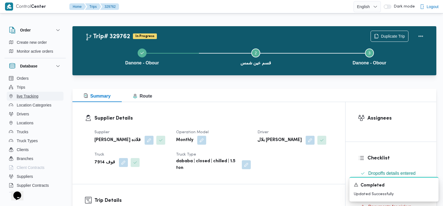
click at [31, 92] on button "live Tracking" at bounding box center [35, 96] width 57 height 9
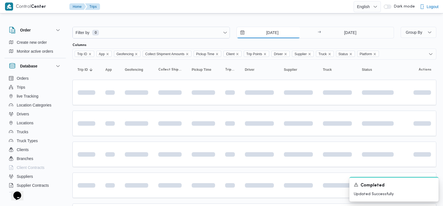
click at [255, 32] on input "3/8/2025" at bounding box center [268, 32] width 63 height 11
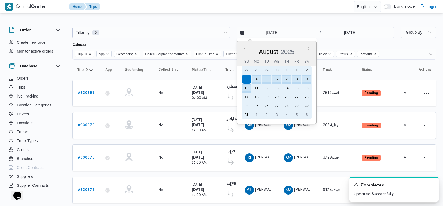
click at [249, 87] on div "10" at bounding box center [246, 88] width 9 height 9
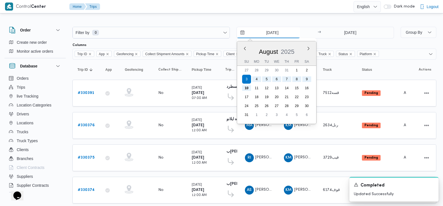
type input "10/8/2025"
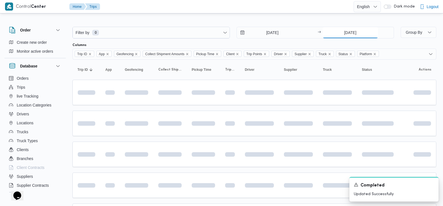
click at [346, 28] on input "[DATE]" at bounding box center [350, 32] width 55 height 11
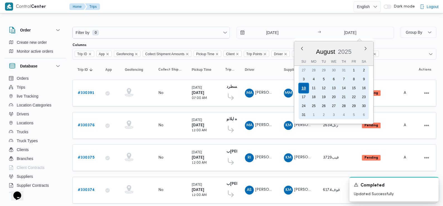
click at [304, 88] on div "10" at bounding box center [303, 88] width 11 height 11
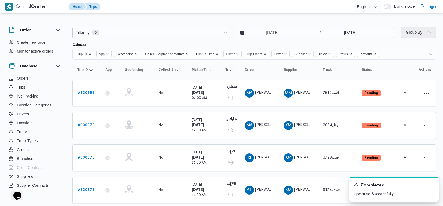
click at [414, 29] on span "Group By" at bounding box center [414, 32] width 18 height 7
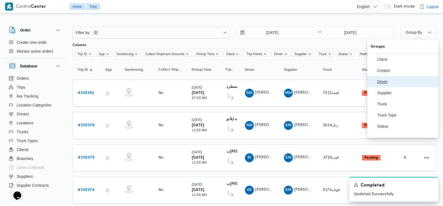
click at [392, 83] on span "Driver" at bounding box center [406, 81] width 58 height 4
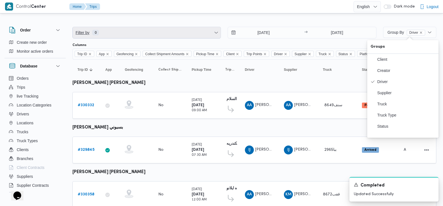
click at [141, 34] on span "Filter by 0" at bounding box center [147, 32] width 148 height 11
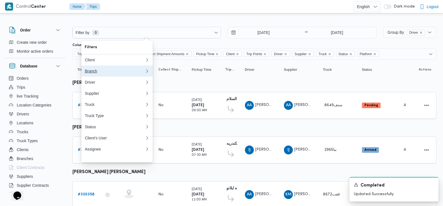
click at [120, 73] on div "Branch" at bounding box center [115, 71] width 60 height 4
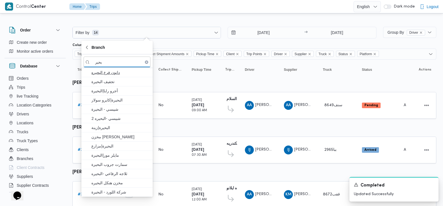
type input "بحير"
click at [121, 75] on span "دانون فرع البحيره" at bounding box center [120, 72] width 58 height 7
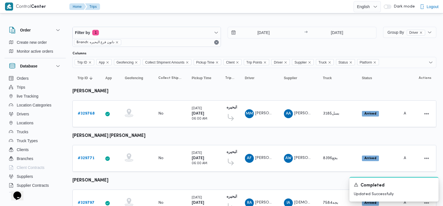
click at [247, 44] on div "10/8/2025 → 10/8/2025" at bounding box center [302, 37] width 148 height 20
click at [243, 45] on div "10/8/2025 → 10/8/2025" at bounding box center [302, 37] width 148 height 20
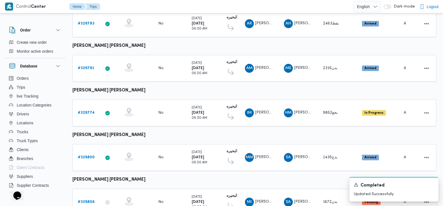
scroll to position [336, 0]
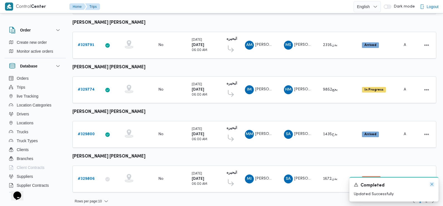
click at [433, 185] on icon "Dismiss toast" at bounding box center [431, 184] width 3 height 3
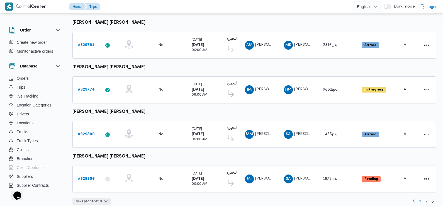
click at [110, 198] on span "Rows per page : 10" at bounding box center [91, 201] width 38 height 7
click at [104, 183] on span "20 rows" at bounding box center [99, 182] width 18 height 4
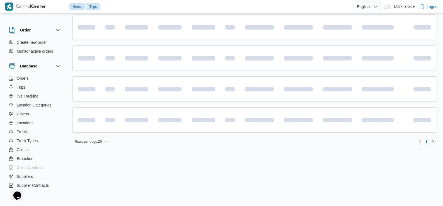
scroll to position [205, 0]
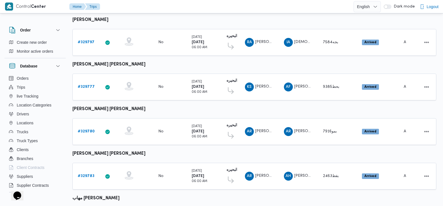
click at [201, 147] on table "Trip ID Click to sort in ascending order App Click to sort in ascending order G…" at bounding box center [254, 162] width 364 height 599
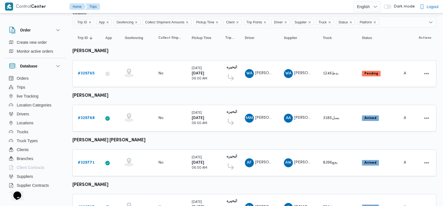
scroll to position [0, 0]
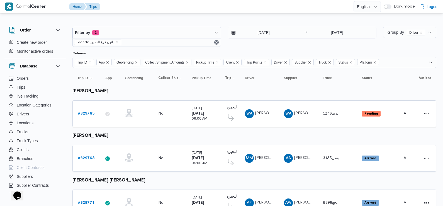
click at [388, 8] on button "button" at bounding box center [388, 6] width 8 height 4
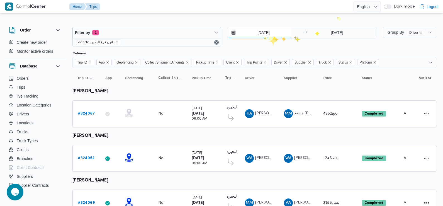
click at [262, 36] on input "13/7/2025" at bounding box center [259, 32] width 63 height 11
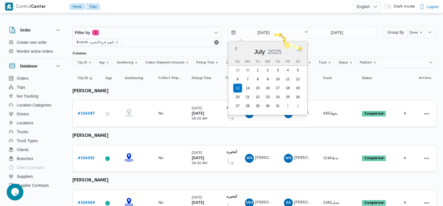
click at [300, 48] on button "Next month" at bounding box center [299, 48] width 5 height 5
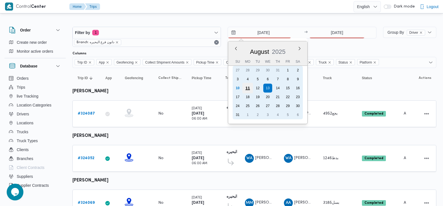
click at [247, 89] on div "11" at bounding box center [247, 88] width 11 height 11
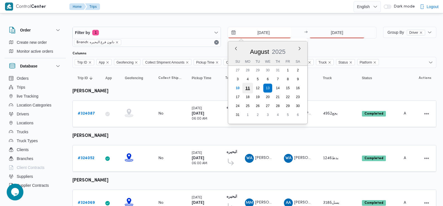
type input "[DATE]"
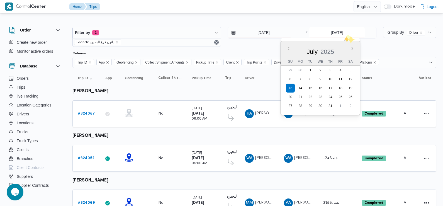
click at [347, 34] on input "13/7/2025" at bounding box center [336, 32] width 55 height 11
click at [351, 47] on button "Next month" at bounding box center [352, 48] width 5 height 5
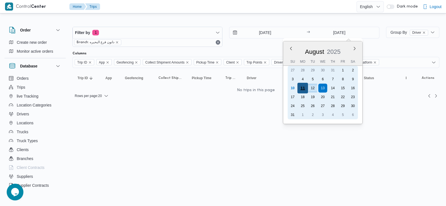
click at [304, 88] on div "11" at bounding box center [302, 88] width 11 height 11
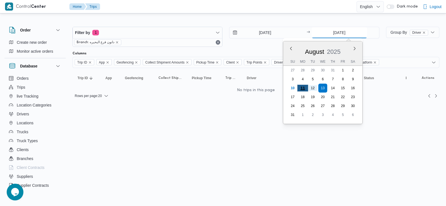
type input "[DATE]"
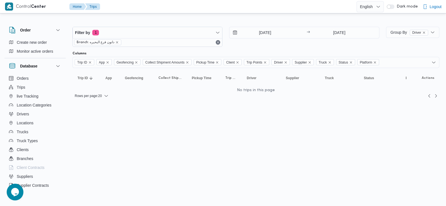
click at [281, 46] on div "11/8/2025 → 11/8/2025" at bounding box center [304, 37] width 150 height 20
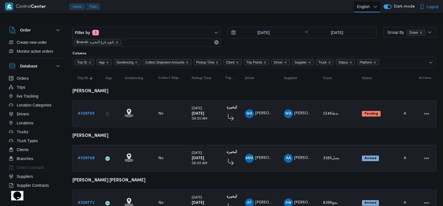
click at [368, 7] on select "English عربي" at bounding box center [366, 6] width 27 height 11
select select "ar"
click at [355, 1] on select "English عربي" at bounding box center [366, 6] width 27 height 11
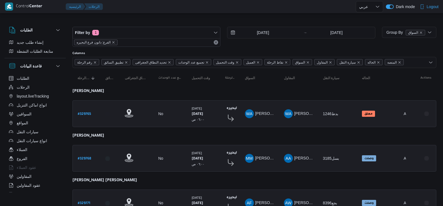
select select "ar"
click at [79, 113] on b "# 329765" at bounding box center [84, 114] width 13 height 4
select select "ar"
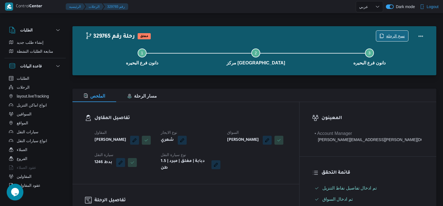
click at [399, 34] on span "نسخ الرحلة" at bounding box center [395, 36] width 19 height 7
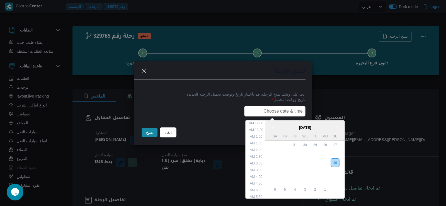
click at [287, 107] on input "text" at bounding box center [274, 111] width 61 height 11
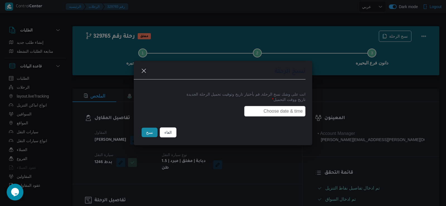
click at [352, 45] on div "نسخ الرحلة انت على وشك نسخ الرحلة, قم بأختيار تاريخ وتوقيت تحميل الرحلة الجديدة…" at bounding box center [223, 103] width 446 height 206
click at [351, 44] on div "نسخ الرحلة انت على وشك نسخ الرحلة, قم بأختيار تاريخ وتوقيت تحميل الرحلة الجديدة…" at bounding box center [223, 103] width 446 height 206
click at [269, 113] on input "text" at bounding box center [274, 111] width 61 height 11
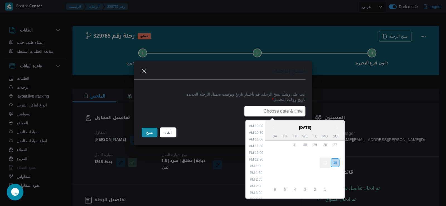
click at [324, 157] on div "11" at bounding box center [324, 162] width 11 height 11
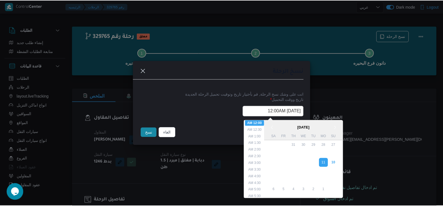
scroll to position [56, 0]
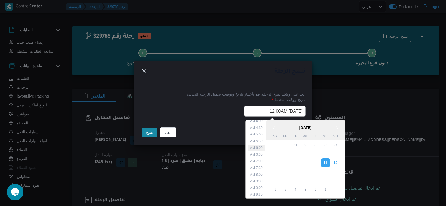
click at [260, 146] on li "6:00 AM" at bounding box center [256, 148] width 17 height 6
type input "[DATE] 6:00AM"
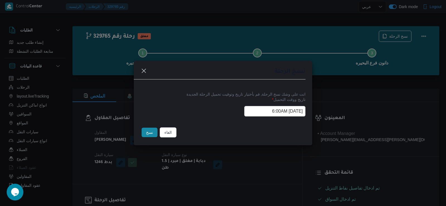
click at [145, 133] on button "نسخ" at bounding box center [149, 132] width 16 height 9
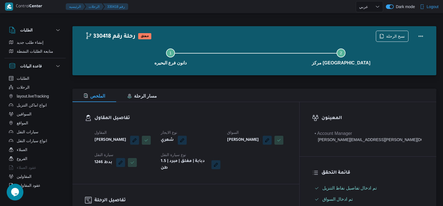
click at [392, 7] on button "button" at bounding box center [390, 6] width 8 height 4
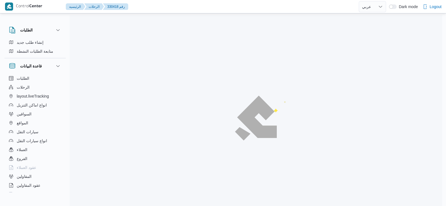
select select "ar"
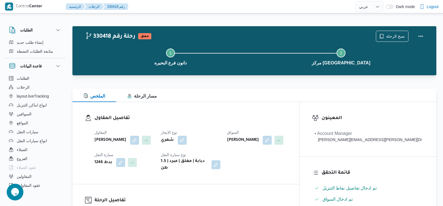
scroll to position [84, 0]
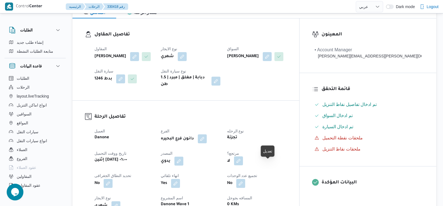
click at [243, 165] on button "button" at bounding box center [238, 160] width 9 height 9
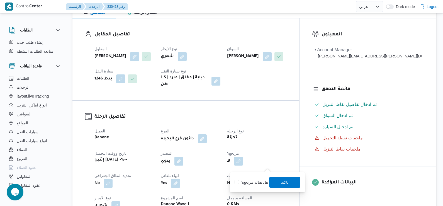
click at [261, 181] on label "هل هناك مرتجع؟" at bounding box center [251, 182] width 33 height 7
checkbox input "true"
click at [288, 180] on span "تاكيد" at bounding box center [284, 182] width 7 height 7
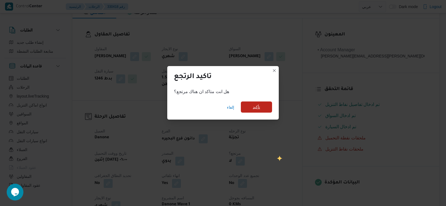
click at [264, 110] on span "تأكيد" at bounding box center [256, 106] width 31 height 11
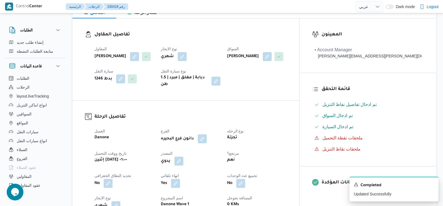
select select "ar"
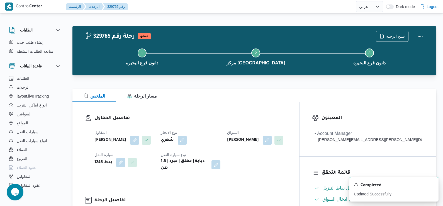
select select "ar"
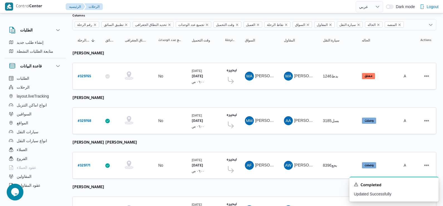
scroll to position [84, 0]
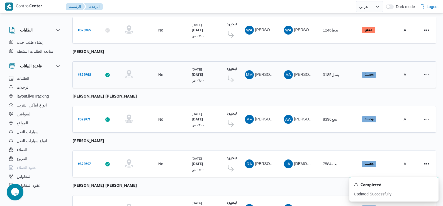
click at [86, 74] on b "# 329768" at bounding box center [84, 75] width 13 height 4
select select "ar"
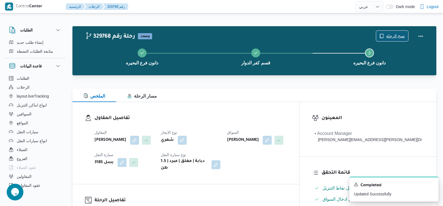
click at [387, 32] on span "نسخ الرحلة" at bounding box center [392, 36] width 32 height 11
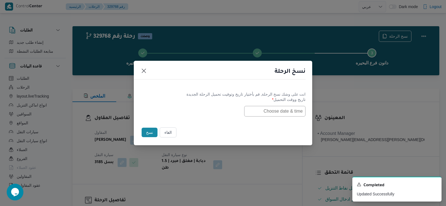
click at [270, 108] on input "text" at bounding box center [274, 111] width 61 height 11
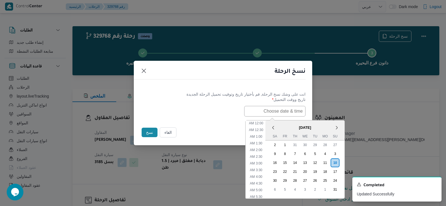
scroll to position [131, 0]
click at [326, 160] on div "11" at bounding box center [324, 162] width 11 height 11
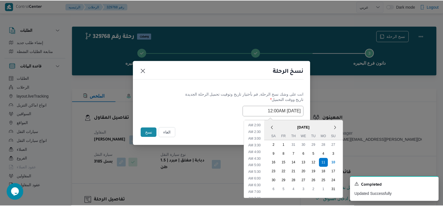
scroll to position [56, 0]
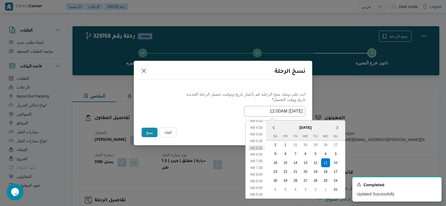
click at [261, 146] on li "6:00 AM" at bounding box center [256, 148] width 17 height 6
type input "11/08/2025 6:00AM"
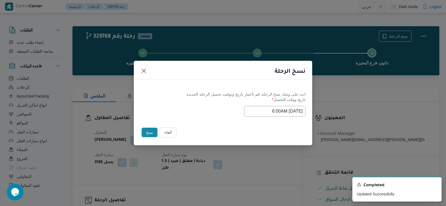
click at [145, 130] on button "نسخ" at bounding box center [149, 132] width 16 height 9
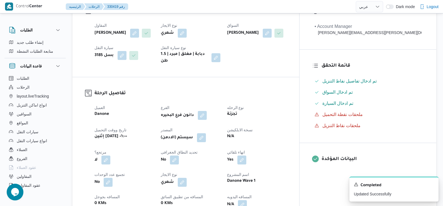
scroll to position [111, 0]
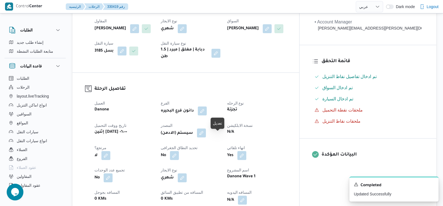
click at [206, 137] on button "button" at bounding box center [201, 132] width 9 height 9
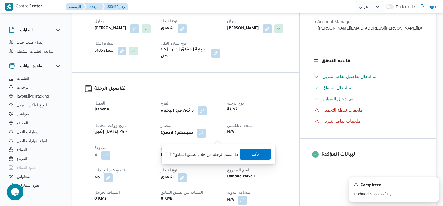
click at [257, 150] on span "تاكيد" at bounding box center [255, 153] width 31 height 11
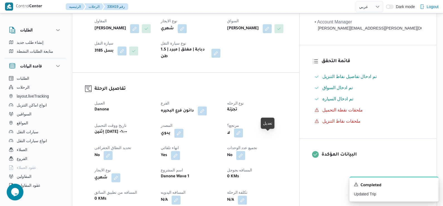
click at [243, 137] on button "button" at bounding box center [238, 132] width 9 height 9
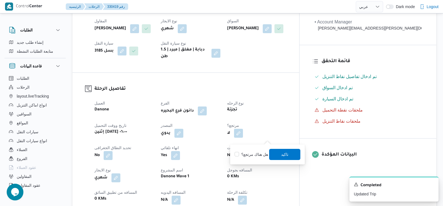
click at [246, 156] on label "هل هناك مرتجع؟" at bounding box center [251, 154] width 33 height 7
checkbox input "true"
click at [274, 152] on span "تاكيد" at bounding box center [284, 153] width 31 height 11
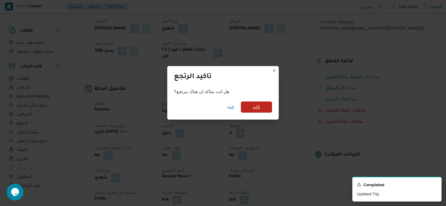
click at [264, 111] on span "تأكيد" at bounding box center [256, 106] width 31 height 11
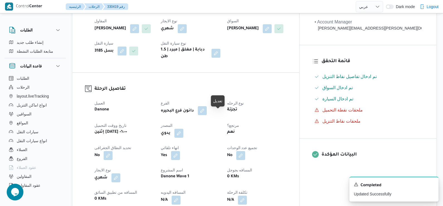
scroll to position [0, 0]
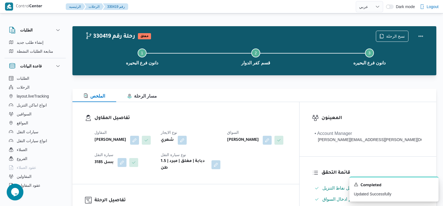
select select "ar"
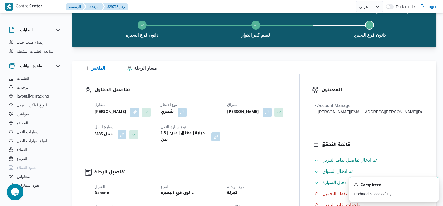
select select "ar"
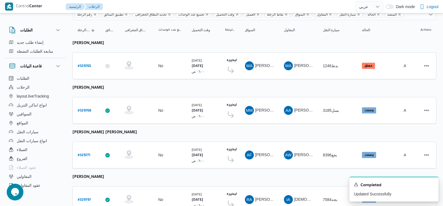
scroll to position [56, 0]
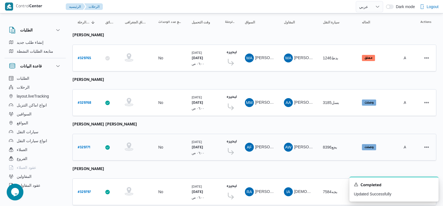
click at [80, 146] on b "# 329771" at bounding box center [84, 148] width 13 height 4
select select "ar"
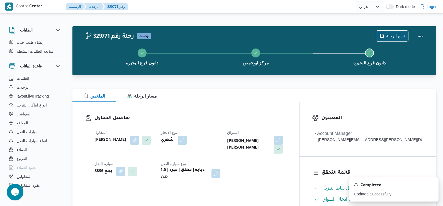
click at [380, 35] on span "نسخ الرحلة" at bounding box center [392, 36] width 32 height 11
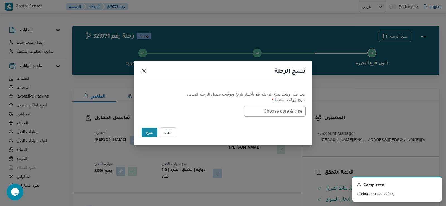
click at [287, 115] on input "text" at bounding box center [274, 111] width 61 height 11
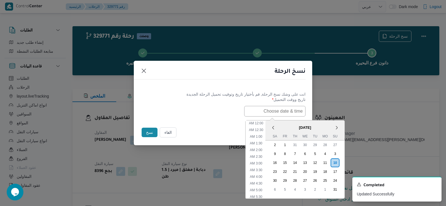
scroll to position [131, 0]
click at [330, 164] on div "11" at bounding box center [324, 162] width 11 height 11
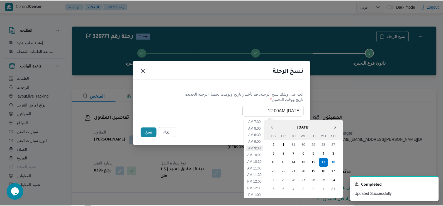
scroll to position [75, 0]
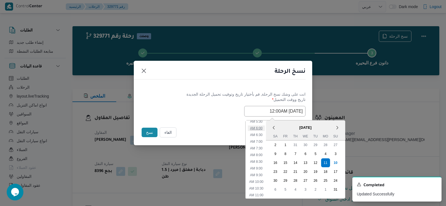
click at [254, 129] on li "6:00 AM" at bounding box center [256, 128] width 17 height 6
type input "11/08/2025 6:00AM"
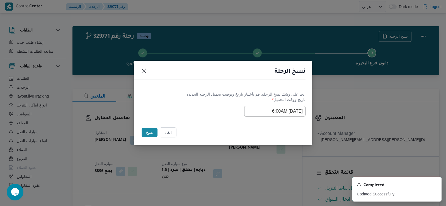
click at [146, 130] on button "نسخ" at bounding box center [149, 132] width 16 height 9
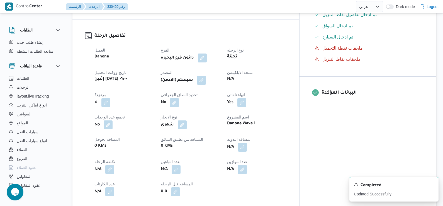
scroll to position [116, 0]
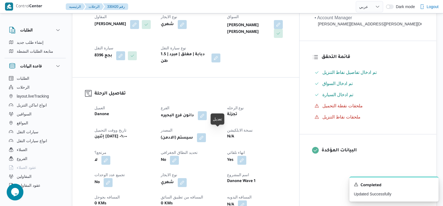
click at [206, 133] on button "button" at bounding box center [201, 137] width 9 height 9
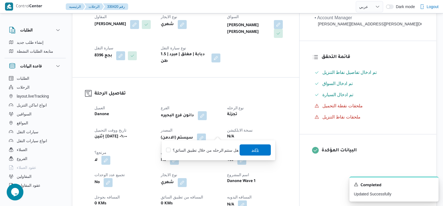
click at [253, 153] on span "تاكيد" at bounding box center [254, 149] width 7 height 7
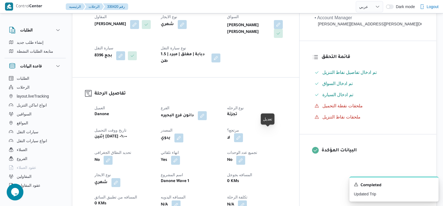
click at [243, 133] on button "button" at bounding box center [238, 137] width 9 height 9
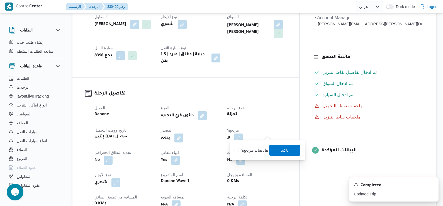
click at [258, 150] on label "هل هناك مرتجع؟" at bounding box center [251, 150] width 33 height 7
checkbox input "true"
click at [285, 151] on span "تاكيد" at bounding box center [284, 149] width 7 height 7
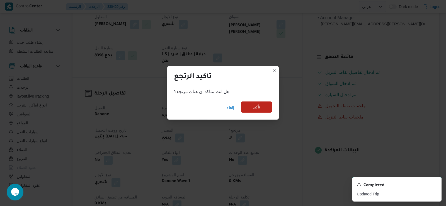
click at [251, 106] on span "تأكيد" at bounding box center [256, 106] width 31 height 11
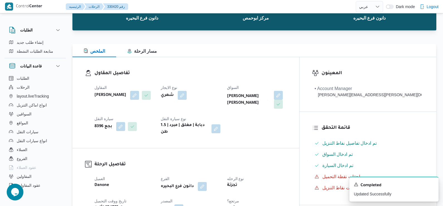
scroll to position [0, 0]
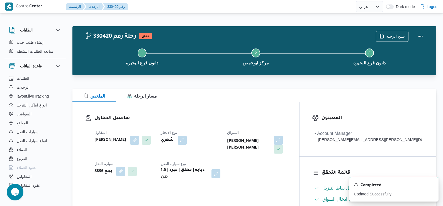
select select "ar"
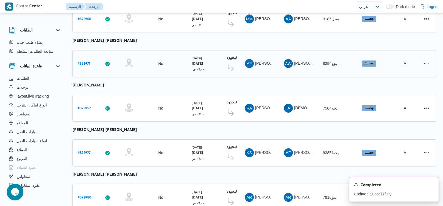
scroll to position [195, 0]
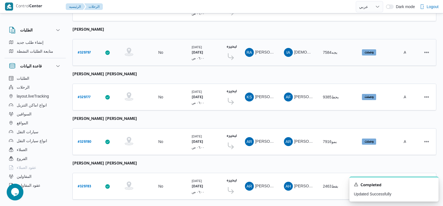
click at [88, 52] on b "# 329797" at bounding box center [84, 53] width 13 height 4
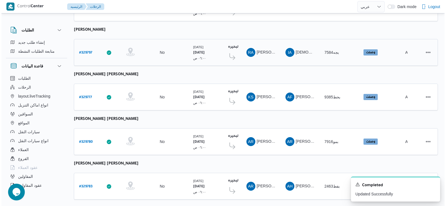
scroll to position [15, 0]
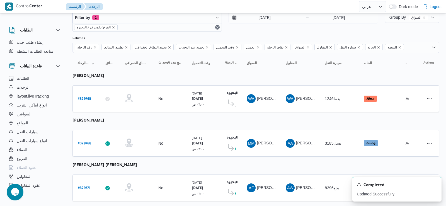
select select "ar"
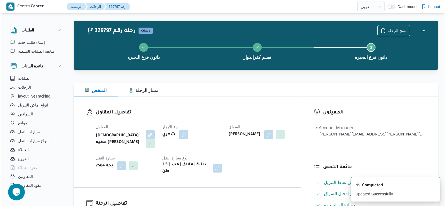
scroll to position [0, 0]
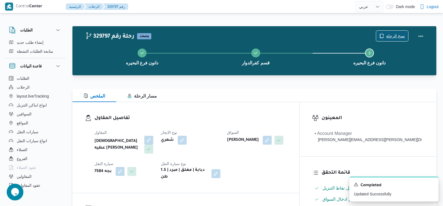
click at [400, 31] on span "نسخ الرحلة" at bounding box center [392, 36] width 32 height 11
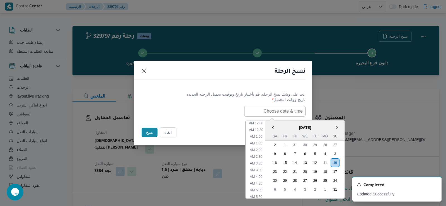
click at [297, 113] on input "text" at bounding box center [274, 111] width 61 height 11
click at [327, 160] on div "11" at bounding box center [324, 162] width 11 height 11
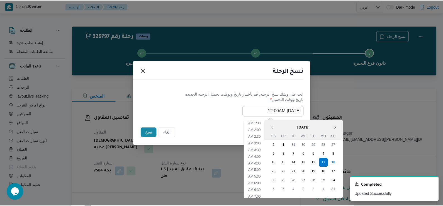
scroll to position [28, 0]
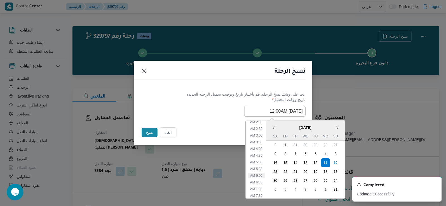
click at [257, 173] on li "6:00 AM" at bounding box center [256, 176] width 17 height 6
type input "11/08/2025 6:00AM"
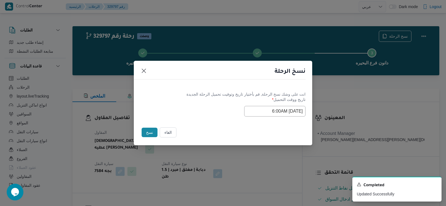
click at [152, 130] on button "نسخ" at bounding box center [149, 132] width 16 height 9
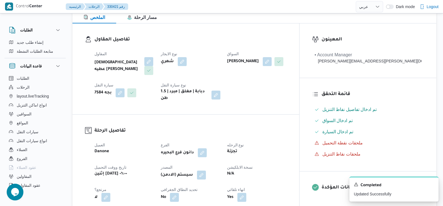
scroll to position [111, 0]
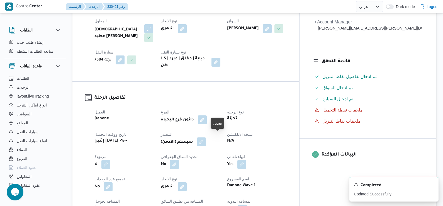
click at [206, 137] on button "button" at bounding box center [201, 141] width 9 height 9
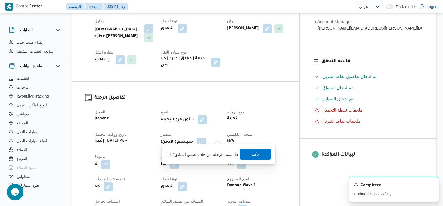
click at [241, 151] on span "تاكيد" at bounding box center [255, 153] width 31 height 11
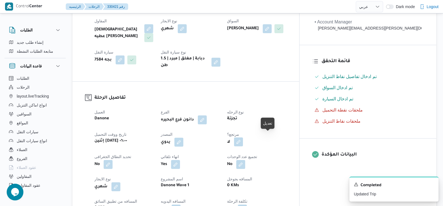
click at [243, 140] on button "button" at bounding box center [238, 141] width 9 height 9
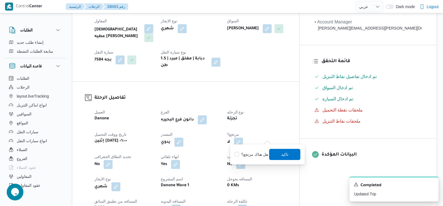
click at [263, 152] on label "هل هناك مرتجع؟" at bounding box center [251, 154] width 33 height 7
checkbox input "true"
click at [277, 154] on span "تاكيد" at bounding box center [284, 153] width 31 height 11
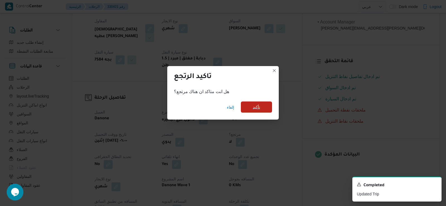
click at [263, 105] on span "تأكيد" at bounding box center [256, 106] width 31 height 11
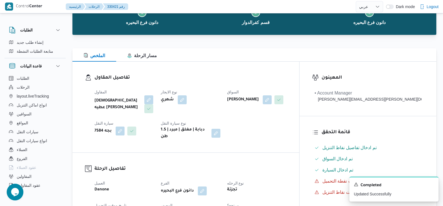
scroll to position [0, 0]
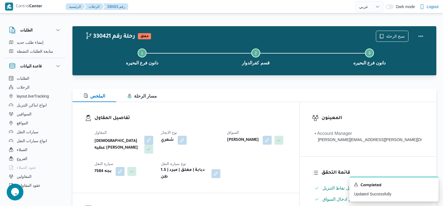
select select "ar"
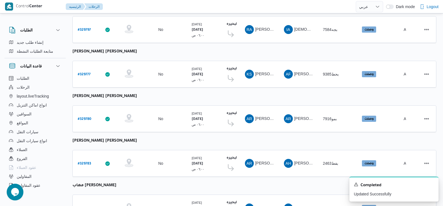
scroll to position [246, 0]
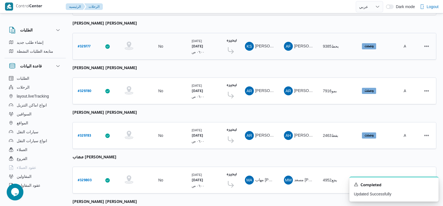
click at [81, 45] on b "# 329777" at bounding box center [84, 47] width 13 height 4
select select "ar"
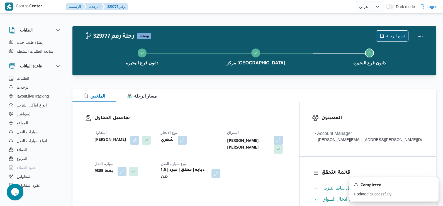
click at [390, 37] on span "نسخ الرحلة" at bounding box center [395, 36] width 19 height 7
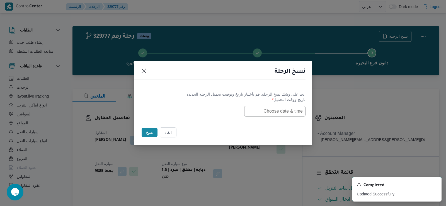
click at [285, 110] on input "text" at bounding box center [274, 111] width 61 height 11
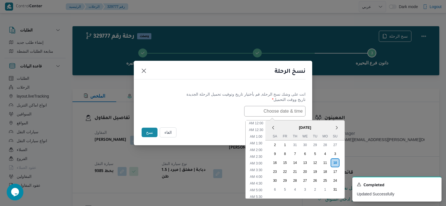
scroll to position [131, 0]
click at [325, 158] on div "11" at bounding box center [324, 162] width 11 height 11
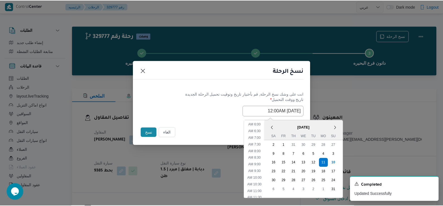
scroll to position [75, 0]
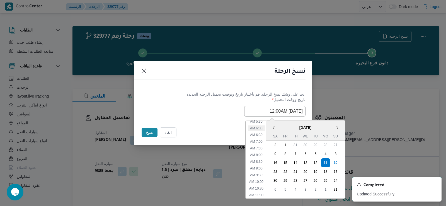
click at [262, 128] on li "6:00 AM" at bounding box center [256, 128] width 17 height 6
type input "11/08/2025 6:00AM"
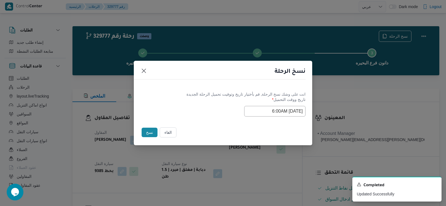
click at [150, 134] on button "نسخ" at bounding box center [149, 132] width 16 height 9
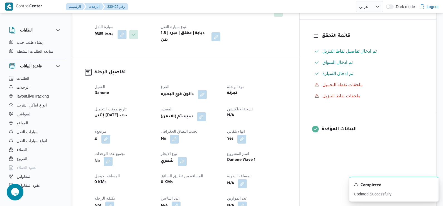
scroll to position [139, 0]
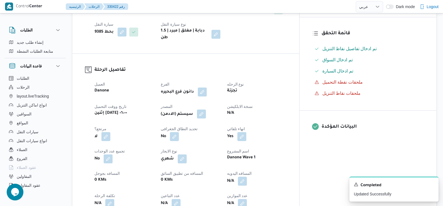
click at [206, 113] on button "button" at bounding box center [201, 113] width 9 height 9
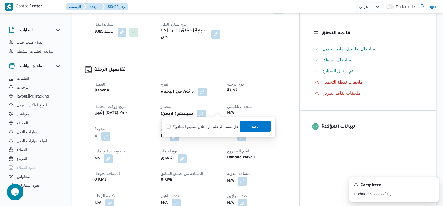
click at [254, 126] on span "تاكيد" at bounding box center [254, 126] width 7 height 7
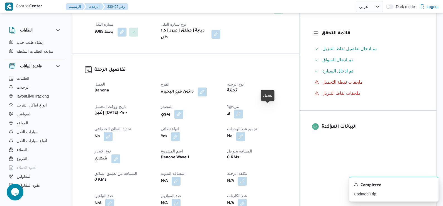
click at [243, 109] on button "button" at bounding box center [238, 113] width 9 height 9
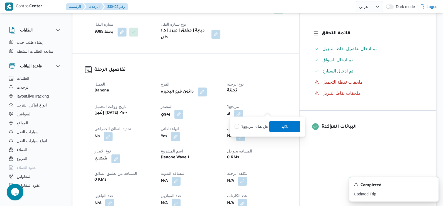
click at [264, 124] on label "هل هناك مرتجع؟" at bounding box center [251, 126] width 33 height 7
checkbox input "true"
click at [297, 123] on span "تاكيد" at bounding box center [284, 126] width 31 height 11
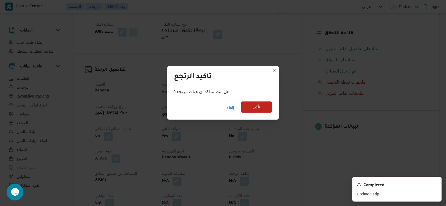
click at [260, 106] on span "تأكيد" at bounding box center [256, 106] width 31 height 11
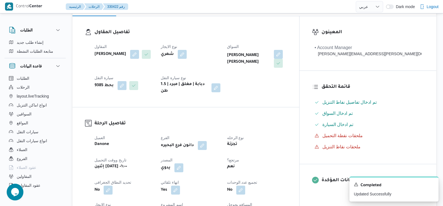
scroll to position [0, 0]
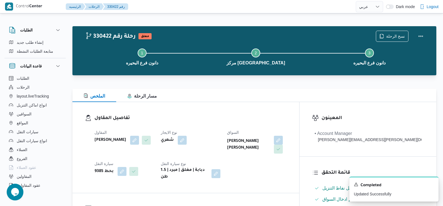
select select "ar"
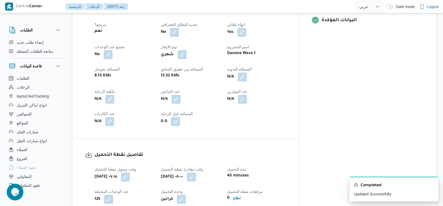
select select "ar"
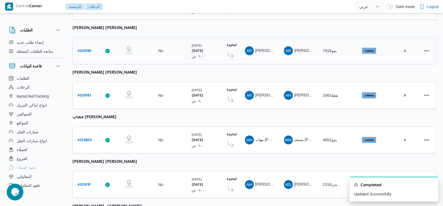
scroll to position [295, 0]
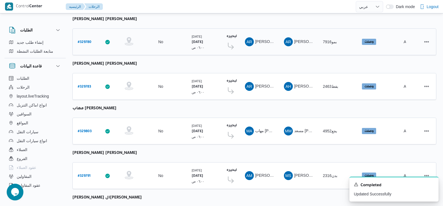
click at [84, 40] on b "# 329780" at bounding box center [85, 42] width 14 height 4
select select "ar"
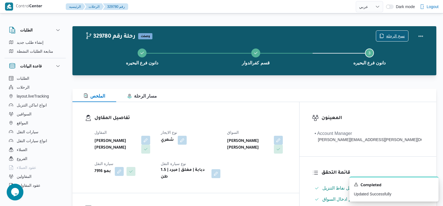
click at [398, 37] on span "نسخ الرحلة" at bounding box center [395, 36] width 19 height 7
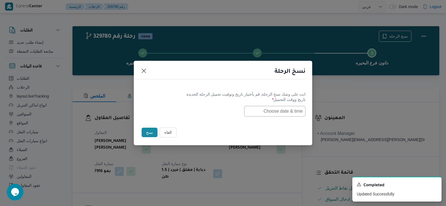
click at [295, 109] on input "text" at bounding box center [274, 111] width 61 height 11
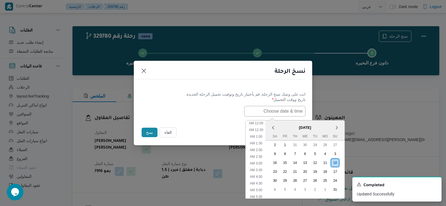
scroll to position [131, 0]
click at [329, 164] on div "11" at bounding box center [324, 162] width 11 height 11
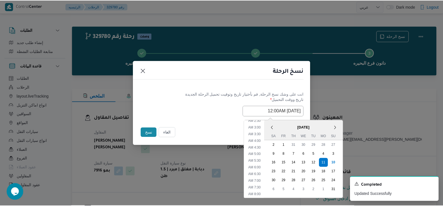
scroll to position [56, 0]
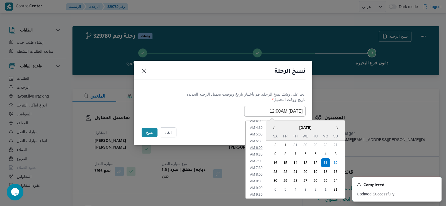
click at [264, 148] on li "6:00 AM" at bounding box center [256, 148] width 17 height 6
type input "11/08/2025 6:00AM"
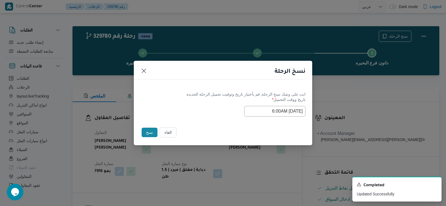
click at [152, 131] on button "نسخ" at bounding box center [149, 132] width 16 height 9
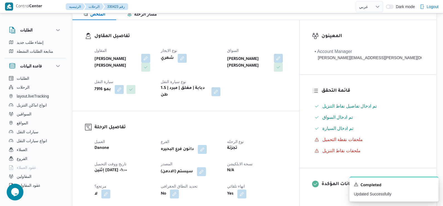
scroll to position [84, 0]
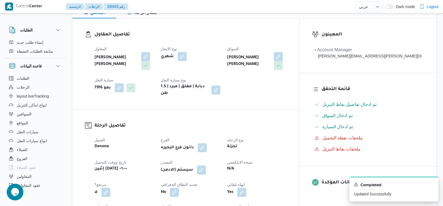
click at [215, 160] on dt "المصدر" at bounding box center [191, 162] width 60 height 7
click at [206, 165] on button "button" at bounding box center [201, 169] width 9 height 9
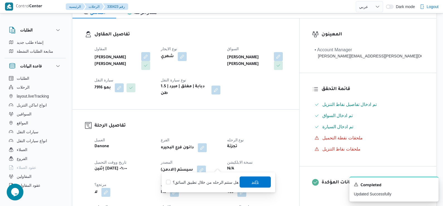
click at [251, 180] on span "تاكيد" at bounding box center [254, 182] width 7 height 7
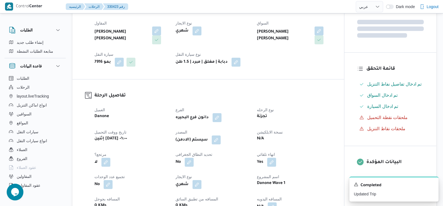
scroll to position [111, 0]
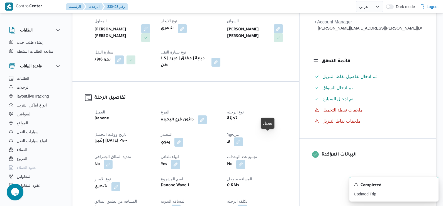
click at [243, 140] on button "button" at bounding box center [238, 141] width 9 height 9
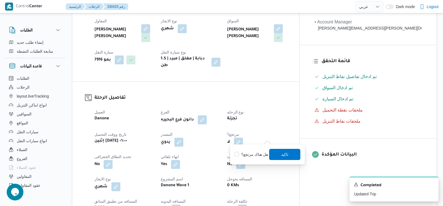
click at [265, 155] on label "هل هناك مرتجع؟" at bounding box center [251, 154] width 33 height 7
checkbox input "true"
click at [279, 156] on span "تاكيد" at bounding box center [284, 153] width 31 height 11
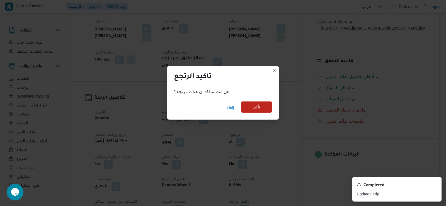
click at [261, 110] on span "تأكيد" at bounding box center [256, 106] width 31 height 11
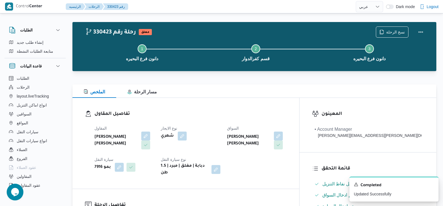
scroll to position [0, 0]
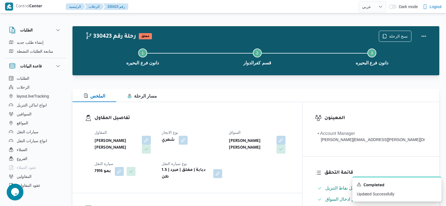
select select "ar"
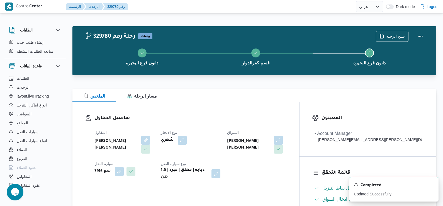
select select "ar"
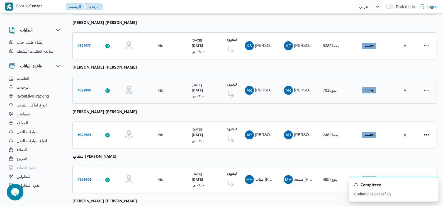
scroll to position [302, 0]
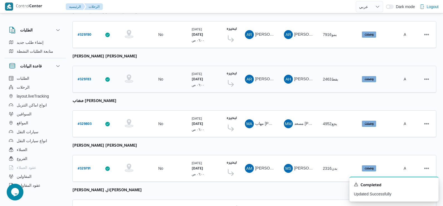
click at [86, 78] on b "# 329783" at bounding box center [84, 80] width 13 height 4
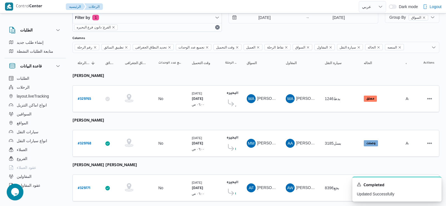
select select "ar"
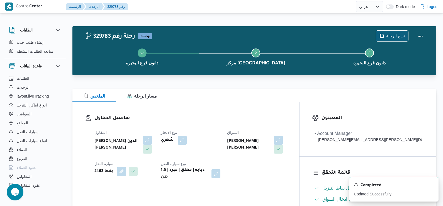
click at [387, 32] on span "نسخ الرحلة" at bounding box center [392, 36] width 32 height 11
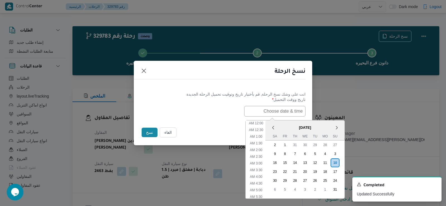
click at [289, 109] on input "text" at bounding box center [274, 111] width 61 height 11
click at [323, 160] on div "11" at bounding box center [324, 162] width 11 height 11
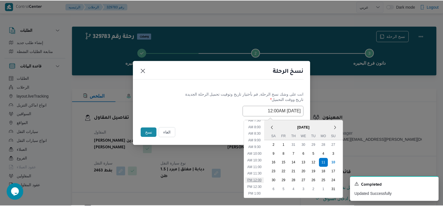
scroll to position [47, 0]
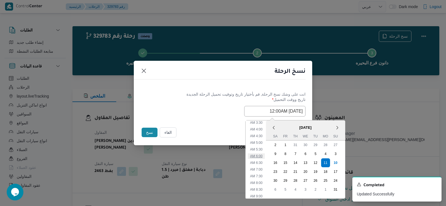
click at [260, 155] on li "6:00 AM" at bounding box center [256, 156] width 17 height 6
type input "11/08/2025 6:00AM"
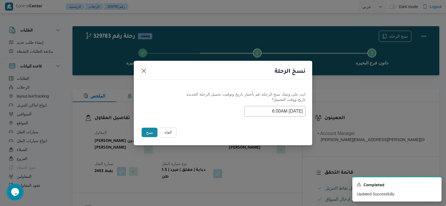
click at [147, 135] on button "نسخ" at bounding box center [149, 132] width 16 height 9
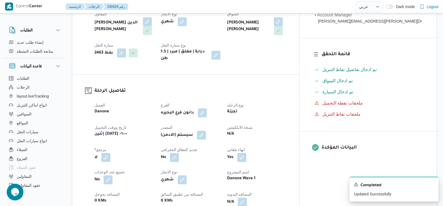
scroll to position [139, 0]
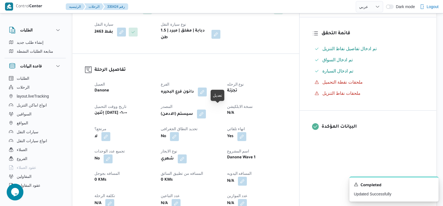
click at [206, 112] on button "button" at bounding box center [201, 113] width 9 height 9
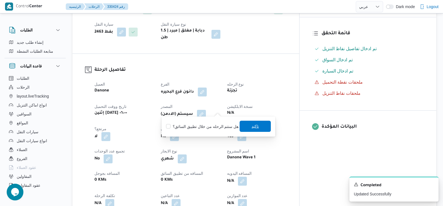
click at [245, 125] on span "تاكيد" at bounding box center [255, 126] width 31 height 11
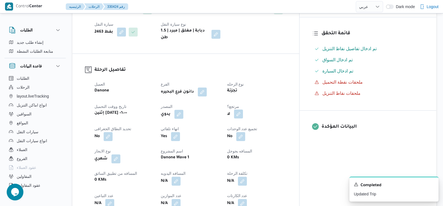
click at [243, 109] on button "button" at bounding box center [238, 113] width 9 height 9
click at [264, 123] on label "هل هناك مرتجع؟" at bounding box center [251, 126] width 33 height 7
checkbox input "true"
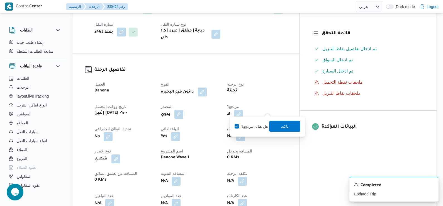
click at [277, 128] on span "تاكيد" at bounding box center [284, 126] width 31 height 11
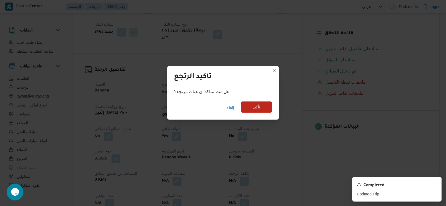
click at [263, 108] on span "تأكيد" at bounding box center [256, 106] width 31 height 11
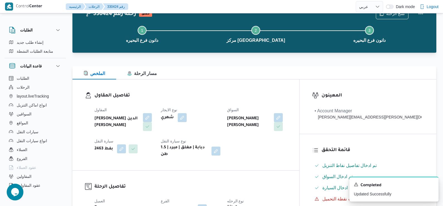
scroll to position [0, 0]
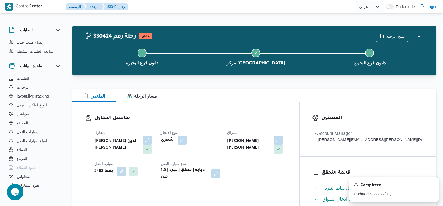
select select "ar"
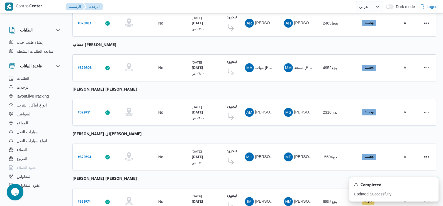
scroll to position [333, 0]
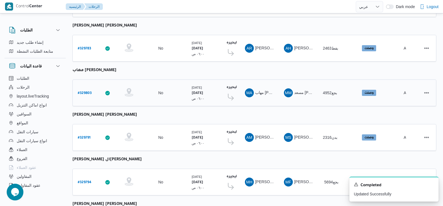
click at [85, 91] on b "# 329803" at bounding box center [85, 93] width 14 height 4
select select "ar"
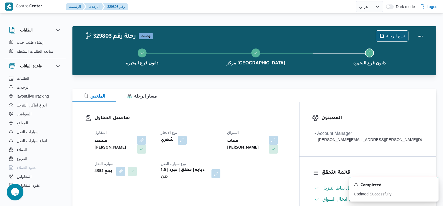
click at [386, 36] on span "نسخ الرحلة" at bounding box center [392, 36] width 32 height 11
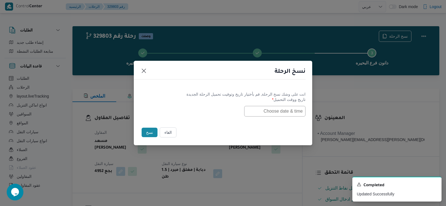
click at [260, 115] on input "text" at bounding box center [274, 111] width 61 height 11
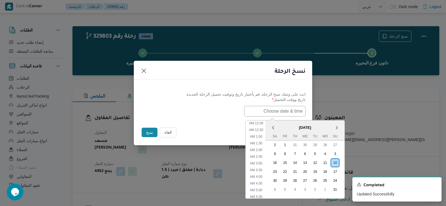
scroll to position [131, 0]
click at [330, 162] on div "11" at bounding box center [324, 162] width 11 height 11
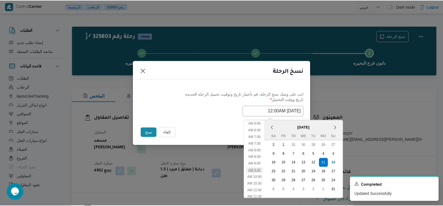
scroll to position [75, 0]
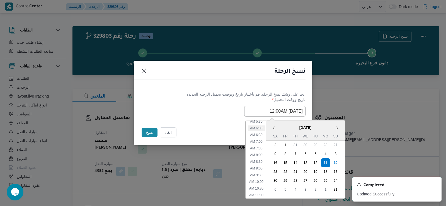
click at [265, 128] on li "6:00 AM" at bounding box center [256, 128] width 17 height 6
type input "11/08/2025 6:00AM"
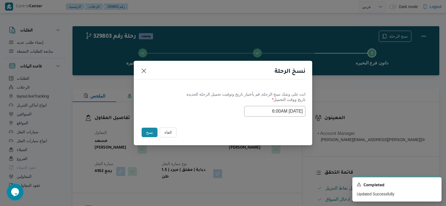
click at [146, 134] on button "نسخ" at bounding box center [149, 132] width 16 height 9
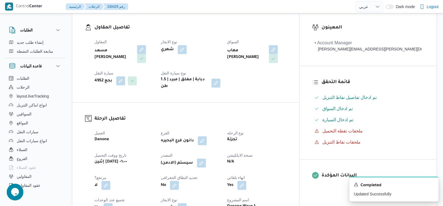
scroll to position [111, 0]
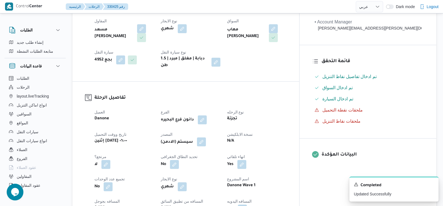
click at [206, 139] on button "button" at bounding box center [201, 141] width 9 height 9
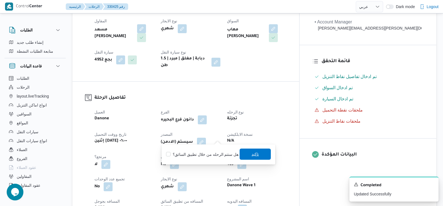
click at [252, 152] on span "تاكيد" at bounding box center [254, 154] width 7 height 7
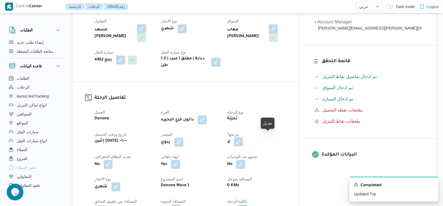
click at [243, 138] on button "button" at bounding box center [238, 141] width 9 height 9
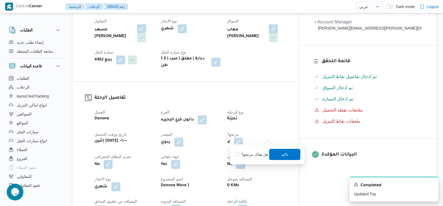
click at [254, 153] on label "هل هناك مرتجع؟" at bounding box center [251, 154] width 33 height 7
checkbox input "true"
click at [293, 154] on span "تاكيد" at bounding box center [284, 153] width 31 height 11
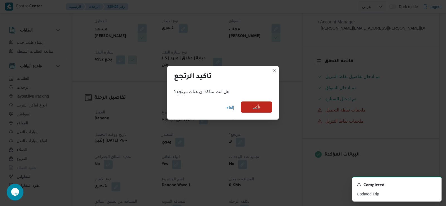
click at [259, 110] on span "تأكيد" at bounding box center [256, 106] width 31 height 11
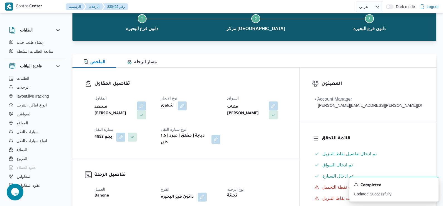
scroll to position [0, 0]
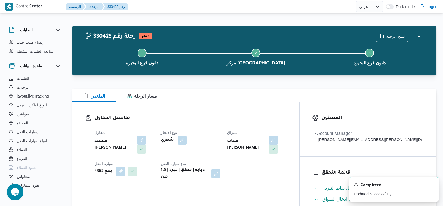
select select "ar"
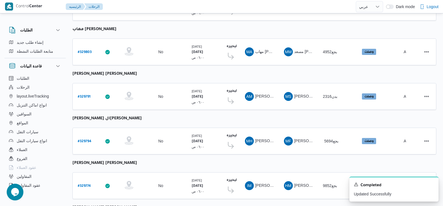
scroll to position [361, 0]
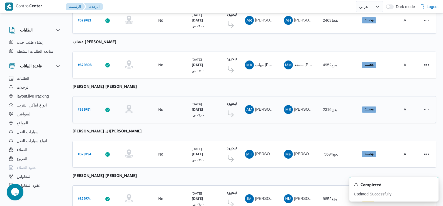
click at [87, 108] on b "# 329791" at bounding box center [84, 110] width 13 height 4
select select "ar"
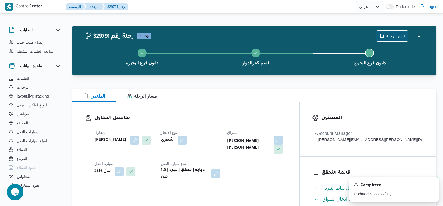
click at [392, 34] on span "نسخ الرحلة" at bounding box center [395, 36] width 19 height 7
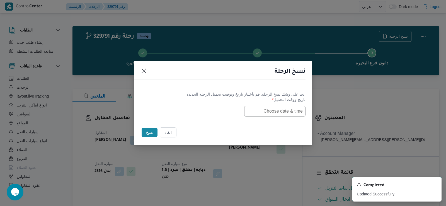
click at [259, 114] on input "text" at bounding box center [274, 111] width 61 height 11
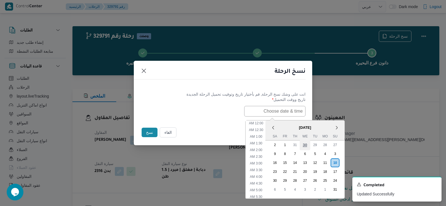
scroll to position [131, 0]
click at [324, 161] on div "11" at bounding box center [324, 162] width 11 height 11
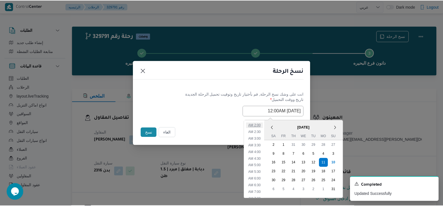
scroll to position [28, 0]
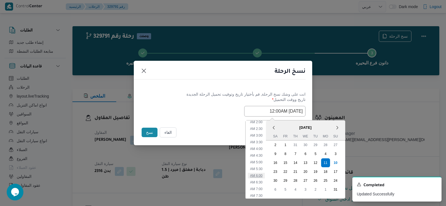
click at [261, 173] on li "6:00 AM" at bounding box center [256, 176] width 17 height 6
type input "11/08/2025 6:00AM"
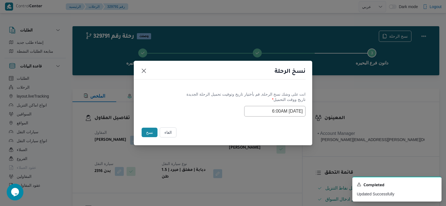
click at [147, 131] on button "نسخ" at bounding box center [149, 132] width 16 height 9
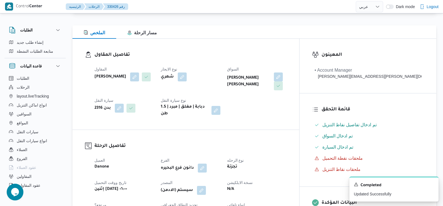
scroll to position [84, 0]
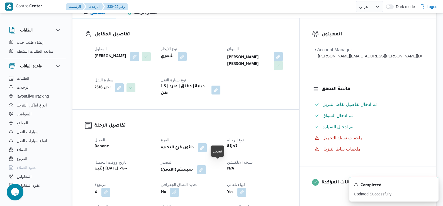
click at [206, 165] on button "button" at bounding box center [201, 169] width 9 height 9
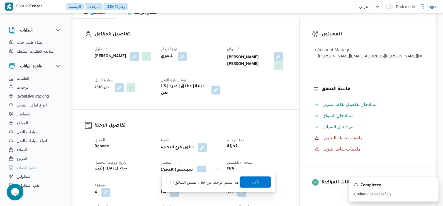
click at [253, 180] on span "تاكيد" at bounding box center [254, 182] width 7 height 7
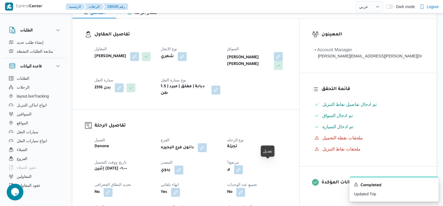
click at [243, 167] on button "button" at bounding box center [238, 169] width 9 height 9
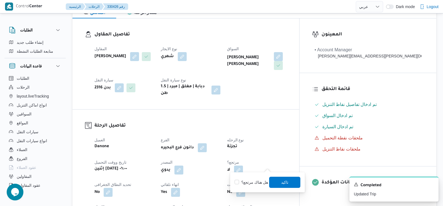
click at [265, 183] on label "هل هناك مرتجع؟" at bounding box center [251, 182] width 33 height 7
checkbox input "true"
click at [276, 182] on span "تاكيد" at bounding box center [284, 181] width 31 height 11
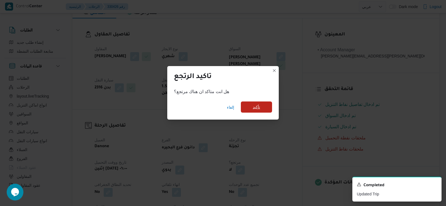
click at [270, 111] on span "تأكيد" at bounding box center [256, 106] width 31 height 11
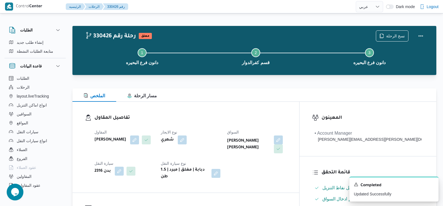
scroll to position [0, 0]
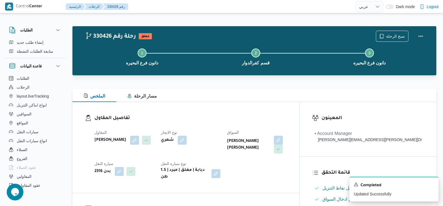
select select "ar"
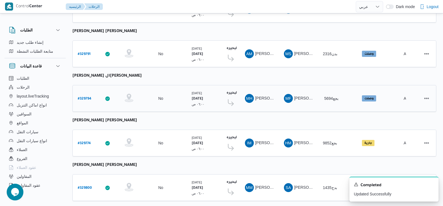
scroll to position [444, 0]
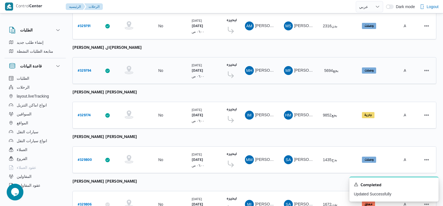
click at [86, 69] on b "# 329794" at bounding box center [85, 71] width 14 height 4
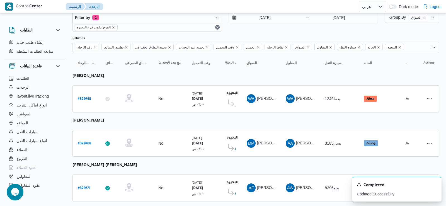
select select "ar"
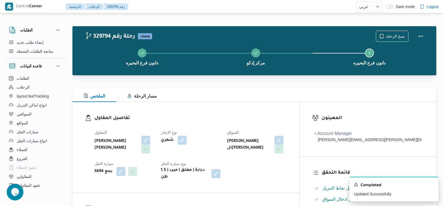
click at [403, 39] on div "دانون فرع البحيره مركز إدكو Step 3 is incomplete 3 دانون فرع البحيره" at bounding box center [256, 56] width 348 height 36
click at [400, 36] on span "نسخ الرحلة" at bounding box center [395, 36] width 19 height 7
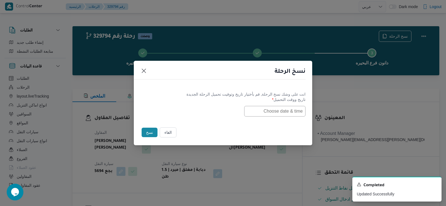
click at [296, 111] on input "text" at bounding box center [274, 111] width 61 height 11
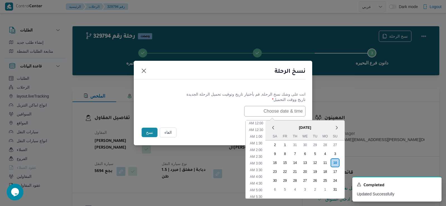
scroll to position [131, 0]
click at [324, 161] on div "11" at bounding box center [324, 162] width 11 height 11
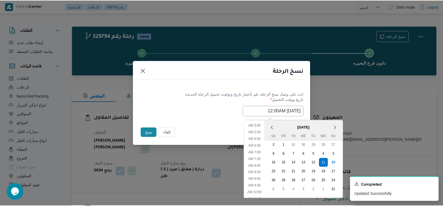
scroll to position [47, 0]
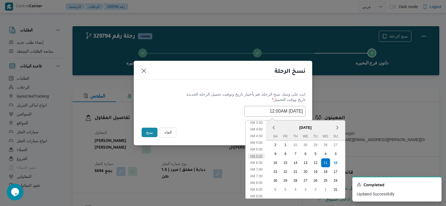
click at [259, 155] on li "6:00 AM" at bounding box center [256, 156] width 17 height 6
type input "11/08/2025 6:00AM"
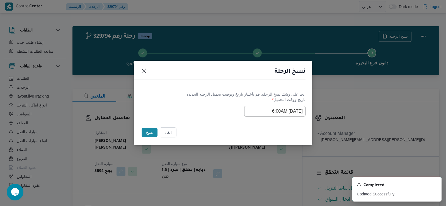
click at [150, 136] on button "نسخ" at bounding box center [149, 132] width 16 height 9
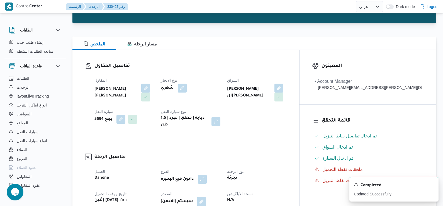
scroll to position [56, 0]
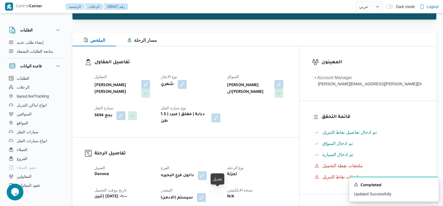
click at [206, 193] on button "button" at bounding box center [201, 197] width 9 height 9
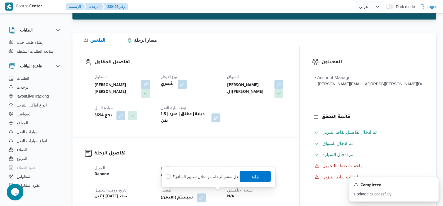
click at [247, 180] on span "تاكيد" at bounding box center [255, 176] width 31 height 11
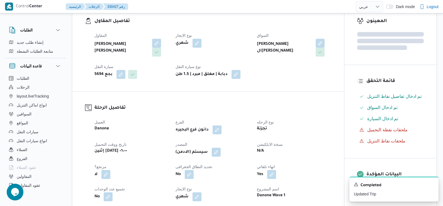
scroll to position [111, 0]
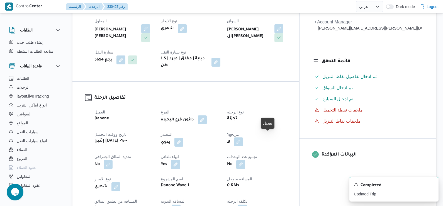
click at [243, 137] on button "button" at bounding box center [238, 141] width 9 height 9
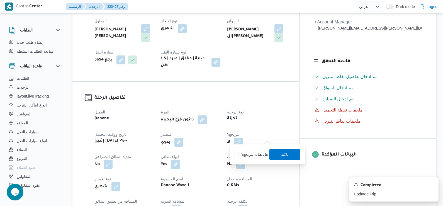
click at [258, 155] on label "هل هناك مرتجع؟" at bounding box center [251, 154] width 33 height 7
checkbox input "true"
click at [285, 151] on span "تاكيد" at bounding box center [284, 154] width 7 height 7
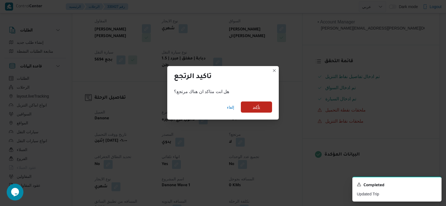
click at [263, 109] on span "تأكيد" at bounding box center [256, 106] width 31 height 11
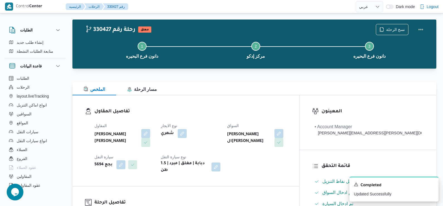
scroll to position [0, 0]
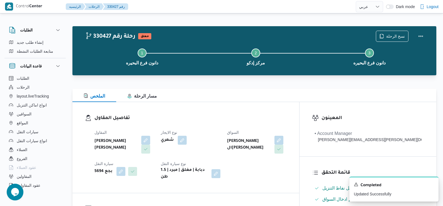
select select "ar"
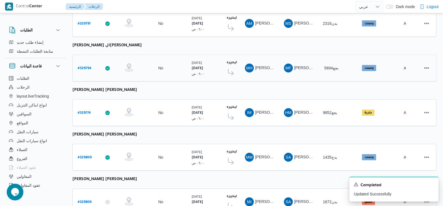
scroll to position [468, 0]
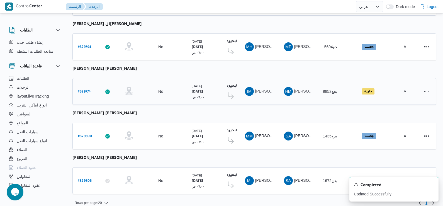
click at [80, 90] on b "# 329774" at bounding box center [84, 92] width 13 height 4
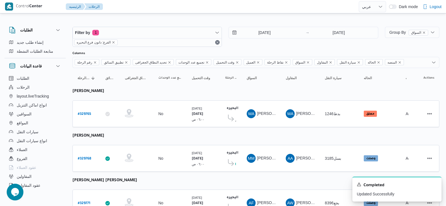
select select "ar"
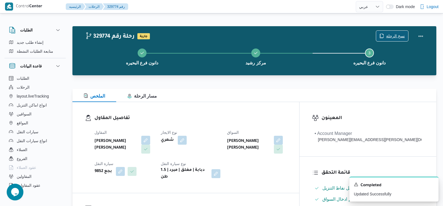
click at [389, 35] on span "نسخ الرحلة" at bounding box center [395, 36] width 19 height 7
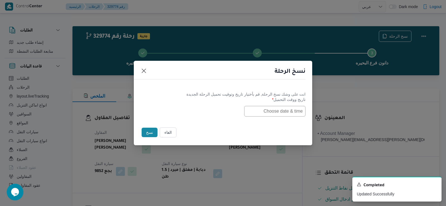
click at [294, 111] on input "text" at bounding box center [274, 111] width 61 height 11
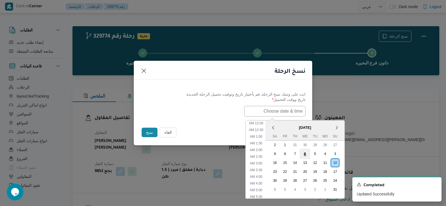
scroll to position [131, 0]
click at [326, 160] on div "11" at bounding box center [324, 162] width 11 height 11
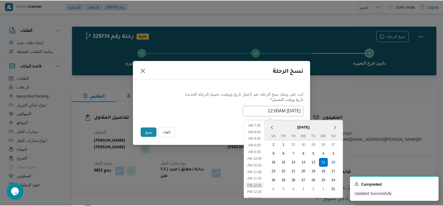
scroll to position [75, 0]
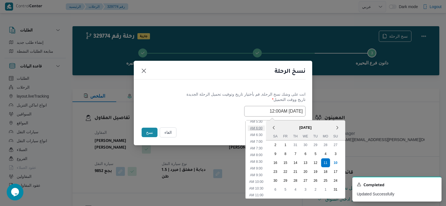
click at [262, 126] on li "6:00 AM" at bounding box center [256, 128] width 17 height 6
type input "11/08/2025 6:00AM"
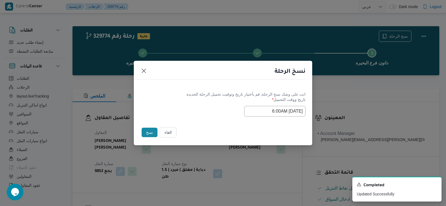
click at [150, 128] on button "نسخ" at bounding box center [149, 132] width 16 height 9
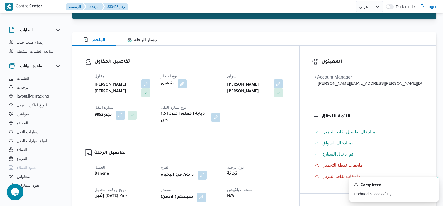
scroll to position [84, 0]
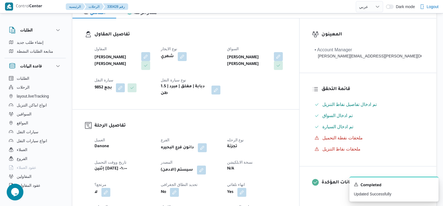
click at [221, 165] on div "(سيستم (الادمن" at bounding box center [190, 170] width 61 height 10
click at [206, 166] on button "button" at bounding box center [201, 169] width 9 height 9
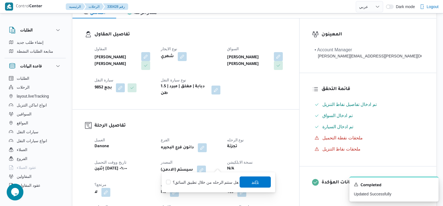
click at [246, 180] on span "تاكيد" at bounding box center [255, 181] width 31 height 11
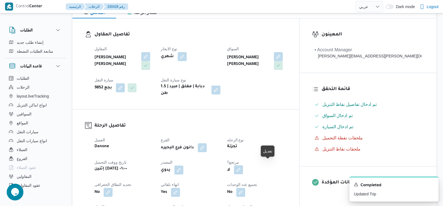
click at [243, 165] on button "button" at bounding box center [238, 169] width 9 height 9
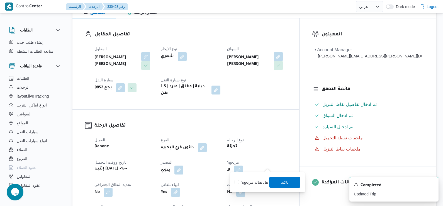
click at [253, 182] on label "هل هناك مرتجع؟" at bounding box center [251, 182] width 33 height 7
checkbox input "true"
click at [278, 180] on span "تاكيد" at bounding box center [284, 181] width 31 height 11
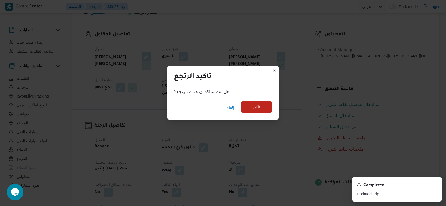
click at [267, 109] on span "تأكيد" at bounding box center [256, 106] width 31 height 11
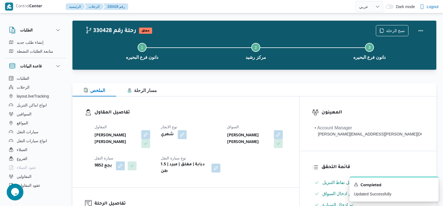
scroll to position [0, 0]
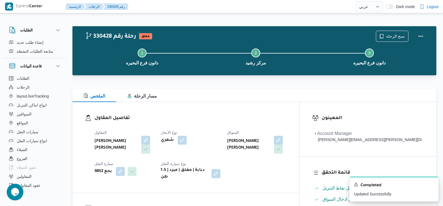
select select "ar"
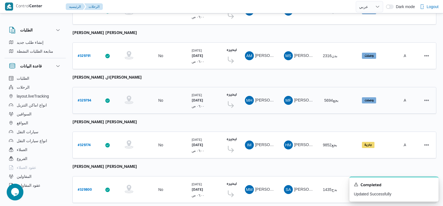
scroll to position [468, 0]
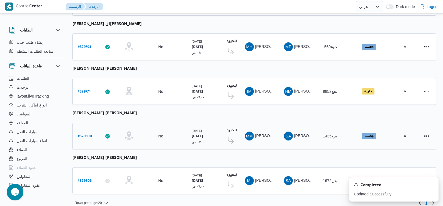
click at [85, 135] on b "# 329800" at bounding box center [85, 137] width 14 height 4
select select "ar"
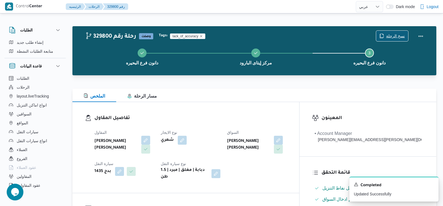
click at [387, 36] on span "نسخ الرحلة" at bounding box center [395, 36] width 19 height 7
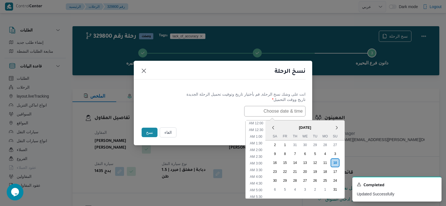
click at [288, 108] on input "text" at bounding box center [274, 111] width 61 height 11
click at [324, 161] on div "11" at bounding box center [324, 162] width 11 height 11
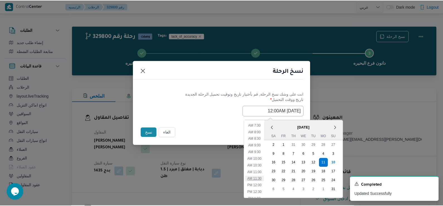
scroll to position [75, 0]
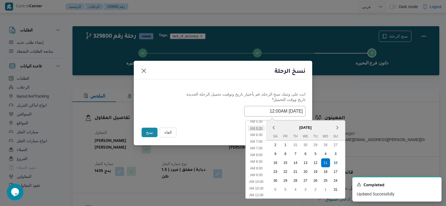
click at [262, 128] on li "6:00 AM" at bounding box center [256, 128] width 17 height 6
type input "11/08/2025 6:00AM"
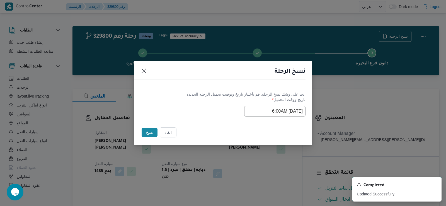
click at [146, 131] on button "نسخ" at bounding box center [149, 132] width 16 height 9
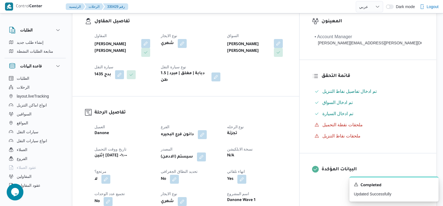
scroll to position [111, 0]
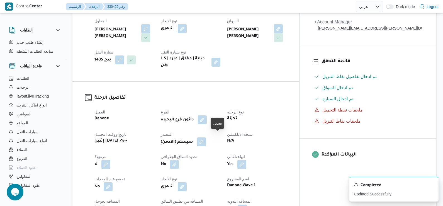
click at [206, 137] on button "button" at bounding box center [201, 141] width 9 height 9
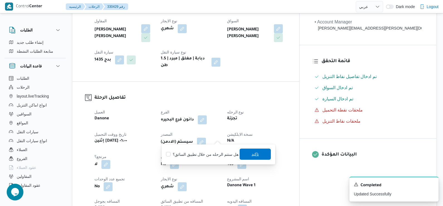
click at [260, 151] on span "تاكيد" at bounding box center [255, 153] width 31 height 11
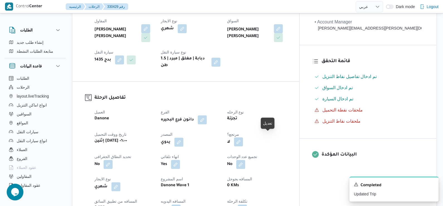
click at [243, 139] on button "button" at bounding box center [238, 141] width 9 height 9
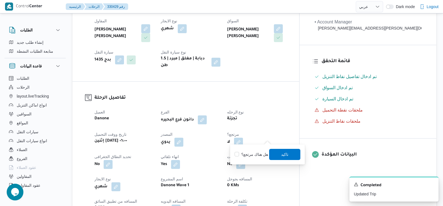
click at [258, 154] on label "هل هناك مرتجع؟" at bounding box center [251, 154] width 33 height 7
checkbox input "true"
click at [279, 154] on span "تاكيد" at bounding box center [284, 153] width 31 height 11
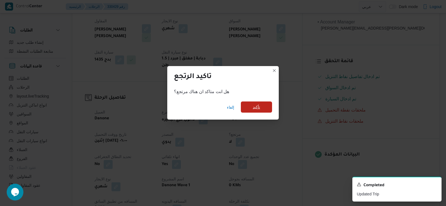
click at [265, 105] on span "تأكيد" at bounding box center [256, 106] width 31 height 11
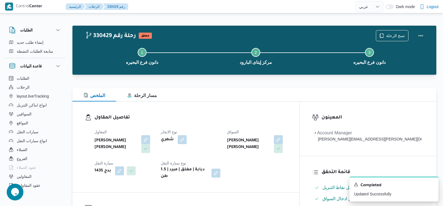
scroll to position [0, 0]
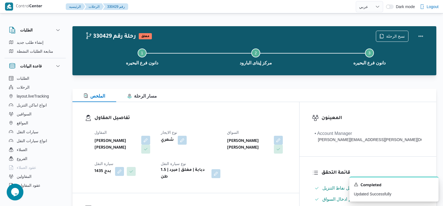
select select "ar"
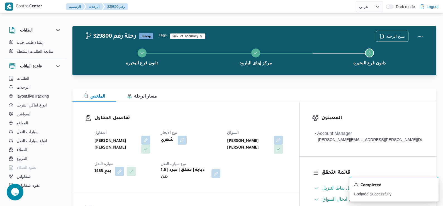
select select "ar"
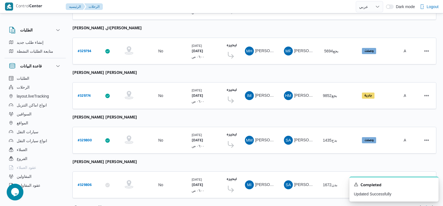
scroll to position [468, 0]
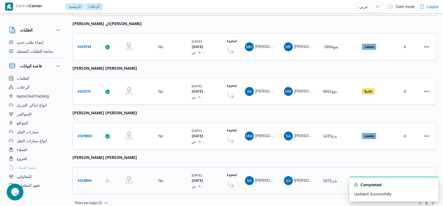
click at [83, 179] on b "# 329806" at bounding box center [85, 181] width 14 height 4
select select "ar"
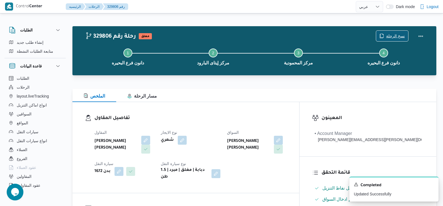
click at [400, 36] on span "نسخ الرحلة" at bounding box center [395, 36] width 19 height 7
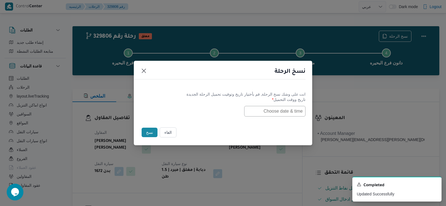
click at [279, 110] on input "text" at bounding box center [274, 111] width 61 height 11
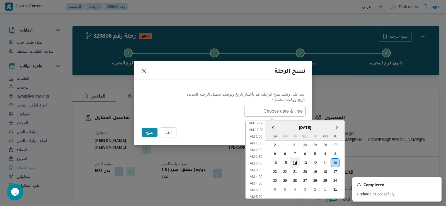
scroll to position [131, 0]
click at [326, 164] on div "11" at bounding box center [324, 162] width 11 height 11
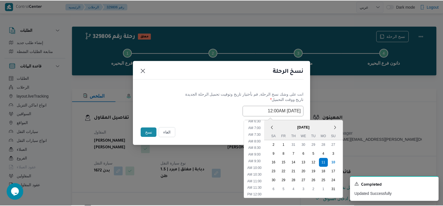
scroll to position [47, 0]
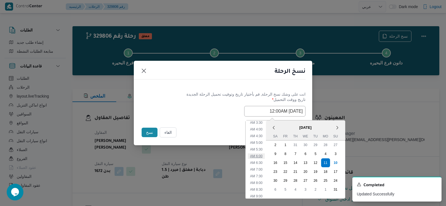
click at [263, 155] on li "6:00 AM" at bounding box center [256, 156] width 17 height 6
type input "11/08/2025 6:00AM"
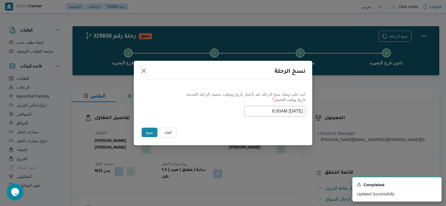
click at [152, 135] on button "نسخ" at bounding box center [149, 132] width 16 height 9
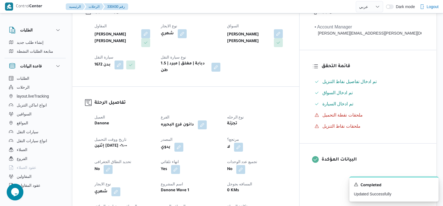
scroll to position [111, 0]
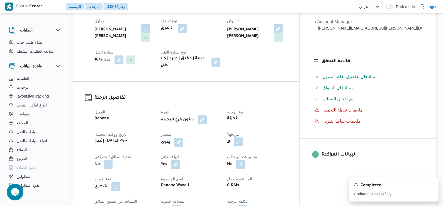
click at [243, 137] on button "button" at bounding box center [238, 141] width 9 height 9
click at [263, 151] on label "هل هناك مرتجع؟" at bounding box center [251, 154] width 33 height 7
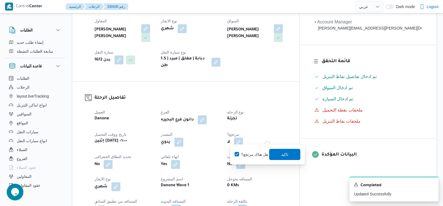
checkbox input "true"
click at [274, 152] on span "تاكيد" at bounding box center [284, 153] width 31 height 11
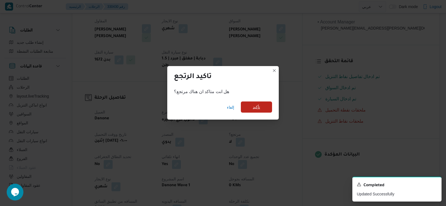
click at [268, 102] on span "تأكيد" at bounding box center [256, 106] width 31 height 11
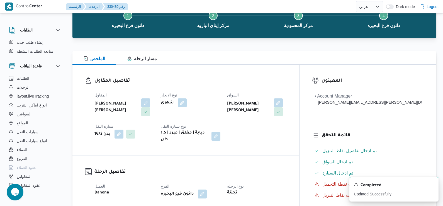
scroll to position [0, 0]
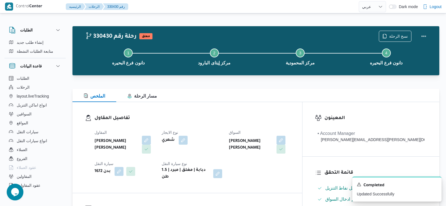
select select "ar"
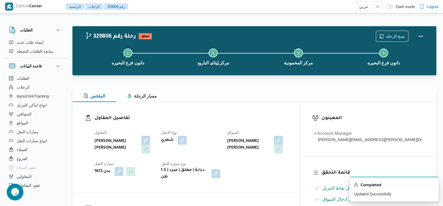
select select "ar"
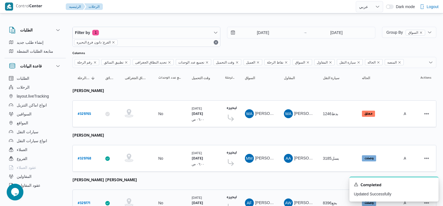
click at [319, 193] on td "سيارة النقل بجع8396" at bounding box center [337, 202] width 39 height 27
click at [146, 21] on div at bounding box center [254, 22] width 364 height 9
click at [100, 23] on div at bounding box center [254, 22] width 364 height 9
click at [100, 33] on span "Filter by 1" at bounding box center [146, 32] width 147 height 11
click at [115, 22] on div at bounding box center [254, 22] width 364 height 9
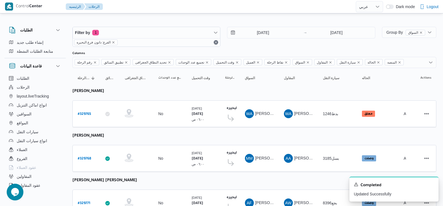
click at [153, 37] on span "Filter by 1" at bounding box center [146, 32] width 147 height 11
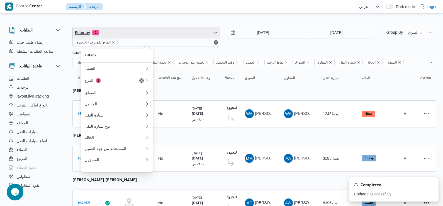
click at [153, 37] on span "Filter by 1" at bounding box center [146, 32] width 147 height 11
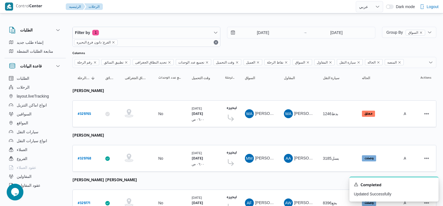
click at [143, 25] on div "Filter by 1 الفرع: دانون فرع البحيره 10/8/2025 → 10/8/2025" at bounding box center [223, 36] width 309 height 27
click at [192, 20] on div at bounding box center [254, 22] width 364 height 9
click at [185, 29] on span "Filter by 1" at bounding box center [146, 32] width 147 height 11
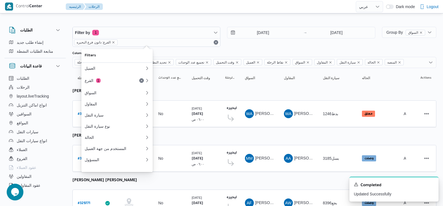
click at [192, 55] on div "Columns" at bounding box center [254, 53] width 364 height 4
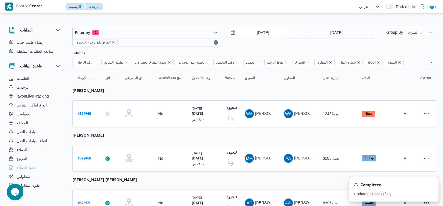
click at [254, 34] on input "10/8/2025" at bounding box center [258, 32] width 63 height 11
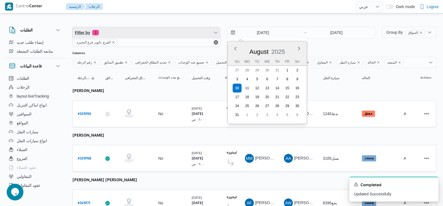
click at [150, 33] on span "Filter by 1" at bounding box center [146, 32] width 147 height 11
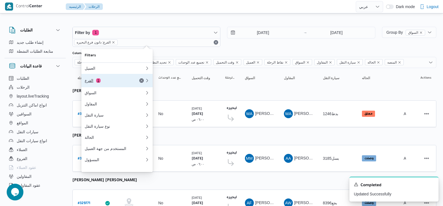
click at [105, 83] on div "الفرع 1" at bounding box center [108, 80] width 47 height 4
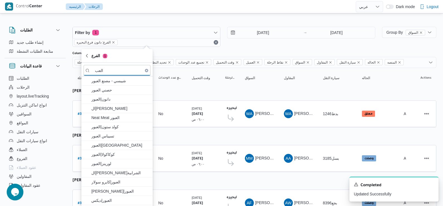
type input "العب"
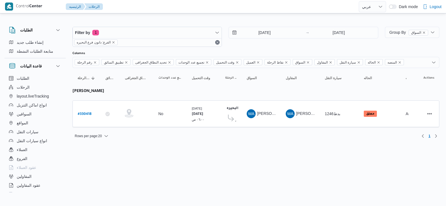
select select "ar"
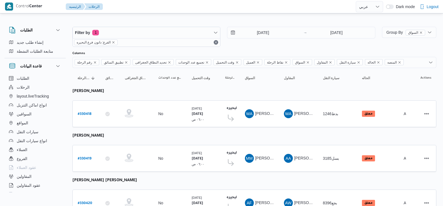
select select "ar"
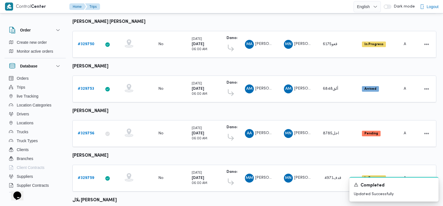
scroll to position [204, 0]
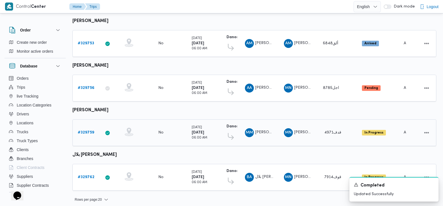
click at [82, 131] on b "# 329759" at bounding box center [86, 133] width 16 height 4
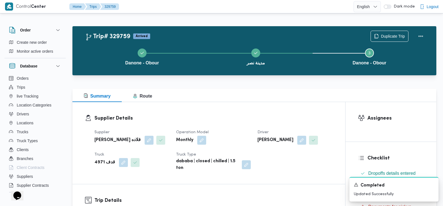
click at [277, 138] on b "محمود محمد سيد محمد" at bounding box center [275, 140] width 36 height 7
copy div "محمود محمد سيد محمد"
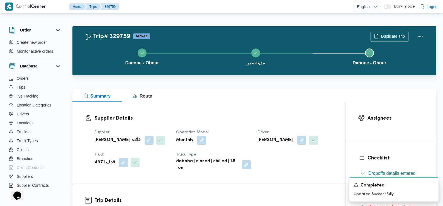
click at [100, 163] on b "4971 قدف" at bounding box center [104, 162] width 21 height 7
copy b "4971"
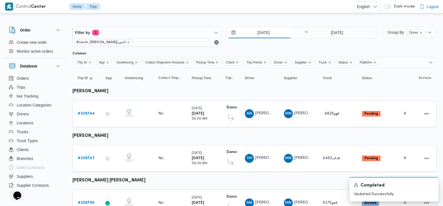
click at [269, 35] on input "10/8/2025" at bounding box center [259, 32] width 63 height 11
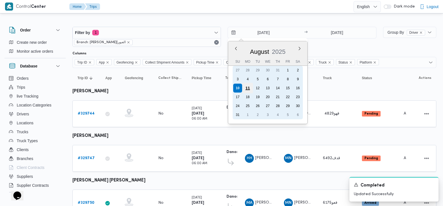
click at [250, 88] on div "11" at bounding box center [247, 88] width 11 height 11
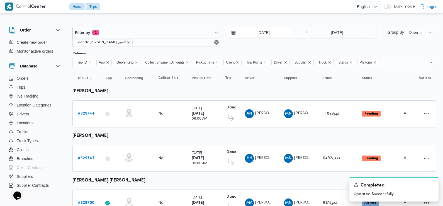
type input "[DATE]"
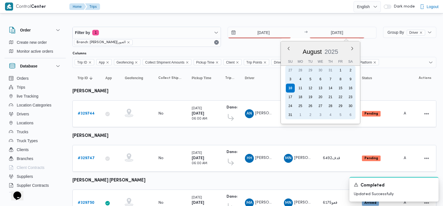
drag, startPoint x: 336, startPoint y: 31, endPoint x: 299, endPoint y: 86, distance: 65.6
click at [299, 86] on div "11" at bounding box center [300, 88] width 9 height 9
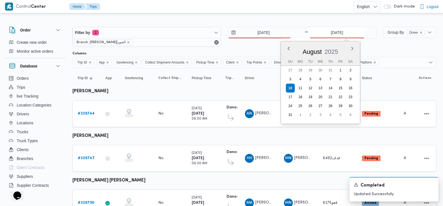
type input "[DATE]"
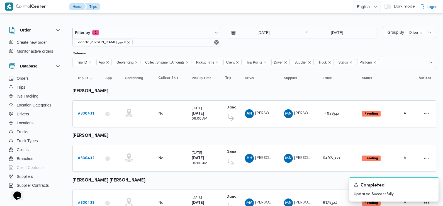
click at [278, 44] on div "11/8/2025 → 11/8/2025" at bounding box center [302, 37] width 148 height 20
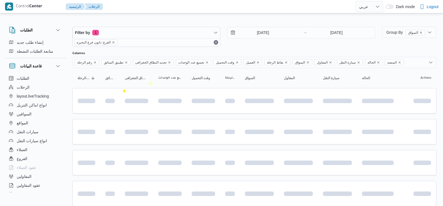
select select "ar"
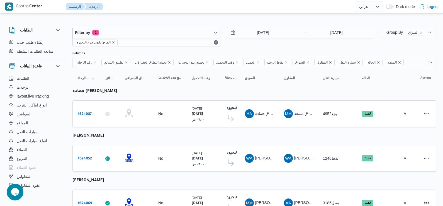
click at [82, 40] on span "الفرع: دانون فرع البحيره" at bounding box center [94, 42] width 34 height 5
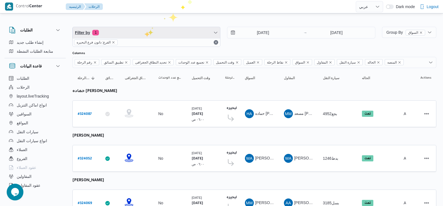
click at [144, 32] on span "Filter by 1" at bounding box center [146, 32] width 147 height 11
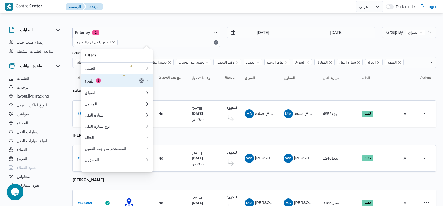
click at [114, 84] on div "الفرع 1" at bounding box center [114, 80] width 67 height 13
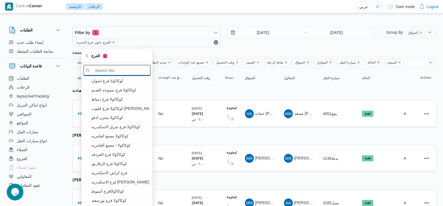
click at [122, 72] on input "search filters" at bounding box center [117, 70] width 67 height 11
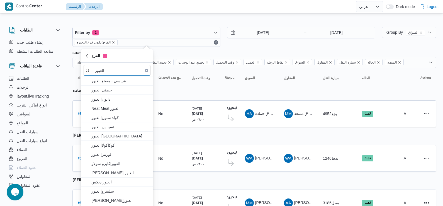
type input "العبور"
click at [120, 97] on span "دانون|العبور" at bounding box center [120, 99] width 58 height 7
click at [157, 26] on div "Filter by 1 الفرع: دانون|العبور 13/7/2025 → 13/7/2025" at bounding box center [223, 36] width 309 height 27
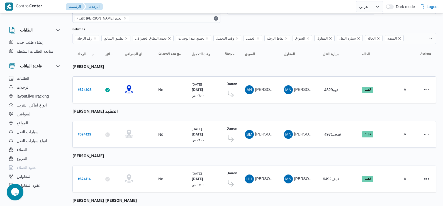
scroll to position [6, 0]
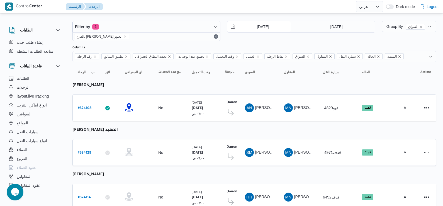
click at [265, 31] on input "13/7/2025" at bounding box center [258, 26] width 63 height 11
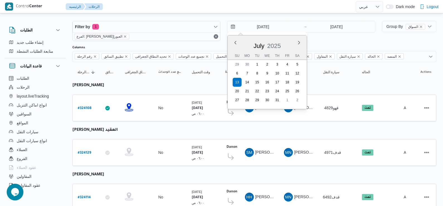
click at [296, 42] on div "July 2025" at bounding box center [267, 45] width 79 height 14
click at [298, 42] on button "Next month" at bounding box center [298, 42] width 5 height 5
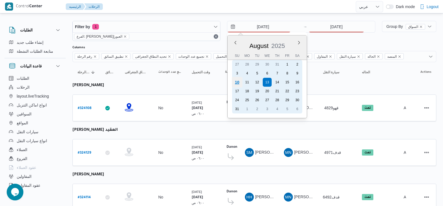
click at [241, 83] on div "10" at bounding box center [237, 82] width 11 height 11
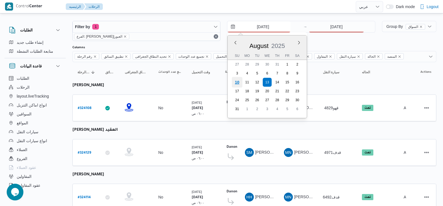
type input "10/8/2025"
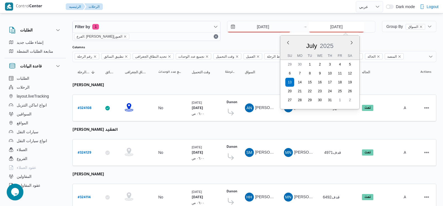
click at [321, 26] on input "13/7/2025" at bounding box center [336, 26] width 55 height 11
click at [353, 41] on button "Next month" at bounding box center [351, 42] width 5 height 5
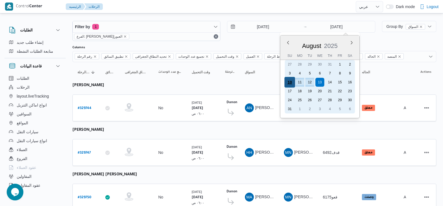
click at [293, 82] on div "10" at bounding box center [289, 82] width 11 height 11
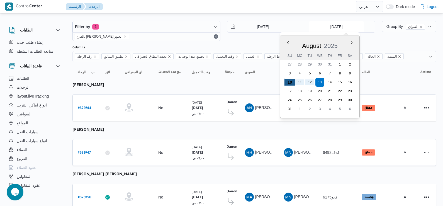
type input "10/8/2025"
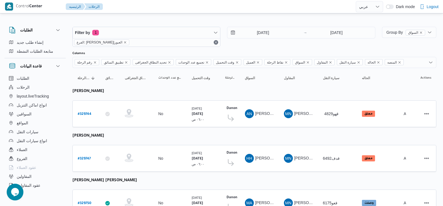
click at [401, 51] on div at bounding box center [254, 49] width 364 height 4
drag, startPoint x: 159, startPoint y: 3, endPoint x: 320, endPoint y: 17, distance: 161.5
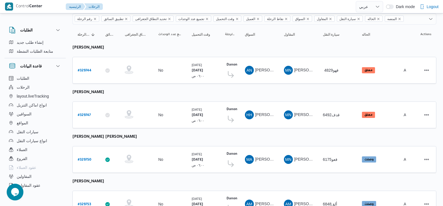
scroll to position [37, 0]
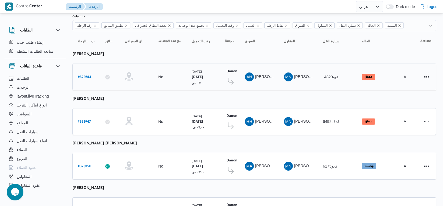
click at [81, 75] on b "# 329744" at bounding box center [85, 77] width 14 height 4
select select "ar"
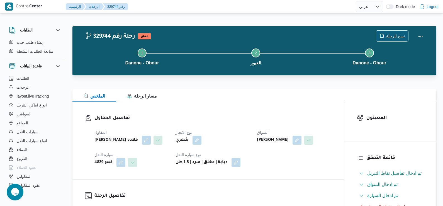
click at [404, 36] on span "نسخ الرحلة" at bounding box center [395, 36] width 19 height 7
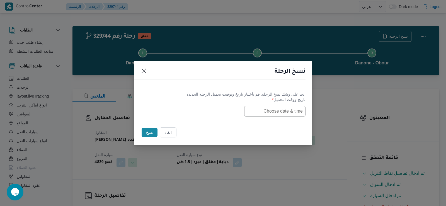
click at [300, 112] on input "text" at bounding box center [274, 111] width 61 height 11
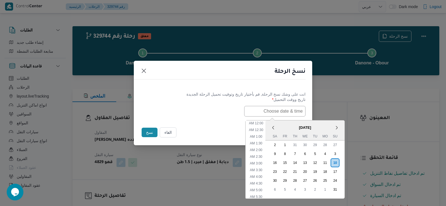
scroll to position [138, 0]
click at [330, 164] on div "11" at bounding box center [324, 162] width 11 height 11
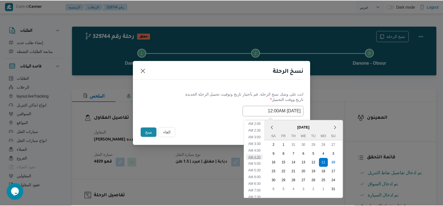
scroll to position [28, 0]
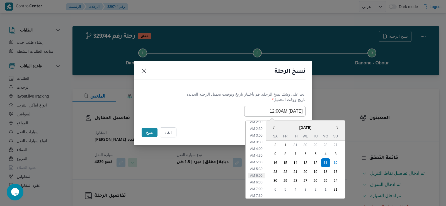
click at [254, 177] on li "6:00 AM" at bounding box center [256, 176] width 17 height 6
type input "11/08/2025 6:00AM"
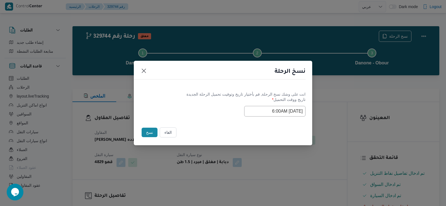
click at [150, 137] on button "نسخ" at bounding box center [149, 132] width 16 height 9
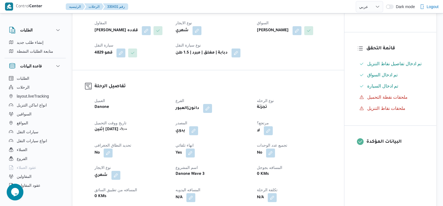
scroll to position [139, 0]
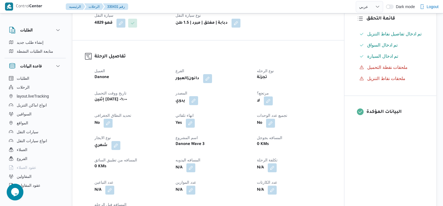
click at [193, 105] on button "button" at bounding box center [193, 100] width 9 height 9
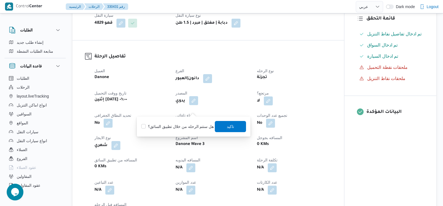
click at [198, 105] on button "button" at bounding box center [193, 100] width 9 height 9
click at [268, 96] on dt "مرتجع؟" at bounding box center [294, 93] width 74 height 7
click at [268, 105] on span at bounding box center [267, 100] width 12 height 9
click at [268, 105] on button "button" at bounding box center [268, 100] width 9 height 9
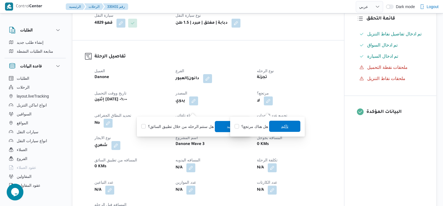
click at [274, 126] on span "تاكيد" at bounding box center [284, 126] width 31 height 11
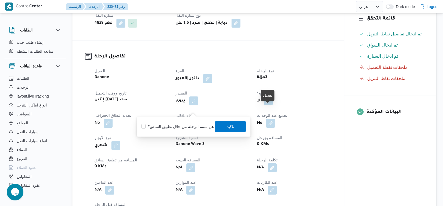
click at [271, 105] on button "button" at bounding box center [268, 100] width 9 height 9
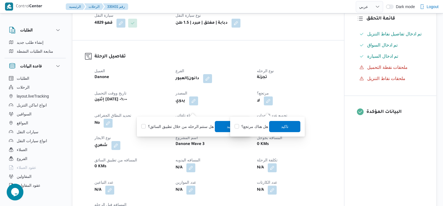
click at [264, 125] on label "هل هناك مرتجع؟" at bounding box center [251, 126] width 33 height 7
checkbox input "true"
click at [282, 128] on span "تاكيد" at bounding box center [284, 126] width 7 height 7
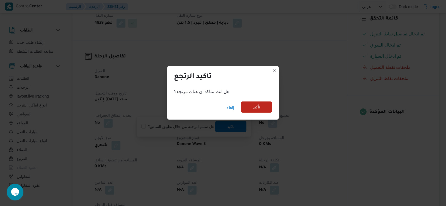
click at [257, 107] on span "تأكيد" at bounding box center [256, 107] width 7 height 7
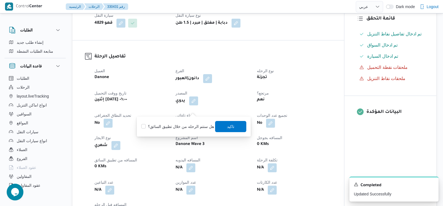
click at [273, 96] on dt "مرتجع؟" at bounding box center [294, 93] width 74 height 7
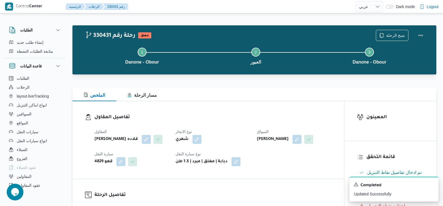
scroll to position [0, 0]
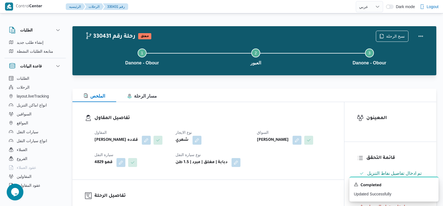
select select "ar"
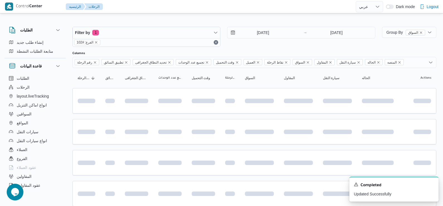
scroll to position [37, 0]
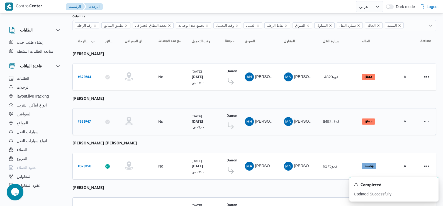
click at [82, 120] on b "# 329747" at bounding box center [84, 122] width 13 height 4
select select "ar"
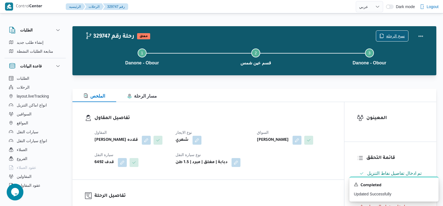
click at [392, 34] on span "نسخ الرحلة" at bounding box center [395, 36] width 19 height 7
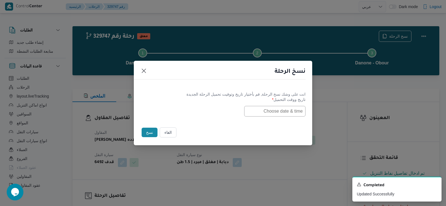
click at [295, 111] on input "text" at bounding box center [274, 111] width 61 height 11
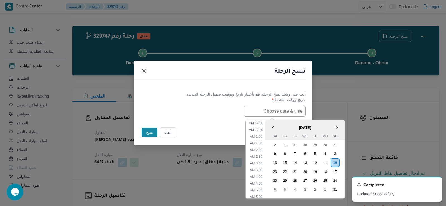
scroll to position [138, 0]
click at [325, 163] on div "11" at bounding box center [324, 162] width 11 height 11
click at [263, 171] on li "6:00 PM" at bounding box center [256, 171] width 17 height 6
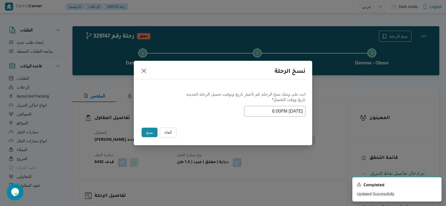
click at [258, 114] on input "11/08/2025 6:00PM" at bounding box center [274, 111] width 61 height 11
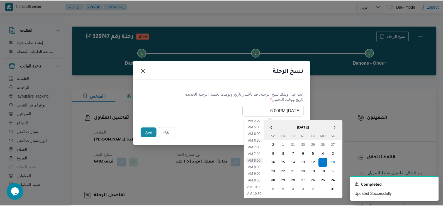
scroll to position [65, 0]
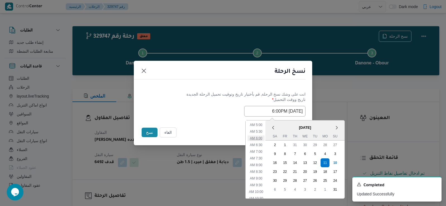
click at [257, 138] on li "6:00 AM" at bounding box center [255, 138] width 17 height 6
type input "11/08/2025 6:00AM"
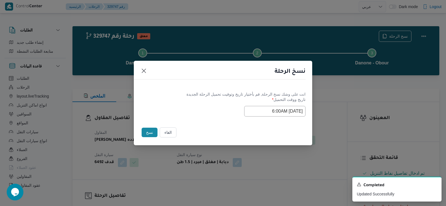
click at [148, 129] on button "نسخ" at bounding box center [149, 132] width 16 height 9
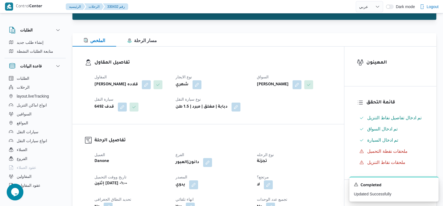
scroll to position [111, 0]
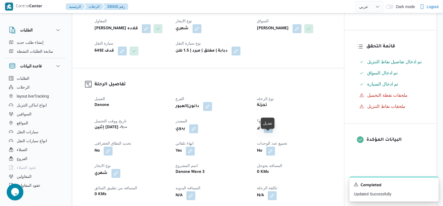
click at [266, 133] on button "button" at bounding box center [268, 128] width 9 height 9
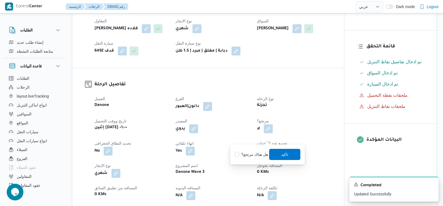
click at [253, 154] on label "هل هناك مرتجع؟" at bounding box center [251, 154] width 33 height 7
checkbox input "true"
click at [284, 151] on span "تاكيد" at bounding box center [284, 153] width 31 height 11
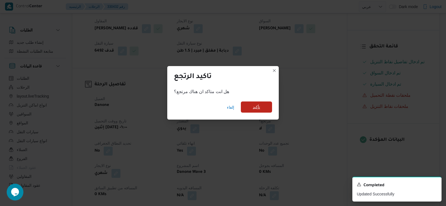
click at [248, 108] on span "تأكيد" at bounding box center [256, 106] width 31 height 11
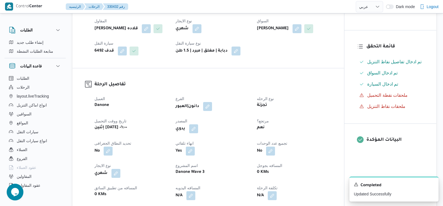
select select "ar"
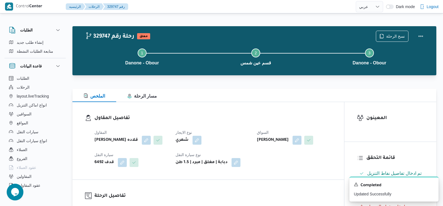
select select "ar"
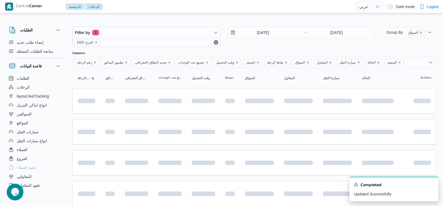
scroll to position [37, 0]
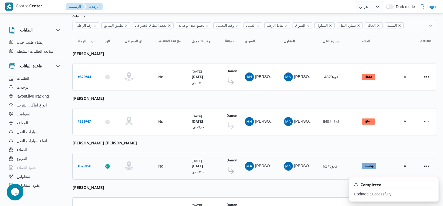
click at [87, 165] on b "# 329750" at bounding box center [85, 167] width 14 height 4
select select "ar"
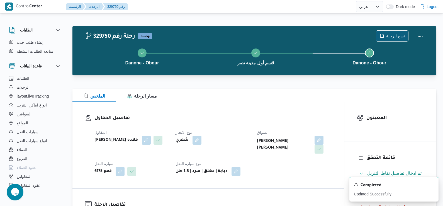
click at [382, 33] on span "نسخ الرحلة" at bounding box center [392, 36] width 32 height 11
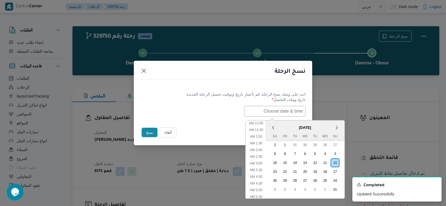
click at [285, 112] on input "text" at bounding box center [274, 111] width 61 height 11
click at [330, 162] on div "11" at bounding box center [324, 162] width 11 height 11
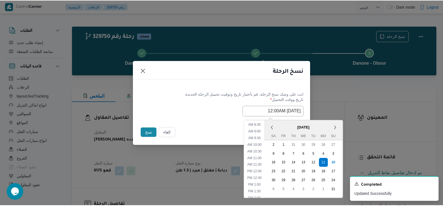
scroll to position [54, 0]
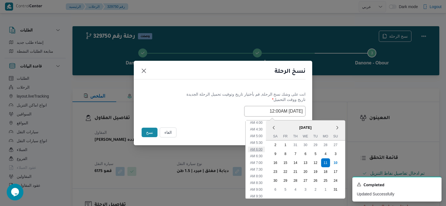
click at [255, 150] on li "6:00 AM" at bounding box center [256, 149] width 17 height 6
type input "11/08/2025 6:00AM"
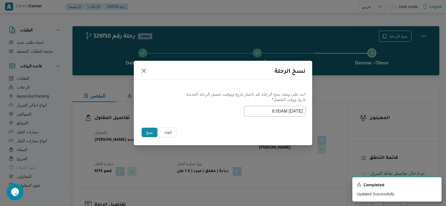
click at [146, 130] on button "نسخ" at bounding box center [149, 132] width 16 height 9
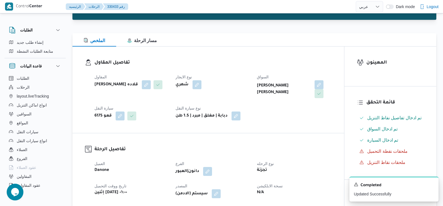
scroll to position [84, 0]
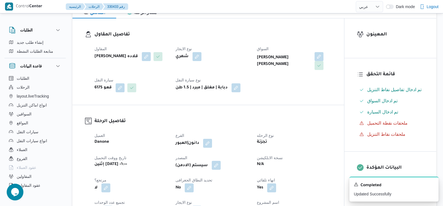
click at [221, 168] on button "button" at bounding box center [216, 165] width 9 height 9
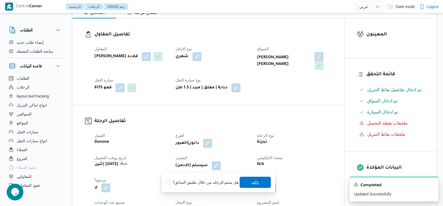
click at [254, 178] on span "تاكيد" at bounding box center [255, 182] width 31 height 11
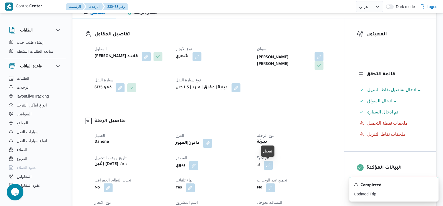
click at [268, 168] on button "button" at bounding box center [268, 165] width 9 height 9
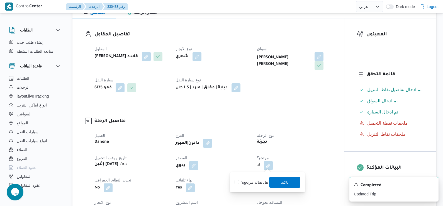
click at [261, 180] on label "هل هناك مرتجع؟" at bounding box center [251, 182] width 33 height 7
checkbox input "true"
click at [279, 182] on span "تاكيد" at bounding box center [284, 181] width 31 height 11
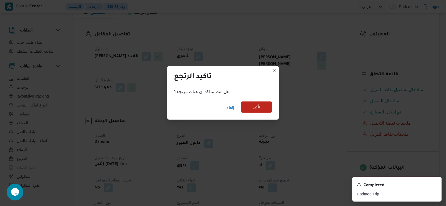
click at [244, 111] on span "تأكيد" at bounding box center [256, 106] width 31 height 11
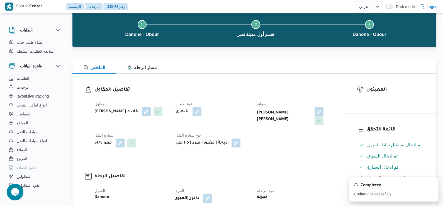
scroll to position [28, 0]
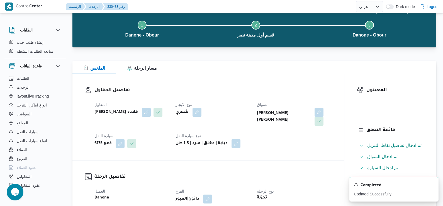
select select "ar"
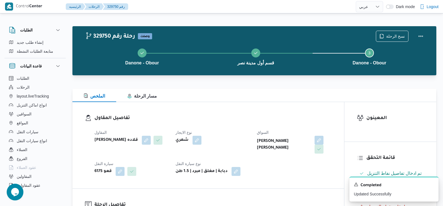
select select "ar"
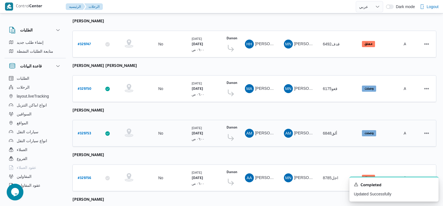
scroll to position [120, 0]
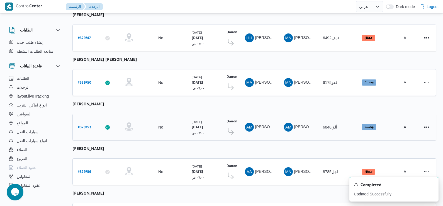
click at [82, 126] on b "# 329753" at bounding box center [84, 128] width 13 height 4
select select "ar"
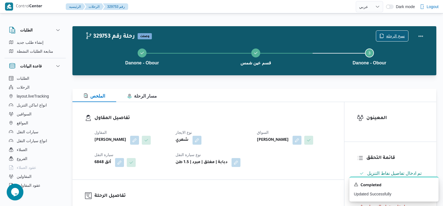
click at [390, 31] on button "نسخ الرحلة" at bounding box center [392, 35] width 33 height 11
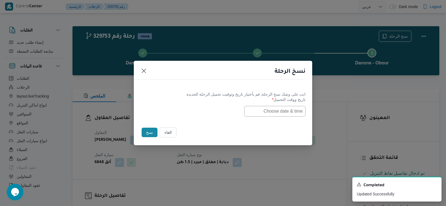
click at [295, 110] on input "text" at bounding box center [274, 111] width 61 height 11
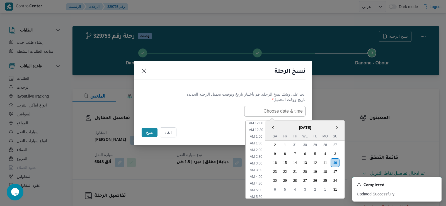
scroll to position [138, 0]
click at [327, 163] on div "11" at bounding box center [324, 162] width 11 height 11
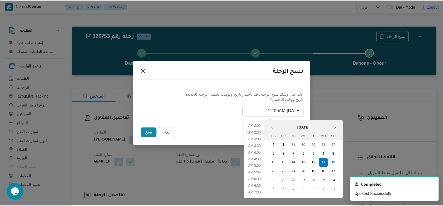
scroll to position [28, 0]
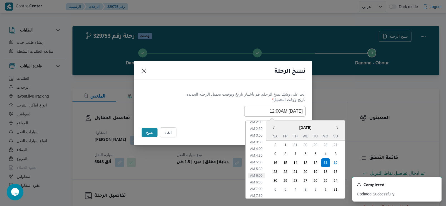
click at [260, 174] on li "6:00 AM" at bounding box center [256, 176] width 17 height 6
type input "11/08/2025 6:00AM"
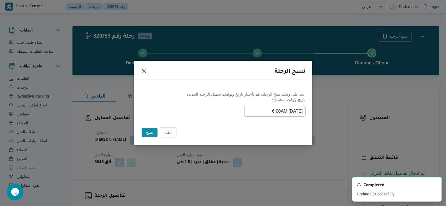
click at [146, 137] on button "نسخ" at bounding box center [149, 132] width 16 height 9
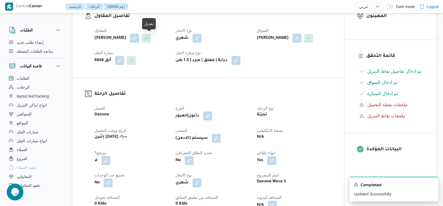
scroll to position [111, 0]
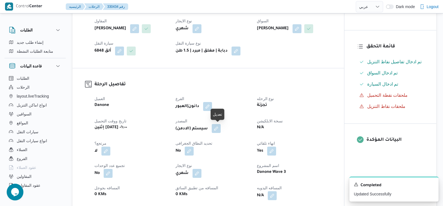
click at [217, 127] on button "button" at bounding box center [216, 128] width 9 height 9
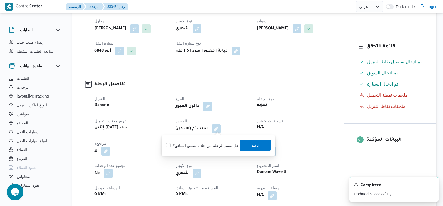
click at [258, 146] on span "تاكيد" at bounding box center [255, 145] width 31 height 11
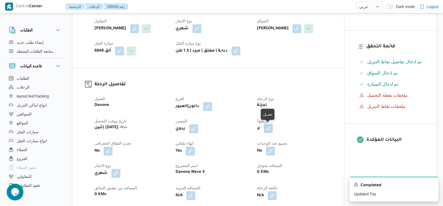
click at [266, 125] on button "button" at bounding box center [268, 128] width 9 height 9
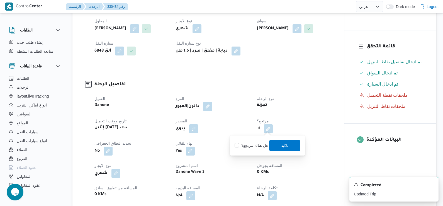
click at [243, 142] on div "هل هناك مرتجع؟ تاكيد" at bounding box center [267, 145] width 67 height 12
click at [243, 143] on label "هل هناك مرتجع؟" at bounding box center [251, 145] width 33 height 7
checkbox input "true"
click at [283, 145] on span "تاكيد" at bounding box center [284, 145] width 7 height 7
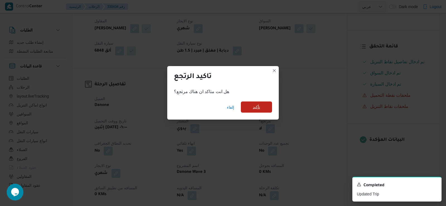
click at [251, 108] on span "تأكيد" at bounding box center [256, 106] width 31 height 11
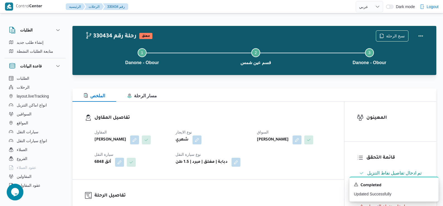
scroll to position [0, 0]
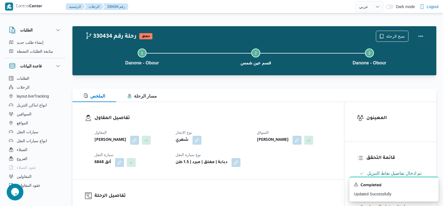
select select "ar"
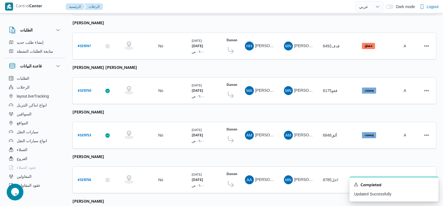
scroll to position [124, 0]
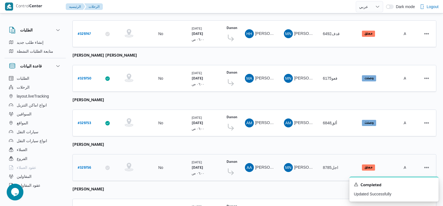
click at [89, 166] on b "# 329756" at bounding box center [84, 168] width 13 height 4
select select "ar"
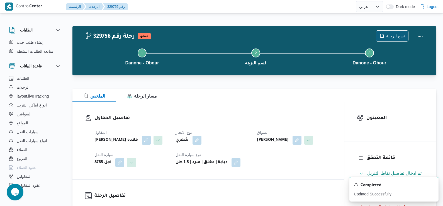
click at [390, 35] on span "نسخ الرحلة" at bounding box center [395, 36] width 19 height 7
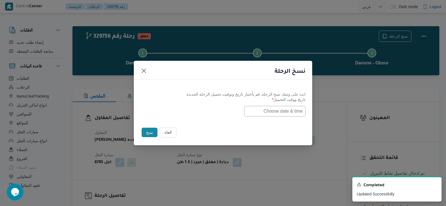
click at [268, 113] on input "text" at bounding box center [274, 111] width 61 height 11
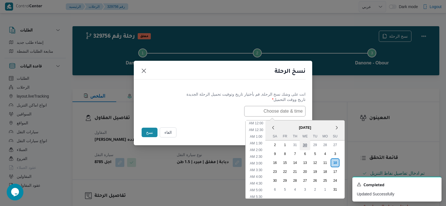
scroll to position [138, 0]
click at [325, 163] on div "11" at bounding box center [324, 162] width 11 height 11
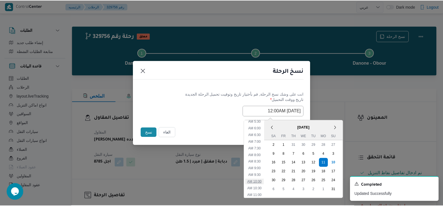
scroll to position [54, 0]
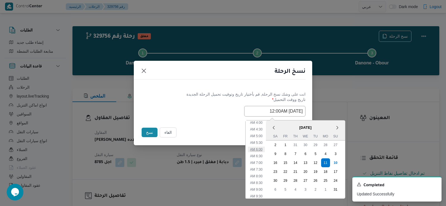
click at [257, 150] on li "6:00 AM" at bounding box center [256, 149] width 17 height 6
type input "11/08/2025 6:00AM"
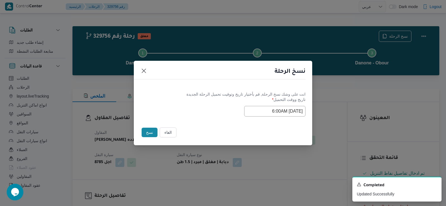
click at [148, 128] on button "نسخ" at bounding box center [149, 132] width 16 height 9
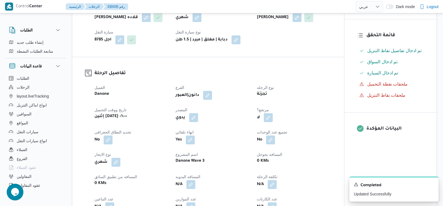
scroll to position [139, 0]
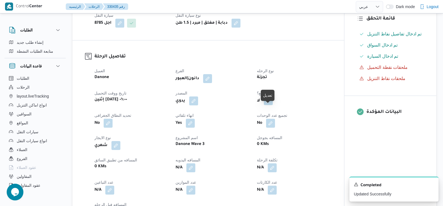
click at [267, 105] on button "button" at bounding box center [268, 100] width 9 height 9
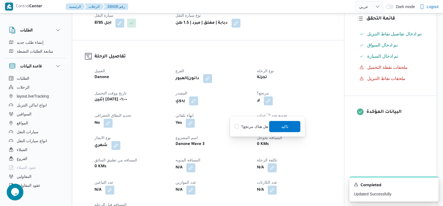
click at [254, 130] on label "هل هناك مرتجع؟" at bounding box center [251, 126] width 33 height 7
checkbox input "true"
click at [279, 125] on span "تاكيد" at bounding box center [284, 126] width 31 height 11
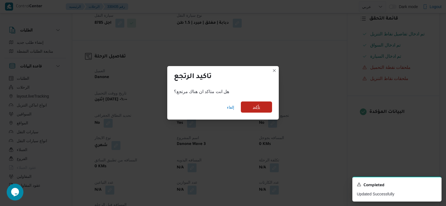
click at [253, 111] on span "تأكيد" at bounding box center [256, 106] width 31 height 11
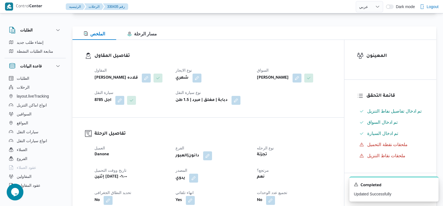
scroll to position [56, 0]
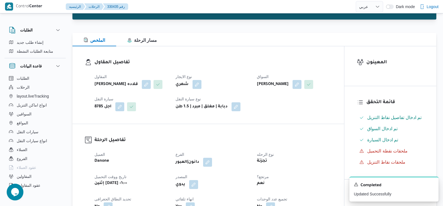
select select "ar"
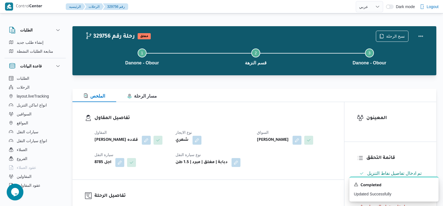
select select "ar"
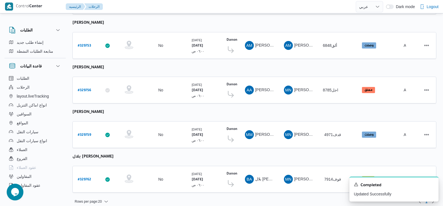
scroll to position [204, 0]
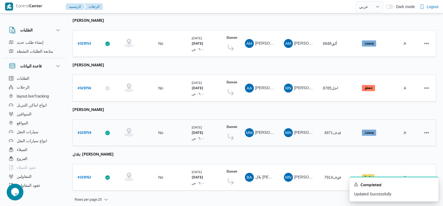
drag, startPoint x: 77, startPoint y: 130, endPoint x: 81, endPoint y: 129, distance: 3.6
click at [78, 130] on div "# 329759" at bounding box center [86, 133] width 22 height 12
click at [81, 131] on b "# 329759" at bounding box center [84, 133] width 13 height 4
select select "ar"
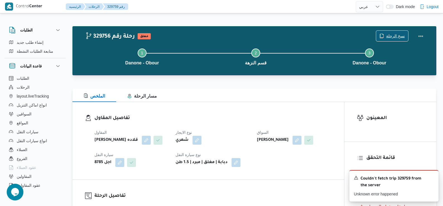
click at [387, 35] on span "نسخ الرحلة" at bounding box center [395, 36] width 19 height 7
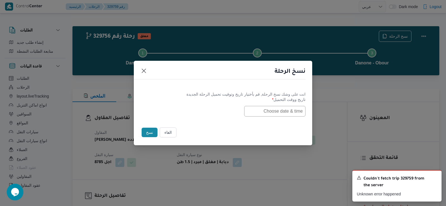
click at [289, 110] on input "text" at bounding box center [274, 111] width 61 height 11
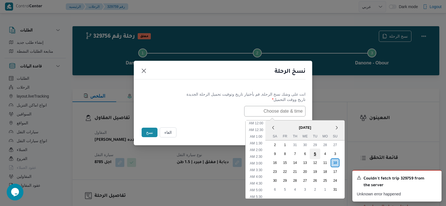
scroll to position [138, 0]
click at [330, 162] on div "11" at bounding box center [324, 162] width 11 height 11
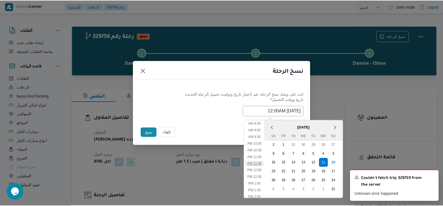
scroll to position [82, 0]
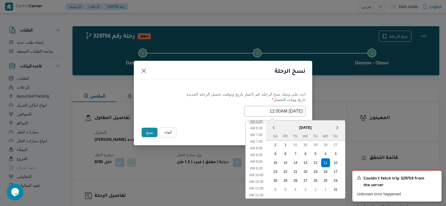
click at [264, 121] on li "6:00 AM" at bounding box center [256, 122] width 17 height 6
type input "11/08/2025 6:00AM"
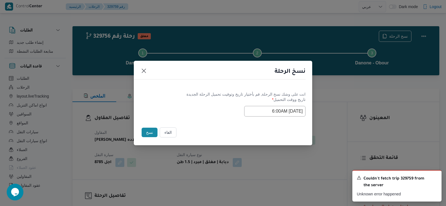
click at [150, 128] on button "نسخ" at bounding box center [149, 132] width 16 height 9
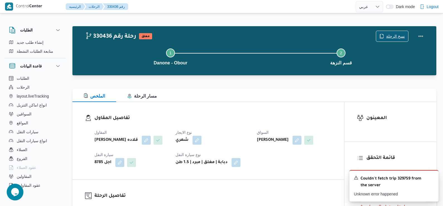
scroll to position [84, 0]
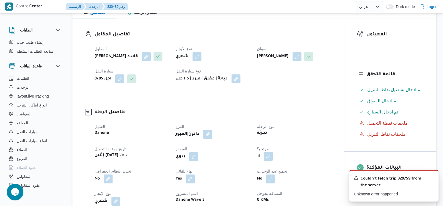
click at [272, 161] on button "button" at bounding box center [268, 156] width 9 height 9
click at [255, 180] on label "هل هناك مرتجع؟" at bounding box center [251, 182] width 33 height 7
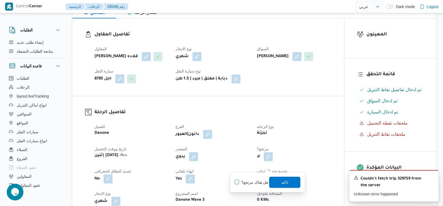
checkbox input "true"
click at [292, 181] on span "تاكيد" at bounding box center [284, 181] width 31 height 11
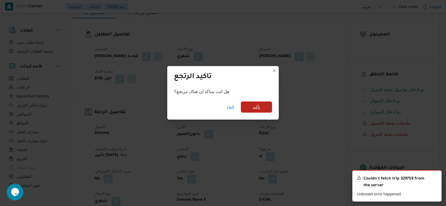
click at [255, 108] on span "تأكيد" at bounding box center [256, 107] width 7 height 7
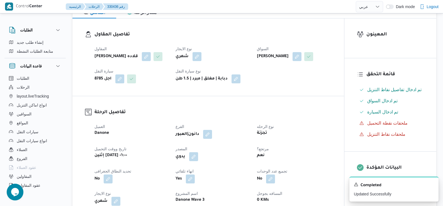
select select "ar"
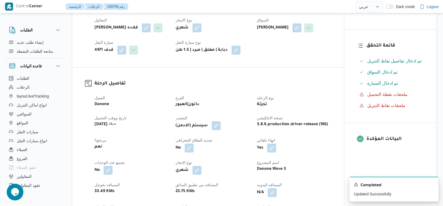
select select "ar"
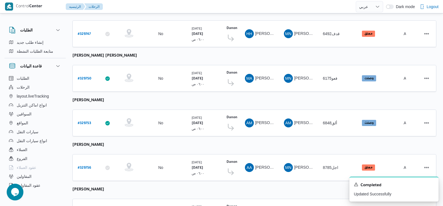
scroll to position [204, 0]
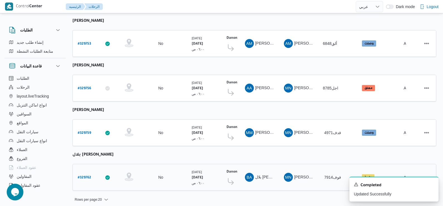
click at [88, 176] on b "# 329762" at bounding box center [84, 178] width 13 height 4
select select "ar"
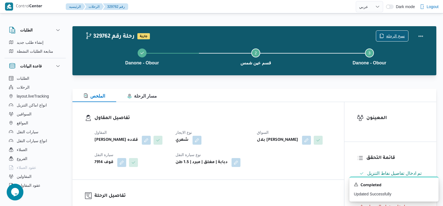
click at [393, 36] on span "نسخ الرحلة" at bounding box center [395, 36] width 19 height 7
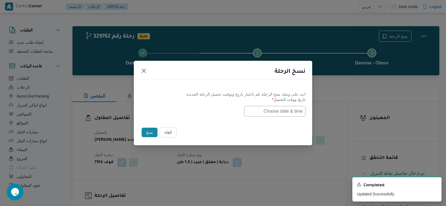
click at [288, 109] on input "text" at bounding box center [274, 111] width 61 height 11
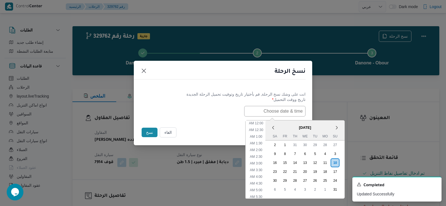
scroll to position [138, 0]
click at [325, 163] on div "11" at bounding box center [324, 162] width 11 height 11
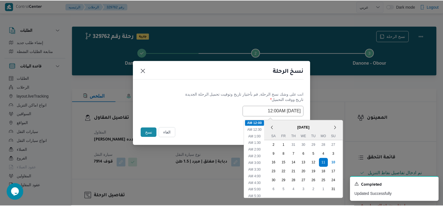
scroll to position [28, 0]
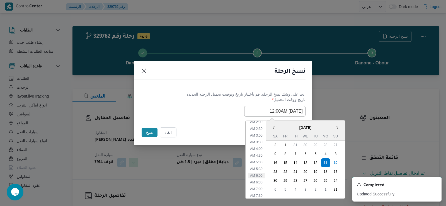
click at [255, 173] on li "6:00 AM" at bounding box center [256, 176] width 17 height 6
type input "11/08/2025 6:00AM"
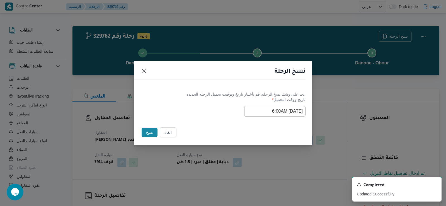
click at [148, 135] on button "نسخ" at bounding box center [149, 132] width 16 height 9
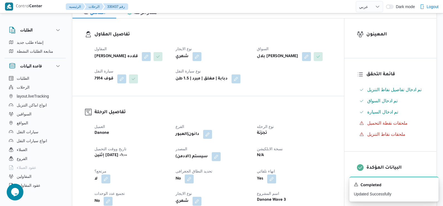
scroll to position [111, 0]
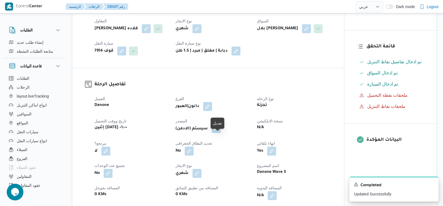
click at [221, 133] on button "button" at bounding box center [216, 128] width 9 height 9
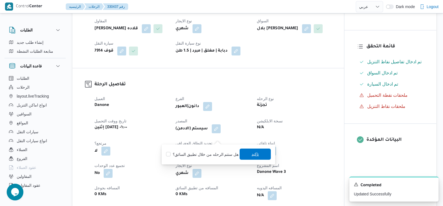
click at [241, 153] on span "تاكيد" at bounding box center [255, 153] width 31 height 11
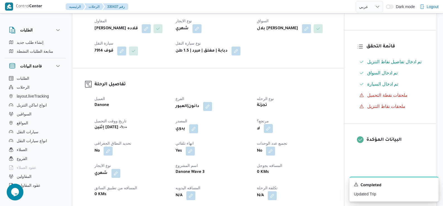
click at [268, 133] on button "button" at bounding box center [268, 128] width 9 height 9
click at [254, 153] on label "هل هناك مرتجع؟" at bounding box center [251, 154] width 33 height 7
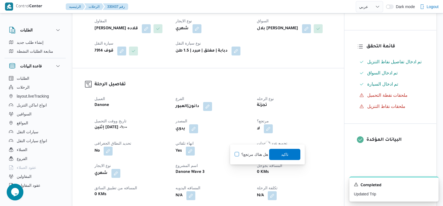
checkbox input "true"
click at [276, 149] on span "تاكيد" at bounding box center [284, 153] width 31 height 11
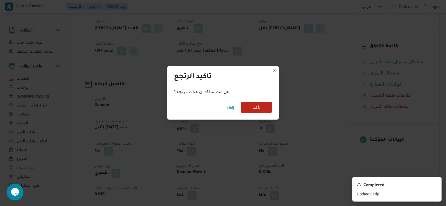
click at [258, 109] on span "تأكيد" at bounding box center [256, 107] width 7 height 7
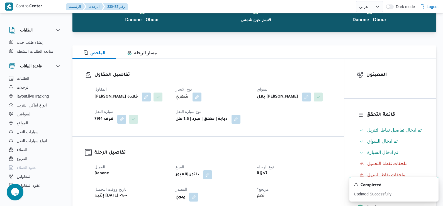
scroll to position [0, 0]
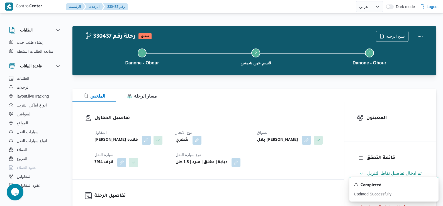
select select "ar"
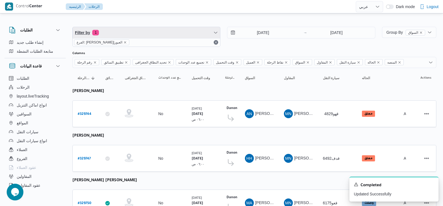
click at [129, 37] on span "Filter by 1" at bounding box center [146, 32] width 147 height 11
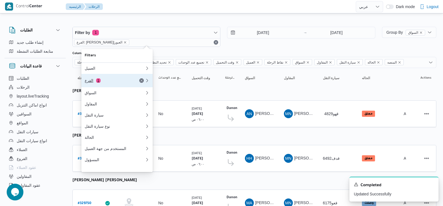
click at [101, 81] on div "الفرع 1" at bounding box center [108, 80] width 47 height 4
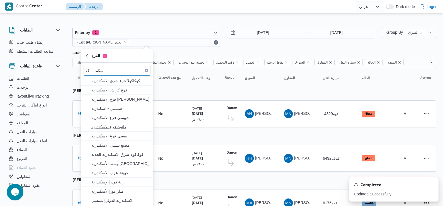
type input "سكند"
click at [112, 126] on span "دانون فرع الاسكندريه" at bounding box center [120, 126] width 58 height 7
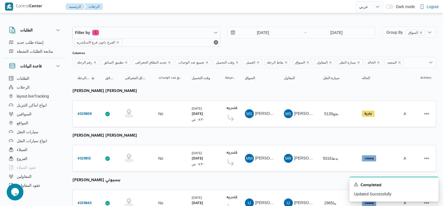
click at [230, 47] on div "Filter by 1 الفرع: دانون فرع الاسكندريه 10/8/2025 → 10/8/2025" at bounding box center [223, 36] width 309 height 27
click at [82, 112] on b "# 329809" at bounding box center [85, 114] width 14 height 4
select select "ar"
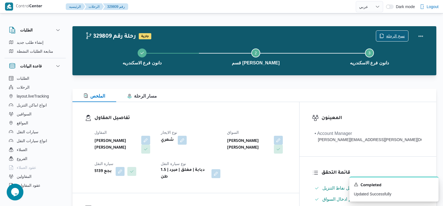
click at [387, 33] on span "نسخ الرحلة" at bounding box center [392, 36] width 32 height 11
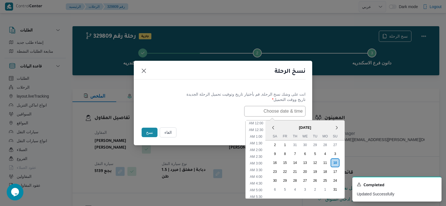
click at [283, 107] on input "text" at bounding box center [274, 111] width 61 height 11
click at [327, 162] on div "11" at bounding box center [324, 162] width 11 height 11
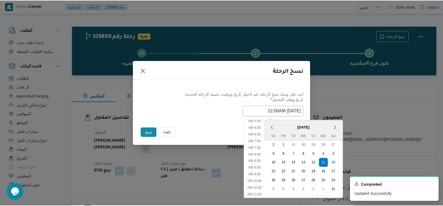
scroll to position [84, 0]
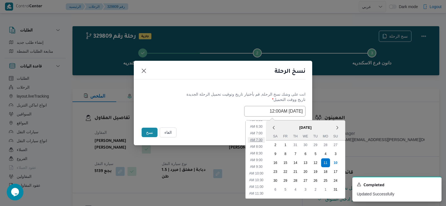
click at [254, 139] on li "7:30 AM" at bounding box center [256, 140] width 17 height 6
type input "11/08/2025 7:30AM"
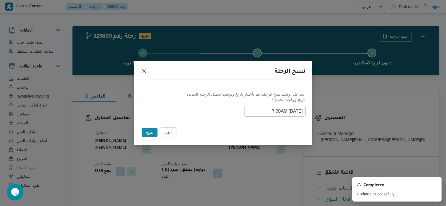
click at [144, 129] on button "نسخ" at bounding box center [149, 132] width 16 height 9
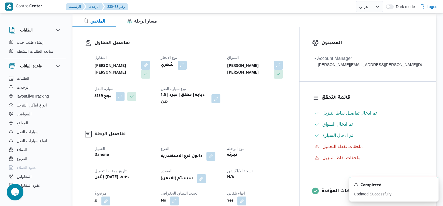
scroll to position [84, 0]
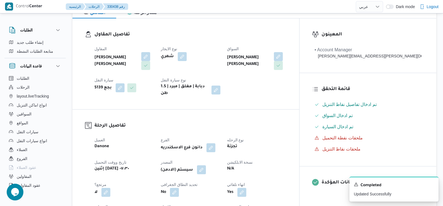
click at [206, 165] on button "button" at bounding box center [201, 169] width 9 height 9
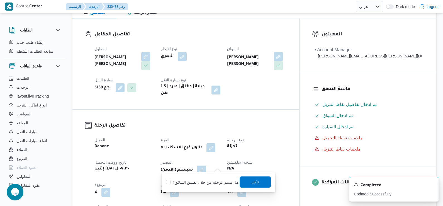
click at [248, 177] on span "تاكيد" at bounding box center [255, 181] width 31 height 11
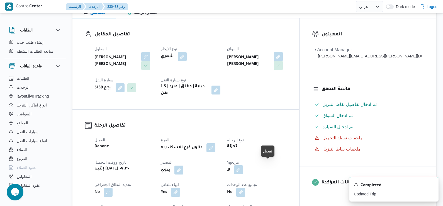
click at [243, 168] on button "button" at bounding box center [238, 169] width 9 height 9
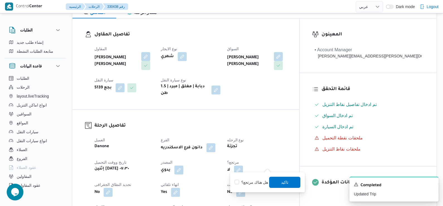
click at [252, 182] on label "هل هناك مرتجع؟" at bounding box center [251, 182] width 33 height 7
checkbox input "true"
click at [288, 184] on span "تاكيد" at bounding box center [284, 182] width 7 height 7
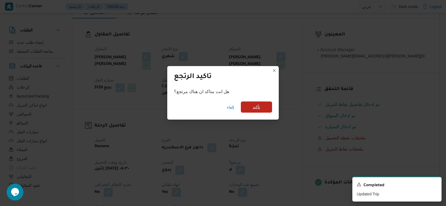
click at [257, 112] on span "تأكيد" at bounding box center [256, 106] width 31 height 11
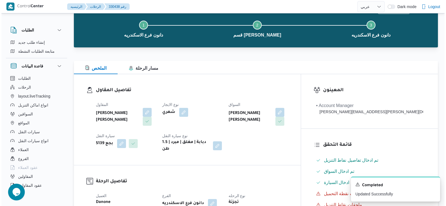
scroll to position [0, 0]
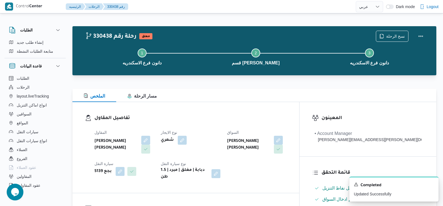
select select "ar"
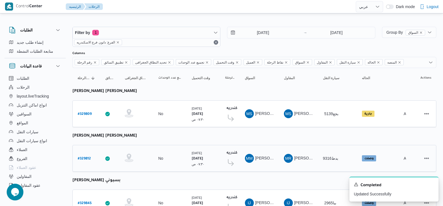
click at [90, 157] on b "# 329812" at bounding box center [84, 159] width 13 height 4
select select "ar"
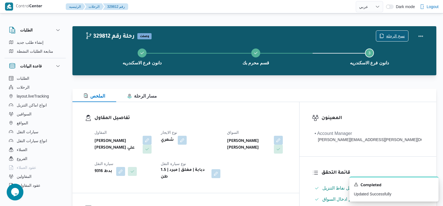
click at [387, 35] on span "نسخ الرحلة" at bounding box center [395, 36] width 19 height 7
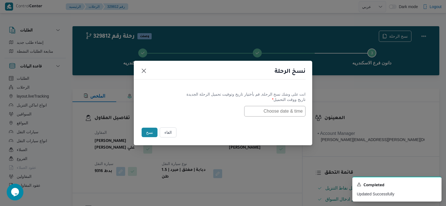
click at [270, 113] on input "text" at bounding box center [274, 111] width 61 height 11
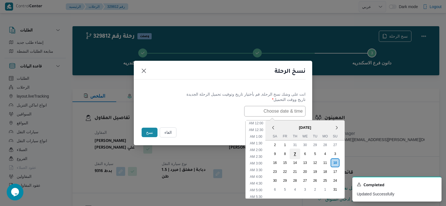
scroll to position [138, 0]
click at [328, 162] on div "11" at bounding box center [324, 162] width 11 height 11
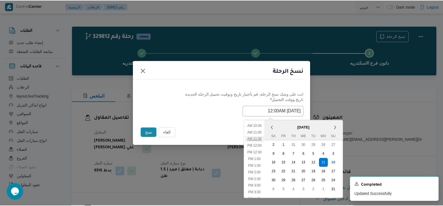
scroll to position [82, 0]
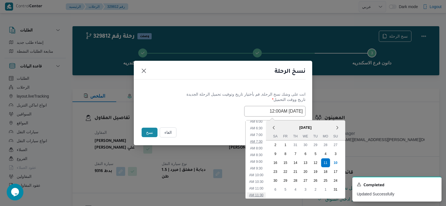
click at [257, 140] on li "7:30 AM" at bounding box center [256, 142] width 17 height 6
type input "11/08/2025 7:30AM"
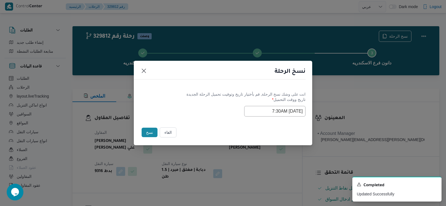
click at [150, 135] on button "نسخ" at bounding box center [149, 132] width 16 height 9
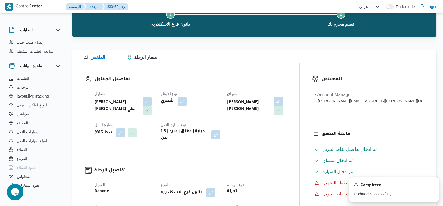
scroll to position [84, 0]
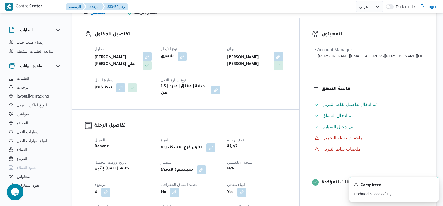
click at [206, 165] on span at bounding box center [200, 169] width 12 height 9
click at [206, 165] on button "button" at bounding box center [201, 169] width 9 height 9
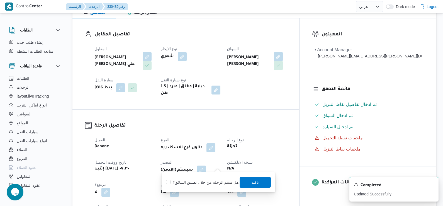
click at [243, 183] on span "تاكيد" at bounding box center [255, 182] width 31 height 11
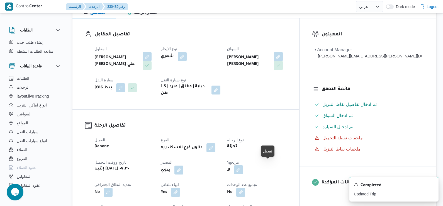
click at [243, 167] on button "button" at bounding box center [238, 169] width 9 height 9
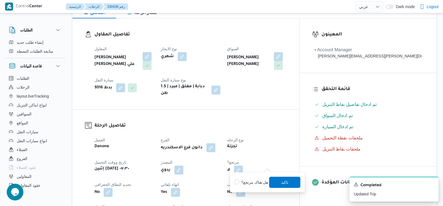
click at [259, 184] on label "هل هناك مرتجع؟" at bounding box center [251, 182] width 33 height 7
checkbox input "true"
click at [276, 185] on span "تاكيد" at bounding box center [284, 181] width 31 height 11
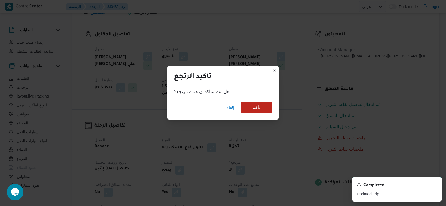
click at [251, 101] on div "إلغاء تأكيد" at bounding box center [222, 108] width 111 height 22
click at [251, 102] on span "تأكيد" at bounding box center [256, 106] width 31 height 11
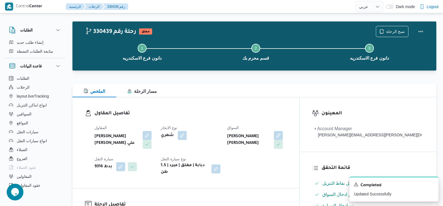
scroll to position [0, 0]
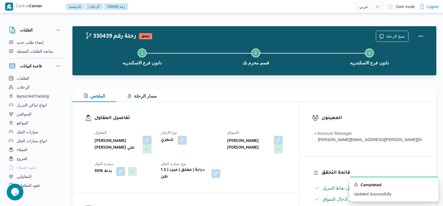
select select "ar"
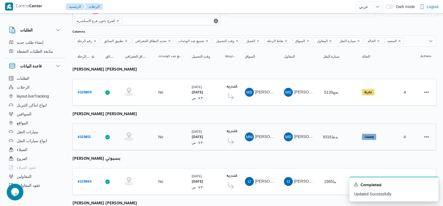
scroll to position [56, 0]
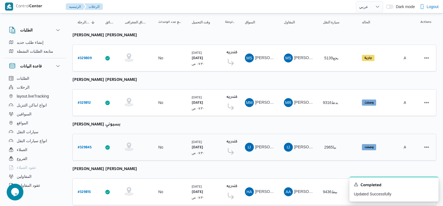
click at [89, 147] on b "# 329845" at bounding box center [85, 148] width 14 height 4
select select "ar"
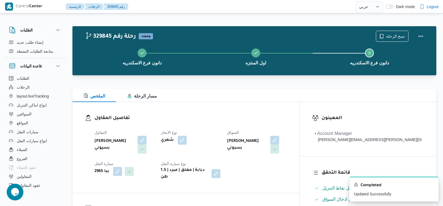
click at [387, 39] on div "دانون فرع الاسكندريه اول المنتزه Step 3 is incomplete 3 دانون فرع الاسكندريه" at bounding box center [256, 56] width 348 height 36
click at [390, 36] on span "نسخ الرحلة" at bounding box center [395, 36] width 19 height 7
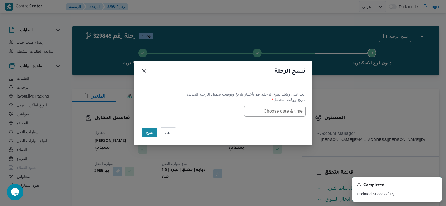
click at [288, 111] on input "text" at bounding box center [274, 111] width 61 height 11
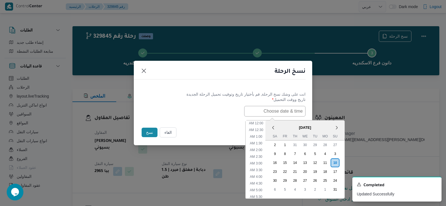
scroll to position [138, 0]
click at [327, 159] on div "11" at bounding box center [324, 162] width 11 height 11
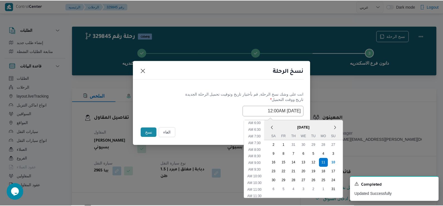
scroll to position [54, 0]
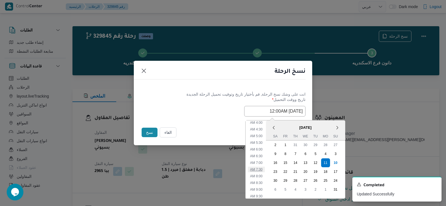
click at [258, 170] on li "7:30 AM" at bounding box center [256, 170] width 17 height 6
type input "11/08/2025 7:30AM"
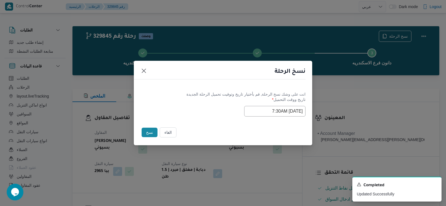
click at [146, 133] on button "نسخ" at bounding box center [149, 132] width 16 height 9
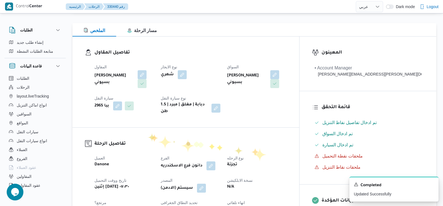
scroll to position [84, 0]
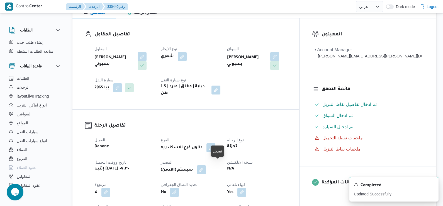
click at [206, 165] on button "button" at bounding box center [201, 169] width 9 height 9
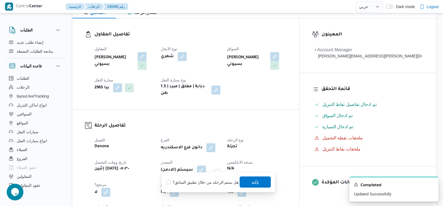
click at [266, 182] on span "تاكيد" at bounding box center [255, 181] width 31 height 11
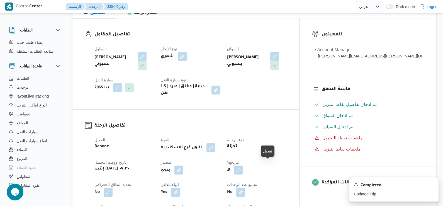
click at [243, 165] on button "button" at bounding box center [238, 169] width 9 height 9
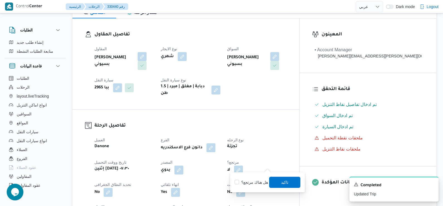
click at [260, 179] on div "هل هناك مرتجع؟ تاكيد" at bounding box center [267, 182] width 67 height 12
click at [260, 182] on label "هل هناك مرتجع؟" at bounding box center [251, 182] width 33 height 7
checkbox input "true"
click at [272, 184] on span "تاكيد" at bounding box center [284, 181] width 31 height 11
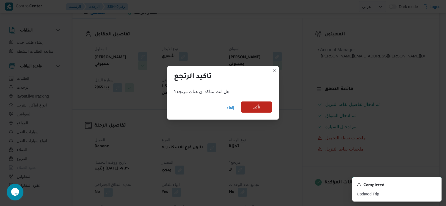
click at [252, 105] on span "تأكيد" at bounding box center [256, 106] width 31 height 11
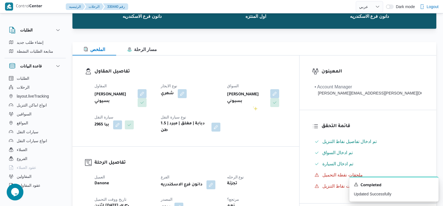
scroll to position [0, 0]
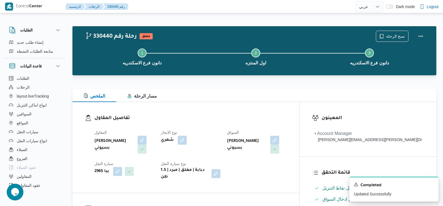
select select "ar"
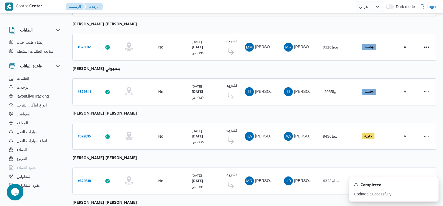
scroll to position [111, 0]
click at [81, 135] on b "# 329815" at bounding box center [84, 137] width 13 height 4
select select "ar"
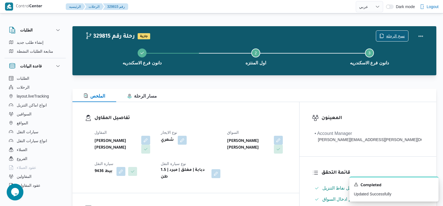
click at [389, 34] on span "نسخ الرحلة" at bounding box center [395, 36] width 19 height 7
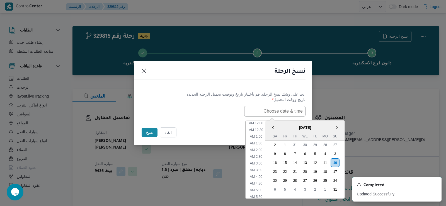
click at [274, 115] on input "text" at bounding box center [274, 111] width 61 height 11
click at [326, 161] on div "11" at bounding box center [324, 162] width 11 height 11
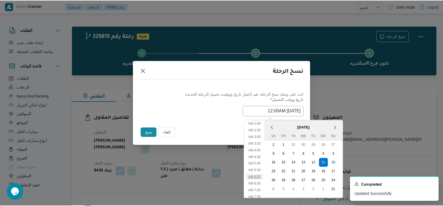
scroll to position [54, 0]
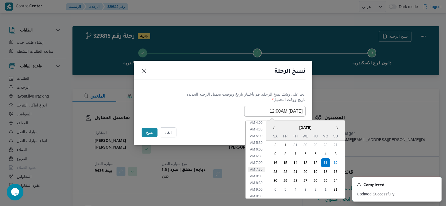
click at [259, 167] on li "7:30 AM" at bounding box center [256, 170] width 17 height 6
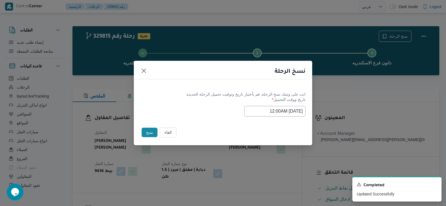
type input "11/08/2025 7:30AM"
click at [150, 131] on button "نسخ" at bounding box center [149, 132] width 16 height 9
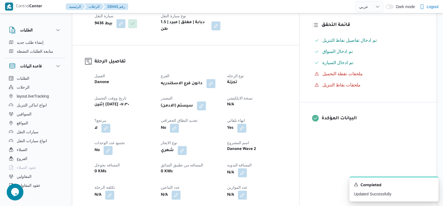
scroll to position [167, 0]
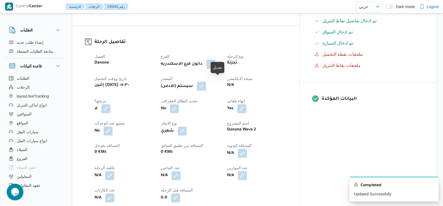
click at [206, 82] on button "button" at bounding box center [201, 86] width 9 height 9
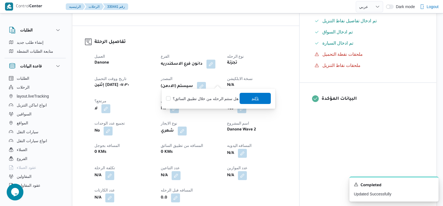
click at [245, 100] on span "تاكيد" at bounding box center [255, 98] width 31 height 11
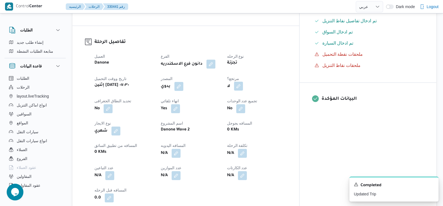
click at [243, 83] on button "button" at bounding box center [238, 86] width 9 height 9
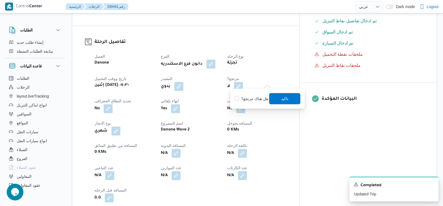
click at [256, 98] on label "هل هناك مرتجع؟" at bounding box center [251, 98] width 33 height 7
checkbox input "true"
click at [278, 97] on span "تاكيد" at bounding box center [284, 98] width 31 height 11
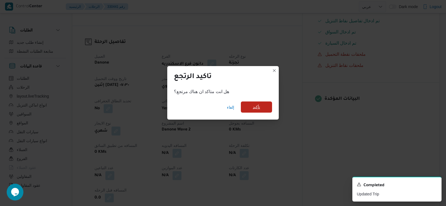
click at [263, 104] on span "تأكيد" at bounding box center [256, 106] width 31 height 11
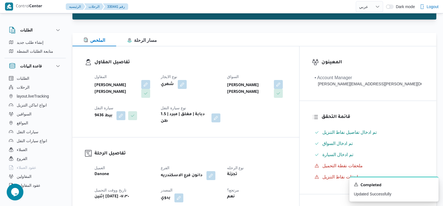
scroll to position [0, 0]
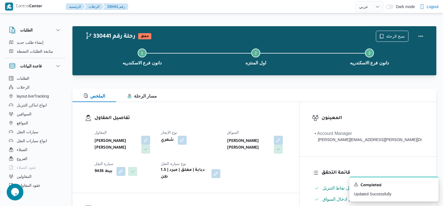
select select "ar"
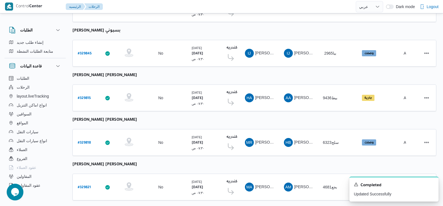
scroll to position [152, 0]
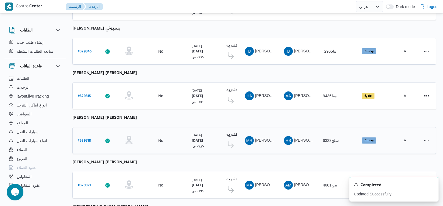
click at [86, 139] on b "# 329818" at bounding box center [84, 141] width 13 height 4
select select "ar"
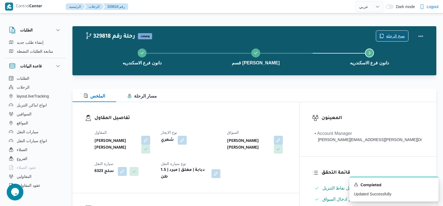
click at [398, 32] on span "نسخ الرحلة" at bounding box center [392, 36] width 32 height 11
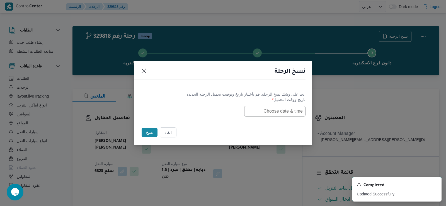
click at [284, 112] on input "text" at bounding box center [274, 111] width 61 height 11
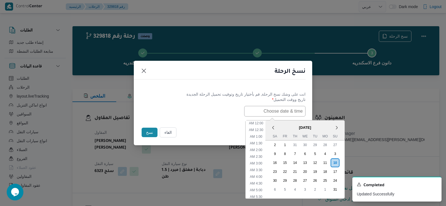
scroll to position [138, 0]
click at [328, 162] on div "11" at bounding box center [324, 162] width 11 height 11
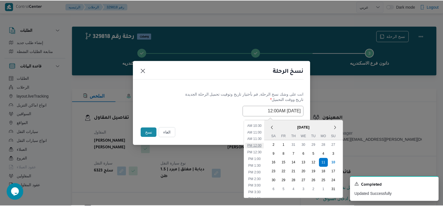
scroll to position [82, 0]
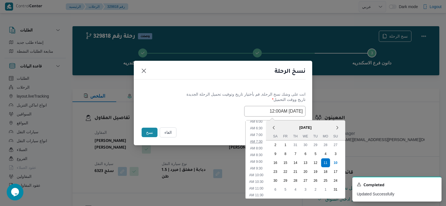
click at [261, 142] on li "7:30 AM" at bounding box center [256, 142] width 17 height 6
type input "11/08/2025 7:30AM"
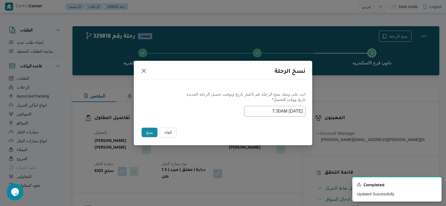
click at [149, 134] on button "نسخ" at bounding box center [149, 132] width 16 height 9
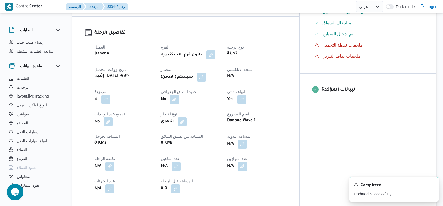
scroll to position [167, 0]
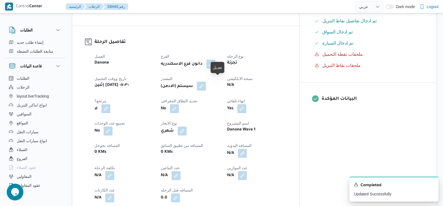
click at [206, 82] on button "button" at bounding box center [201, 86] width 9 height 9
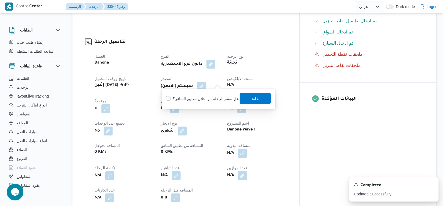
click at [240, 99] on span "تاكيد" at bounding box center [255, 98] width 31 height 11
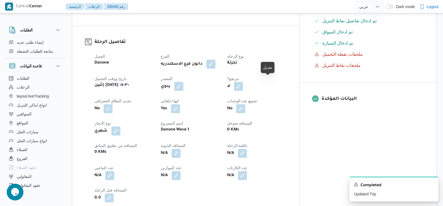
click at [243, 82] on button "button" at bounding box center [238, 86] width 9 height 9
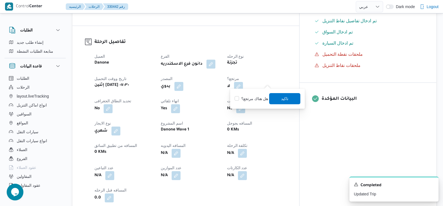
click at [251, 102] on label "هل هناك مرتجع؟" at bounding box center [251, 98] width 33 height 7
checkbox input "true"
click at [287, 97] on span "تاكيد" at bounding box center [284, 98] width 7 height 7
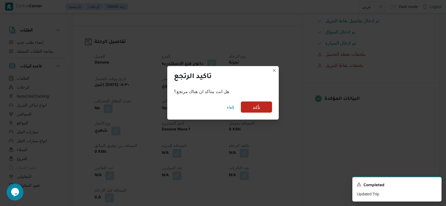
click at [263, 103] on span "تأكيد" at bounding box center [256, 106] width 31 height 11
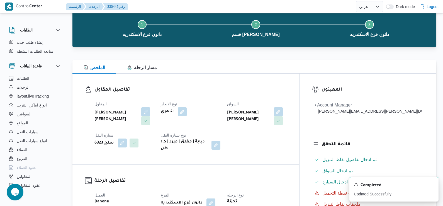
scroll to position [28, 0]
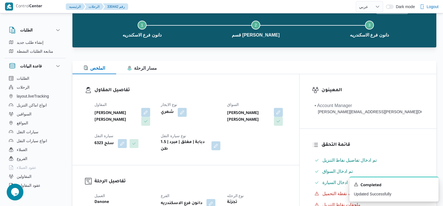
select select "ar"
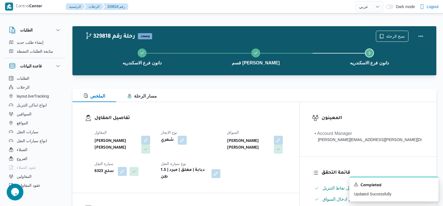
select select "ar"
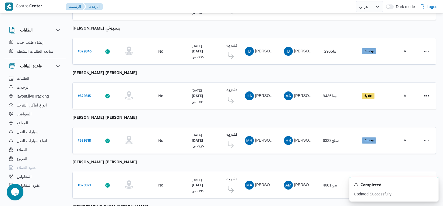
scroll to position [189, 0]
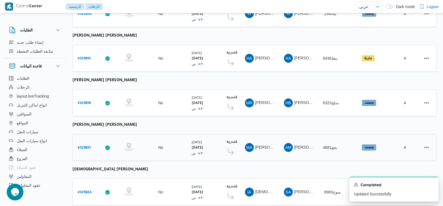
click at [85, 146] on b "# 329821" at bounding box center [84, 148] width 13 height 4
select select "ar"
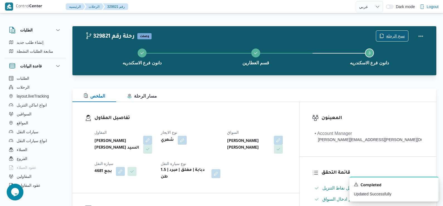
click at [384, 36] on icon "button" at bounding box center [381, 36] width 4 height 4
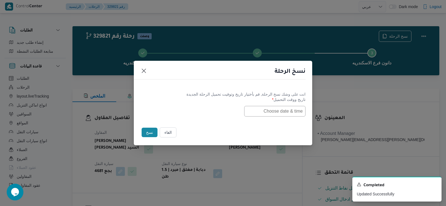
click at [281, 106] on input "text" at bounding box center [274, 111] width 61 height 11
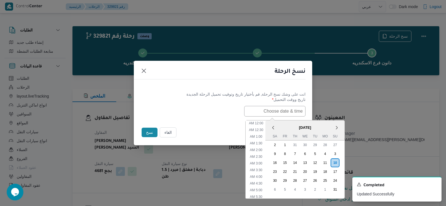
scroll to position [138, 0]
click at [328, 162] on div "11" at bounding box center [324, 162] width 11 height 11
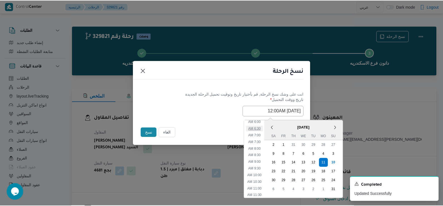
scroll to position [84, 0]
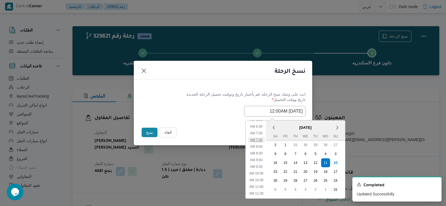
click at [263, 140] on li "7:30 AM" at bounding box center [256, 140] width 17 height 6
type input "11/08/2025 7:30AM"
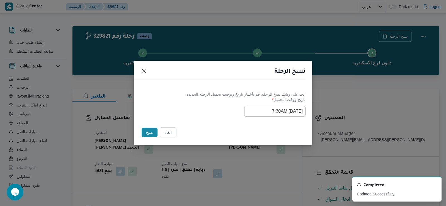
click at [148, 130] on button "نسخ" at bounding box center [149, 132] width 16 height 9
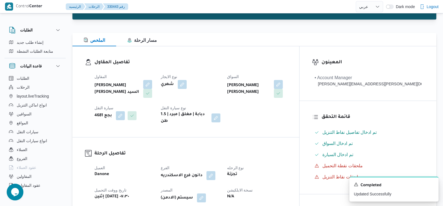
scroll to position [111, 0]
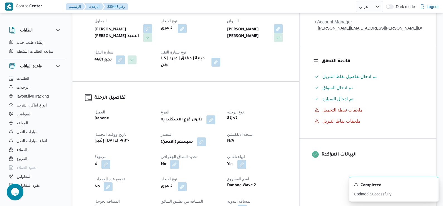
click at [206, 139] on button "button" at bounding box center [201, 141] width 9 height 9
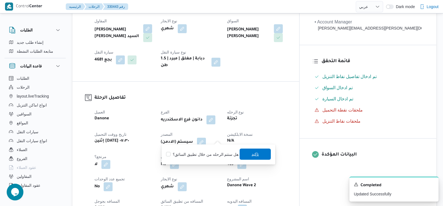
click at [254, 152] on span "تاكيد" at bounding box center [254, 154] width 7 height 7
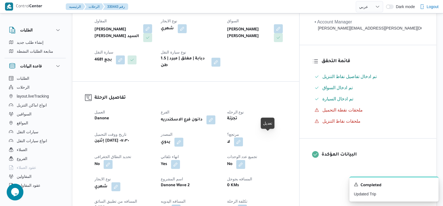
click at [243, 139] on button "button" at bounding box center [238, 141] width 9 height 9
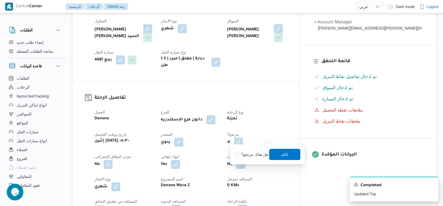
click at [254, 152] on label "هل هناك مرتجع؟" at bounding box center [251, 154] width 33 height 7
checkbox input "true"
click at [280, 152] on span "تاكيد" at bounding box center [284, 153] width 31 height 11
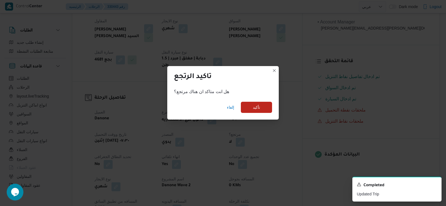
click at [260, 114] on div "إلغاء تأكيد" at bounding box center [222, 108] width 111 height 22
click at [258, 106] on span "تأكيد" at bounding box center [256, 107] width 7 height 7
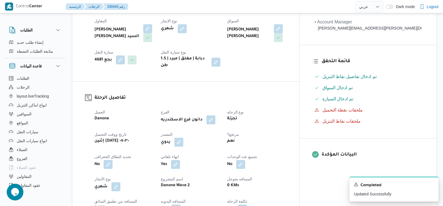
scroll to position [28, 0]
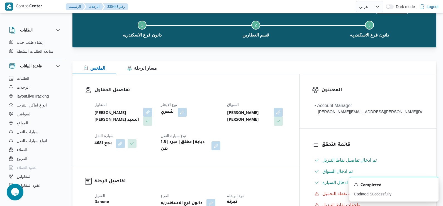
select select "ar"
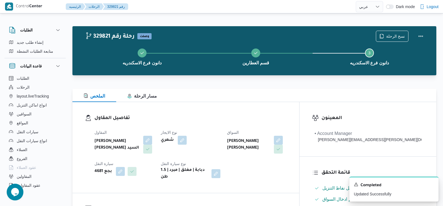
select select "ar"
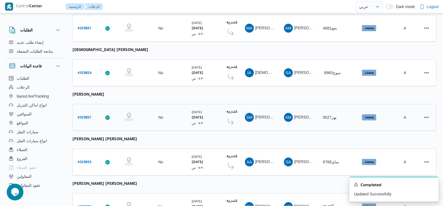
scroll to position [323, 0]
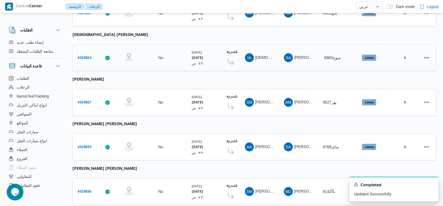
click at [80, 56] on b "# 329824" at bounding box center [85, 58] width 14 height 4
select select "ar"
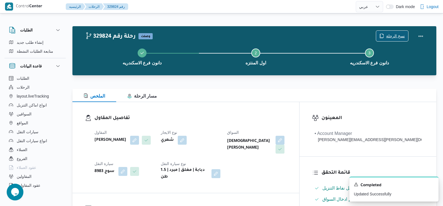
click at [404, 37] on span "نسخ الرحلة" at bounding box center [395, 36] width 19 height 7
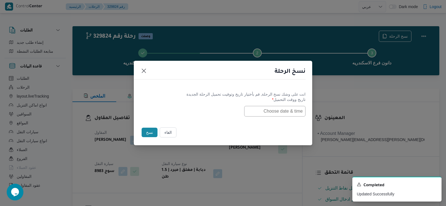
click at [292, 113] on input "text" at bounding box center [274, 111] width 61 height 11
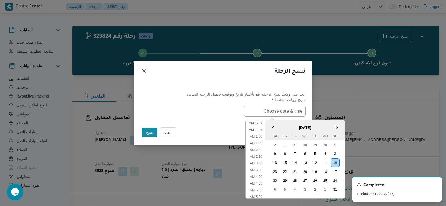
scroll to position [138, 0]
click at [330, 165] on div "11" at bounding box center [324, 162] width 11 height 11
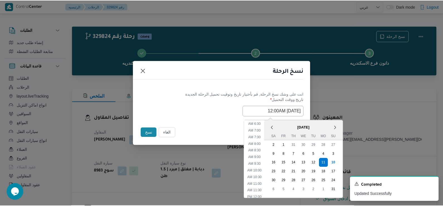
scroll to position [82, 0]
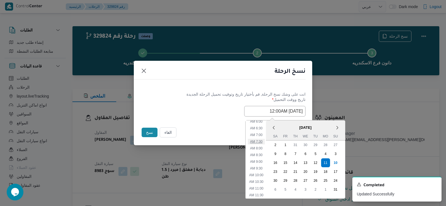
click at [264, 141] on li "7:30 AM" at bounding box center [256, 142] width 17 height 6
type input "11/08/2025 7:30AM"
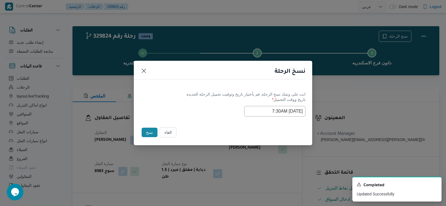
click at [147, 133] on button "نسخ" at bounding box center [149, 132] width 16 height 9
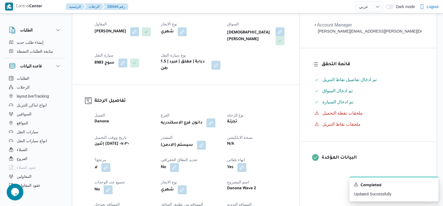
scroll to position [111, 0]
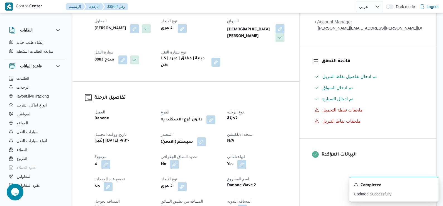
click at [206, 137] on button "button" at bounding box center [201, 141] width 9 height 9
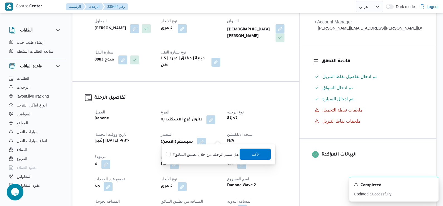
click at [251, 154] on span "تاكيد" at bounding box center [254, 154] width 7 height 7
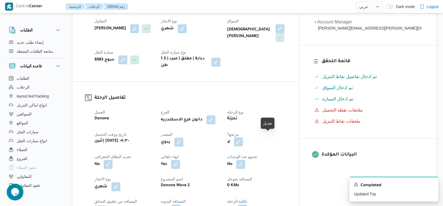
click at [243, 142] on span at bounding box center [237, 142] width 12 height 9
click at [243, 141] on button "button" at bounding box center [238, 141] width 9 height 9
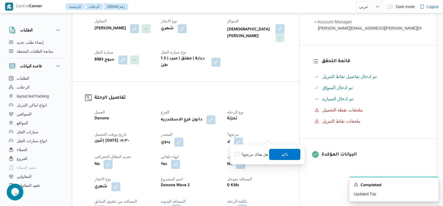
click at [262, 152] on label "هل هناك مرتجع؟" at bounding box center [251, 154] width 33 height 7
checkbox input "true"
click at [271, 154] on span "تاكيد" at bounding box center [284, 153] width 31 height 11
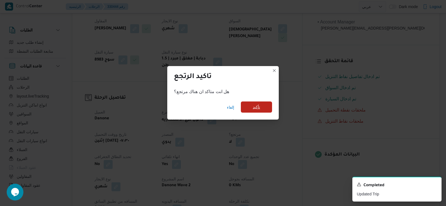
drag, startPoint x: 263, startPoint y: 99, endPoint x: 264, endPoint y: 105, distance: 6.4
click at [263, 102] on div "إلغاء تأكيد" at bounding box center [222, 108] width 111 height 22
click at [264, 105] on span "تأكيد" at bounding box center [256, 106] width 31 height 11
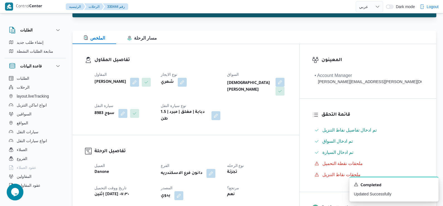
scroll to position [56, 0]
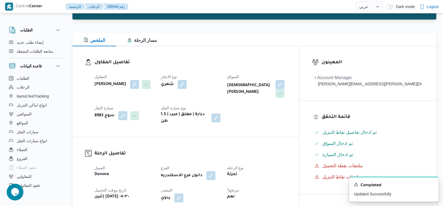
select select "ar"
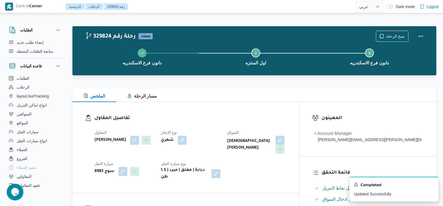
select select "ar"
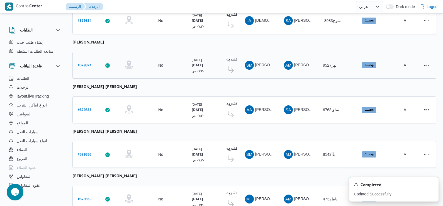
scroll to position [361, 0]
click at [84, 64] on b "# 329827" at bounding box center [84, 66] width 13 height 4
select select "ar"
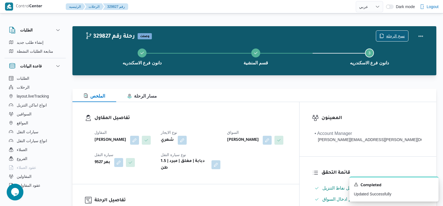
click at [396, 35] on span "نسخ الرحلة" at bounding box center [395, 36] width 19 height 7
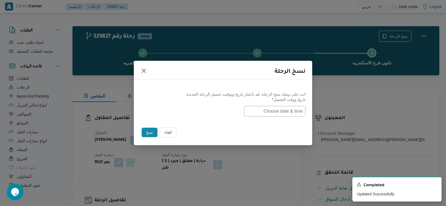
click at [282, 112] on input "text" at bounding box center [274, 111] width 61 height 11
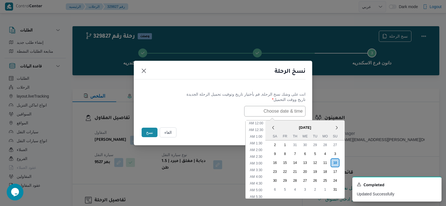
scroll to position [144, 0]
click at [327, 161] on div "11" at bounding box center [324, 162] width 11 height 11
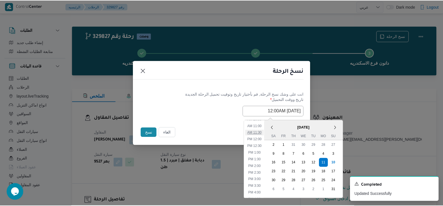
scroll to position [89, 0]
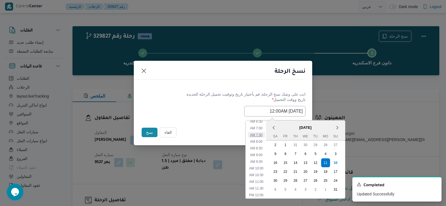
click at [264, 133] on li "7:30 AM" at bounding box center [256, 135] width 17 height 6
type input "11/08/2025 7:30AM"
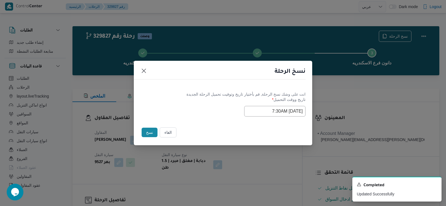
click at [145, 134] on button "نسخ" at bounding box center [149, 132] width 16 height 9
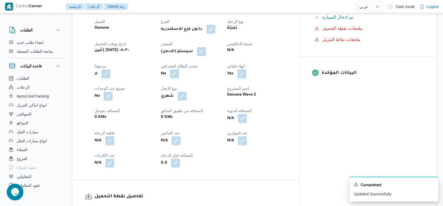
scroll to position [195, 0]
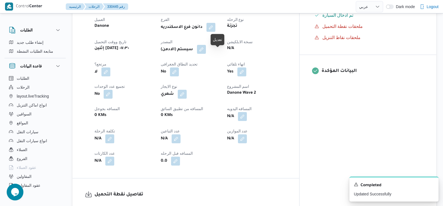
click at [206, 54] on button "button" at bounding box center [201, 49] width 9 height 9
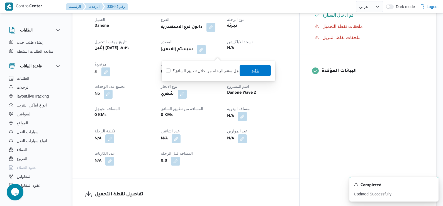
click at [246, 67] on span "تاكيد" at bounding box center [255, 70] width 31 height 11
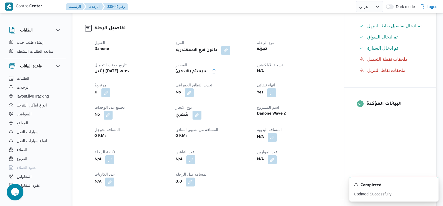
scroll to position [167, 0]
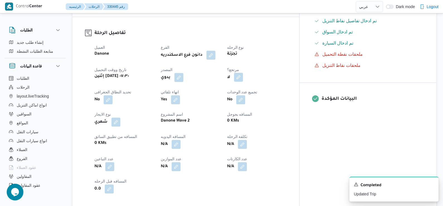
click at [243, 82] on button "button" at bounding box center [238, 77] width 9 height 9
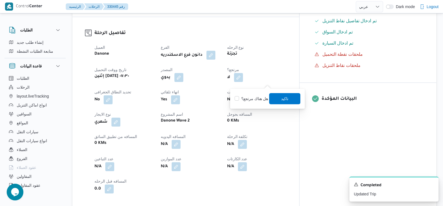
click at [264, 97] on label "هل هناك مرتجع؟" at bounding box center [251, 98] width 33 height 7
checkbox input "true"
click at [273, 99] on span "تاكيد" at bounding box center [284, 98] width 31 height 11
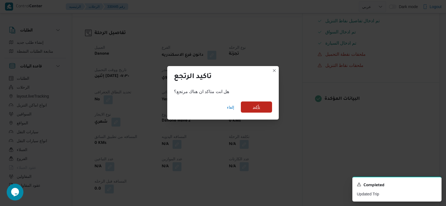
click at [253, 106] on span "تأكيد" at bounding box center [256, 107] width 7 height 7
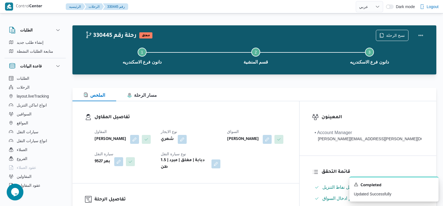
scroll to position [0, 0]
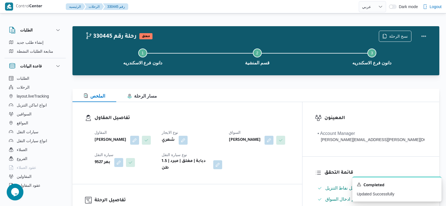
select select "ar"
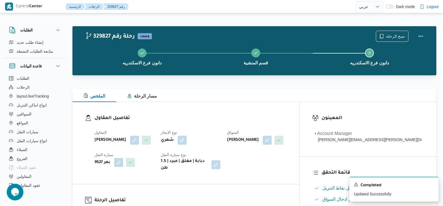
select select "ar"
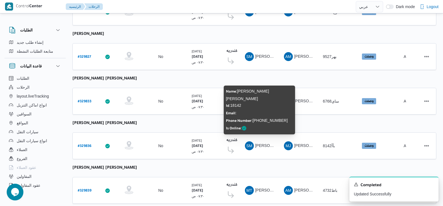
scroll to position [361, 0]
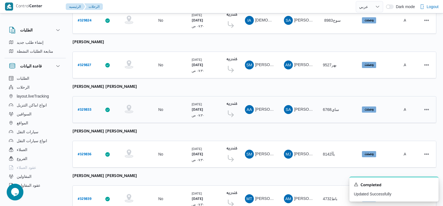
click at [88, 108] on b "# 329833" at bounding box center [85, 110] width 14 height 4
select select "ar"
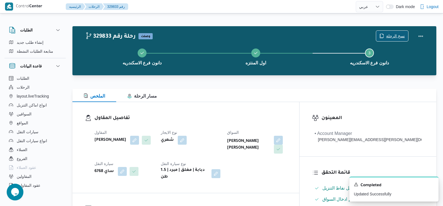
click at [391, 35] on span "نسخ الرحلة" at bounding box center [395, 36] width 19 height 7
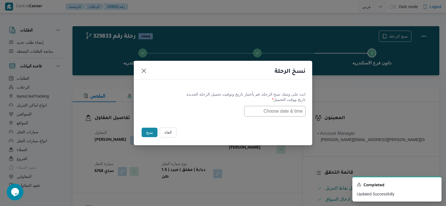
click at [284, 114] on input "text" at bounding box center [274, 111] width 61 height 11
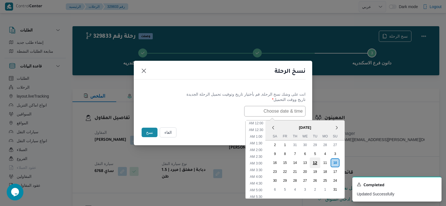
scroll to position [144, 0]
click at [324, 162] on div "11" at bounding box center [324, 162] width 11 height 11
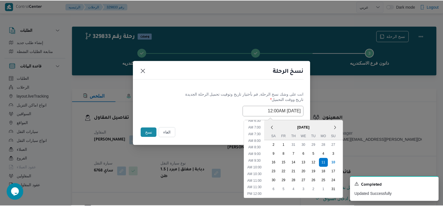
scroll to position [89, 0]
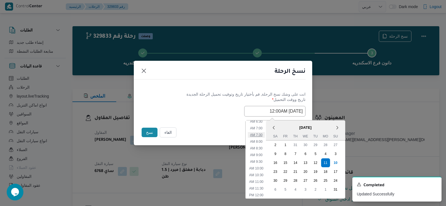
click at [262, 136] on li "7:30 AM" at bounding box center [256, 135] width 17 height 6
type input "11/08/2025 7:30AM"
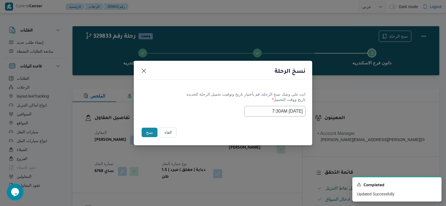
click at [144, 130] on button "نسخ" at bounding box center [149, 132] width 16 height 9
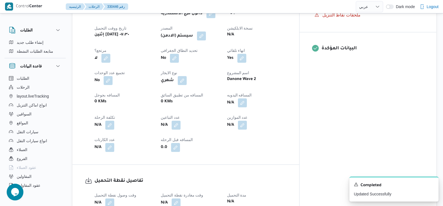
scroll to position [195, 0]
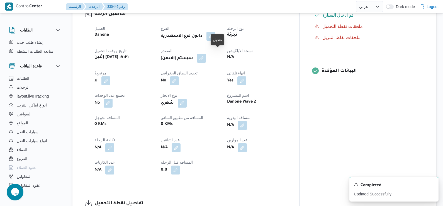
click at [206, 57] on button "button" at bounding box center [201, 58] width 9 height 9
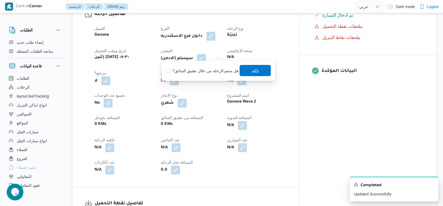
click at [244, 71] on span "تاكيد" at bounding box center [255, 70] width 31 height 11
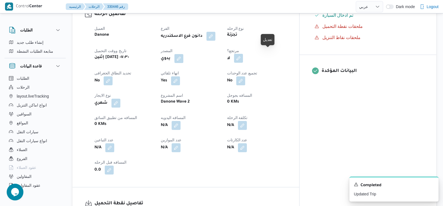
click at [243, 54] on button "button" at bounding box center [238, 58] width 9 height 9
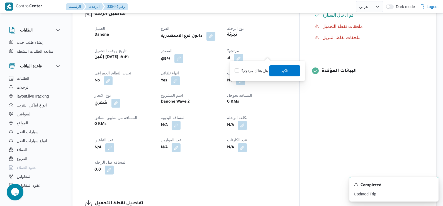
click at [266, 67] on div "هل هناك مرتجع؟ تاكيد" at bounding box center [267, 71] width 67 height 12
click at [265, 69] on label "هل هناك مرتجع؟" at bounding box center [251, 70] width 33 height 7
checkbox input "true"
click at [278, 70] on span "تاكيد" at bounding box center [284, 70] width 31 height 11
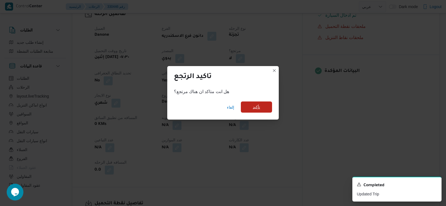
click at [257, 106] on span "تأكيد" at bounding box center [256, 107] width 7 height 7
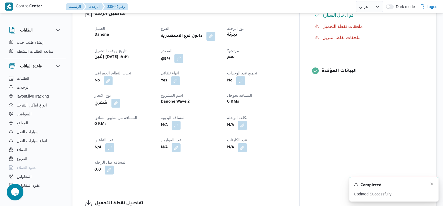
scroll to position [251, 0]
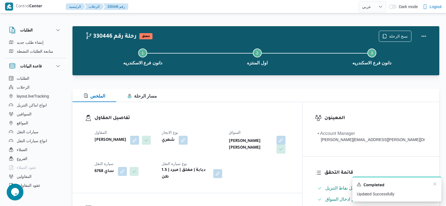
select select "ar"
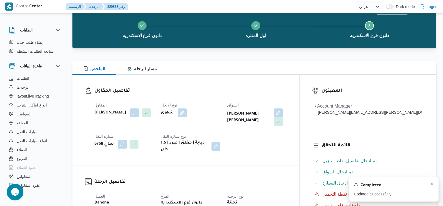
scroll to position [28, 0]
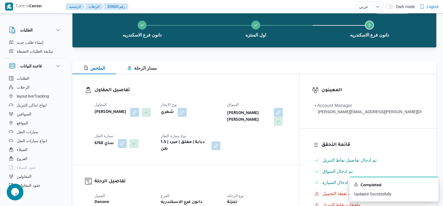
select select "ar"
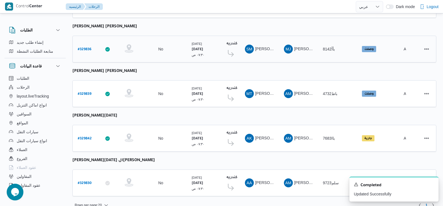
scroll to position [468, 0]
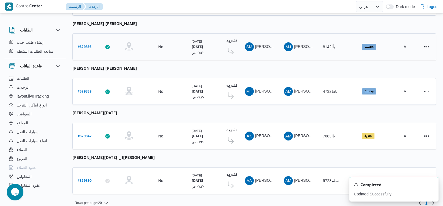
click at [85, 45] on b "# 329836" at bounding box center [85, 47] width 14 height 4
select select "ar"
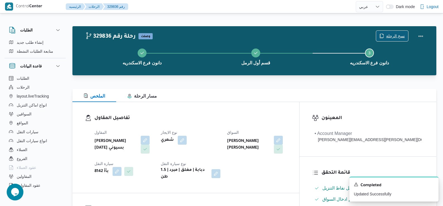
click at [386, 34] on span "نسخ الرحلة" at bounding box center [392, 36] width 32 height 11
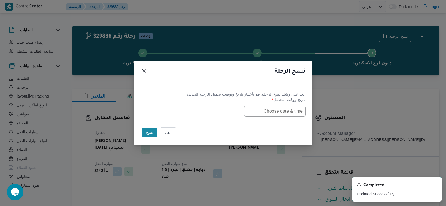
click at [278, 113] on input "text" at bounding box center [274, 111] width 61 height 11
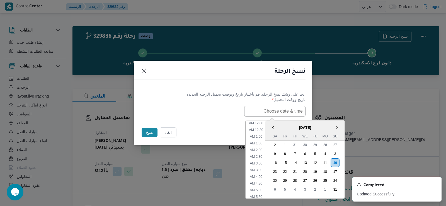
scroll to position [144, 0]
click at [325, 164] on div "11" at bounding box center [324, 162] width 11 height 11
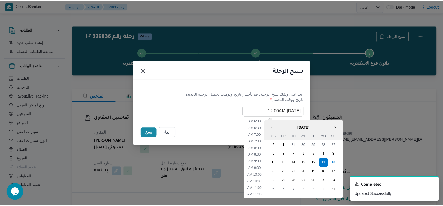
scroll to position [61, 0]
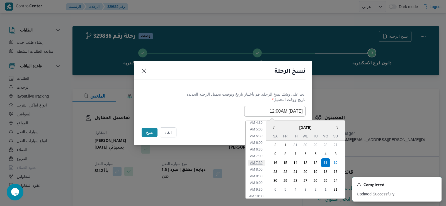
click at [258, 162] on li "7:30 AM" at bounding box center [256, 163] width 17 height 6
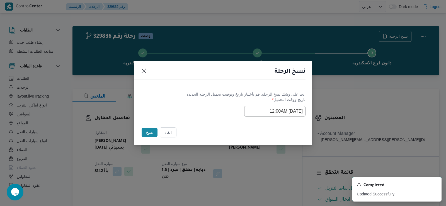
type input "11/08/2025 7:30AM"
click at [144, 133] on button "نسخ" at bounding box center [149, 132] width 16 height 9
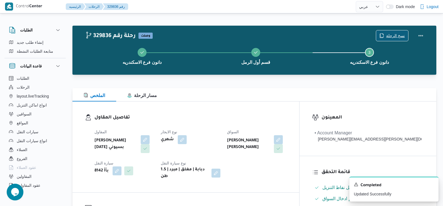
scroll to position [0, 0]
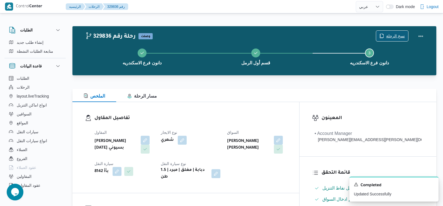
click at [386, 40] on span "نسخ الرحلة" at bounding box center [392, 36] width 32 height 11
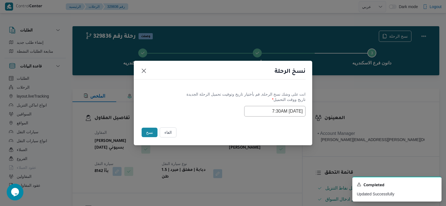
click at [145, 129] on button "نسخ" at bounding box center [149, 132] width 16 height 9
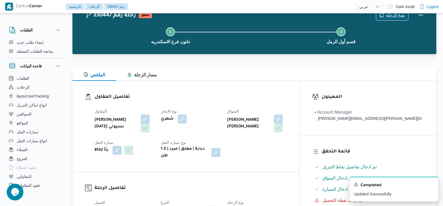
scroll to position [84, 0]
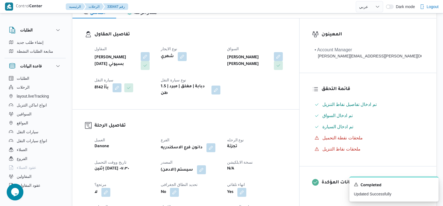
click at [206, 167] on button "button" at bounding box center [201, 169] width 9 height 9
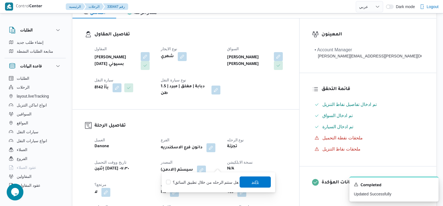
click at [249, 182] on span "تاكيد" at bounding box center [255, 181] width 31 height 11
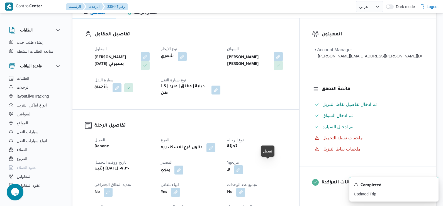
click at [243, 165] on button "button" at bounding box center [238, 169] width 9 height 9
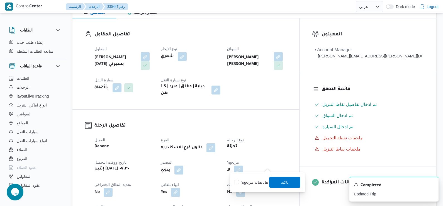
click at [246, 182] on label "هل هناك مرتجع؟" at bounding box center [251, 182] width 33 height 7
checkbox input "true"
click at [282, 181] on span "تاكيد" at bounding box center [284, 182] width 7 height 7
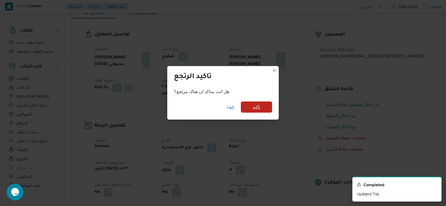
click at [258, 104] on span "تأكيد" at bounding box center [256, 106] width 31 height 11
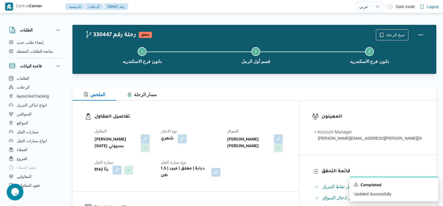
scroll to position [0, 0]
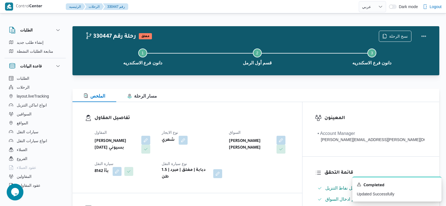
select select "ar"
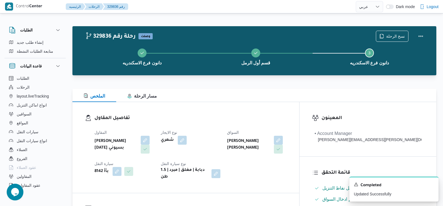
select select "ar"
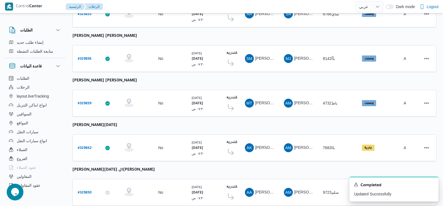
scroll to position [468, 0]
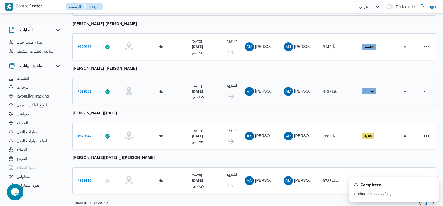
click at [85, 86] on div "# 329839" at bounding box center [86, 92] width 22 height 12
click at [85, 90] on b "# 329839" at bounding box center [85, 92] width 14 height 4
select select "ar"
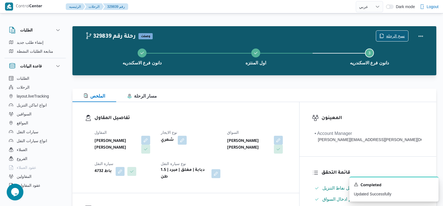
click at [391, 35] on span "نسخ الرحلة" at bounding box center [395, 36] width 19 height 7
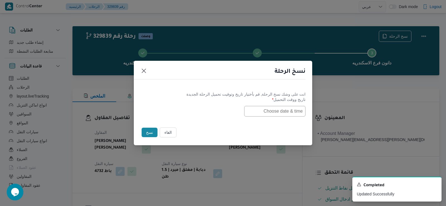
click at [275, 106] on input "text" at bounding box center [274, 111] width 61 height 11
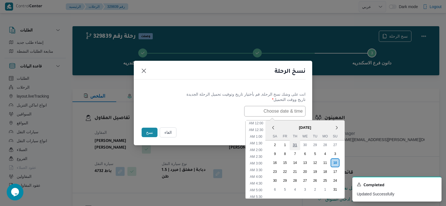
scroll to position [144, 0]
drag, startPoint x: 331, startPoint y: 162, endPoint x: 317, endPoint y: 155, distance: 15.8
click at [329, 162] on div "11" at bounding box center [324, 162] width 9 height 9
click at [254, 163] on li "7:30 AM" at bounding box center [256, 163] width 17 height 6
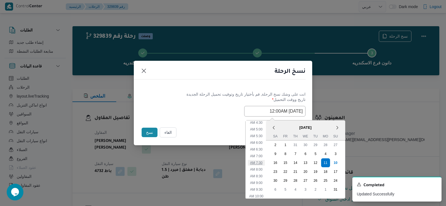
type input "11/08/2025 7:30AM"
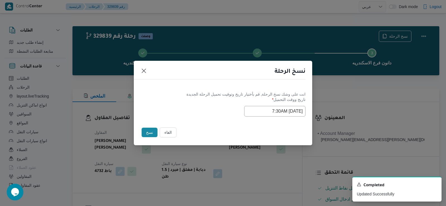
click at [146, 133] on button "نسخ" at bounding box center [149, 132] width 16 height 9
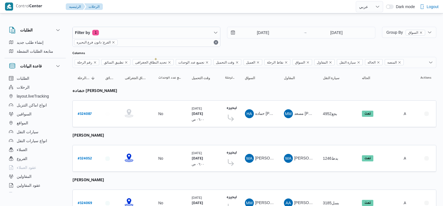
select select "ar"
click at [152, 38] on div "الفرع: دانون فرع البحيره" at bounding box center [146, 42] width 147 height 8
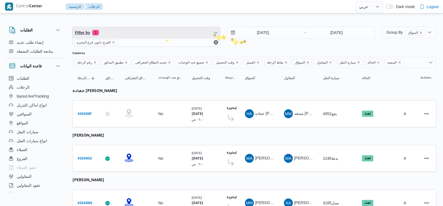
click at [213, 32] on span "Filter by 1" at bounding box center [146, 32] width 147 height 11
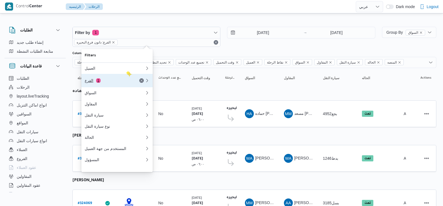
click at [123, 79] on div "الفرع 1" at bounding box center [108, 80] width 47 height 4
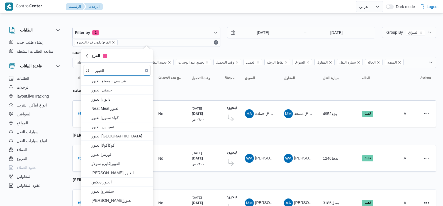
type input "العبور"
click at [125, 102] on span "دانون|العبور" at bounding box center [117, 99] width 67 height 9
click at [257, 33] on input "[DATE]" at bounding box center [258, 32] width 63 height 11
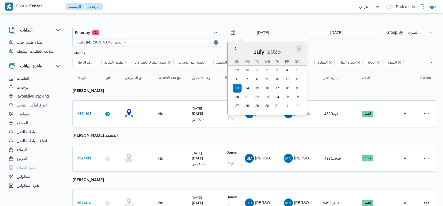
click at [300, 49] on button "Next month" at bounding box center [298, 48] width 5 height 5
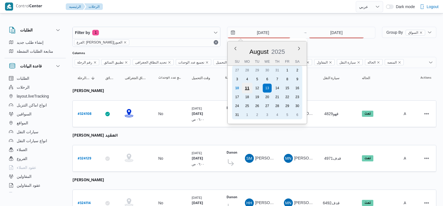
click at [245, 86] on div "11" at bounding box center [247, 88] width 11 height 11
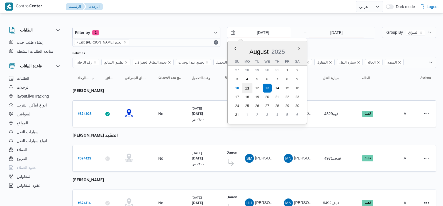
type input "[DATE]"
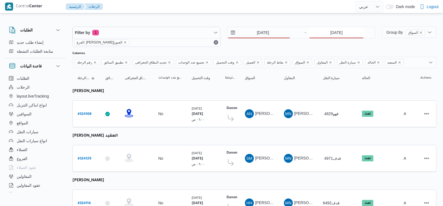
drag, startPoint x: 331, startPoint y: 27, endPoint x: 329, endPoint y: 35, distance: 8.5
click at [330, 33] on input "13/7/2025" at bounding box center [336, 32] width 55 height 11
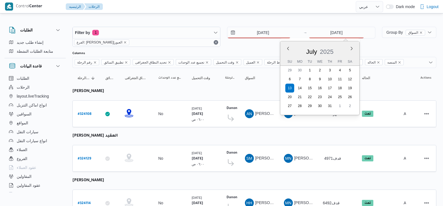
click at [349, 46] on div "July 2025" at bounding box center [319, 50] width 79 height 14
click at [351, 48] on button "Next month" at bounding box center [351, 48] width 5 height 5
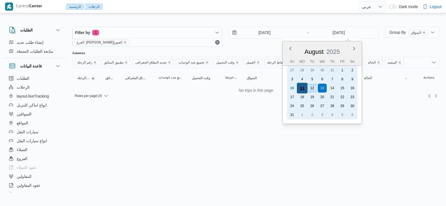
click at [304, 90] on div "11" at bounding box center [301, 88] width 11 height 11
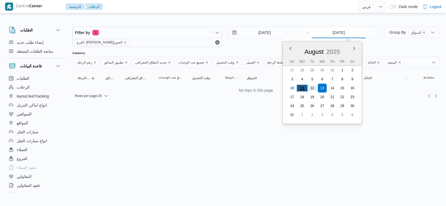
type input "[DATE]"
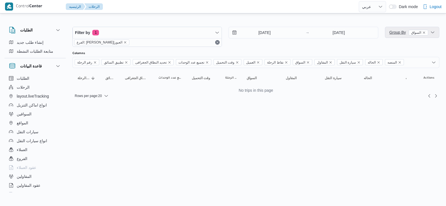
click at [432, 34] on icon "button" at bounding box center [432, 32] width 4 height 4
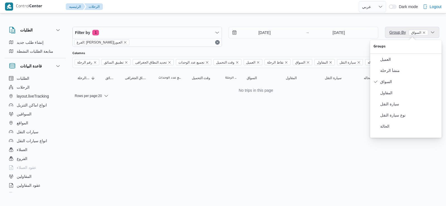
click at [432, 34] on icon "button" at bounding box center [432, 32] width 4 height 4
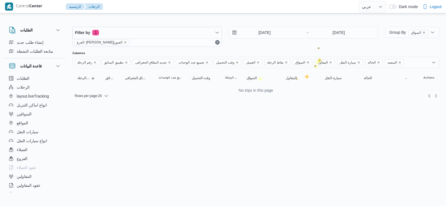
select select "ar"
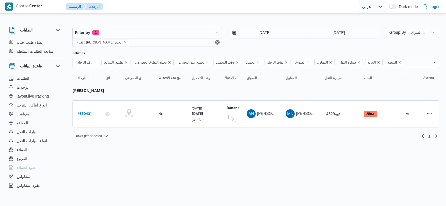
select select "ar"
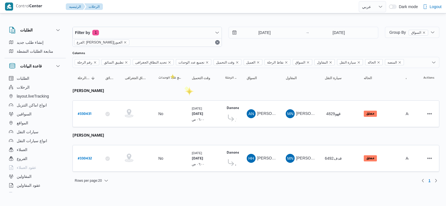
select select "ar"
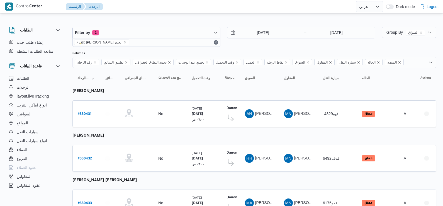
select select "ar"
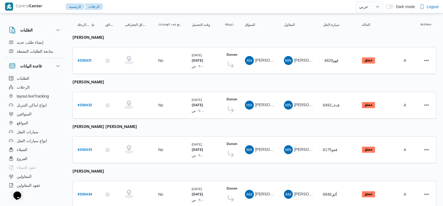
scroll to position [148, 0]
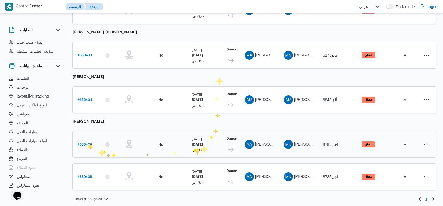
click at [87, 143] on b "# 330436" at bounding box center [85, 145] width 14 height 4
select select "ar"
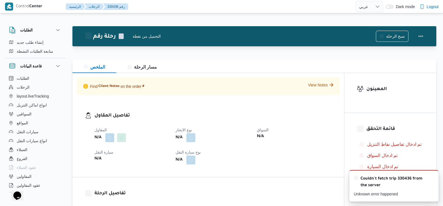
drag, startPoint x: 285, startPoint y: 166, endPoint x: 167, endPoint y: 126, distance: 124.7
click at [285, 165] on div "المقاول N/A نوع الايجار N/A السواق N/A سيارة النقل N/A نوع سيارة النقل N/A" at bounding box center [213, 145] width 244 height 45
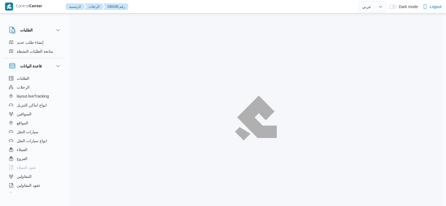
select select "ar"
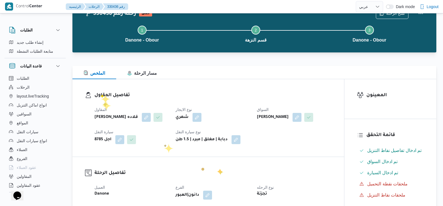
scroll to position [28, 0]
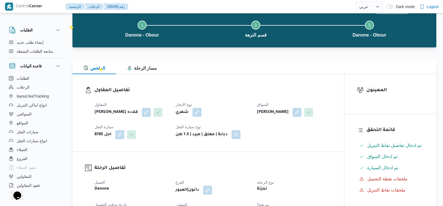
select select "ar"
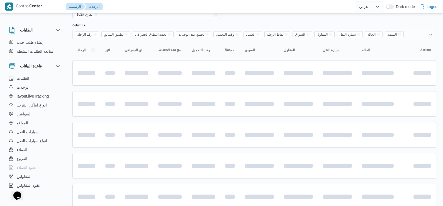
scroll to position [148, 0]
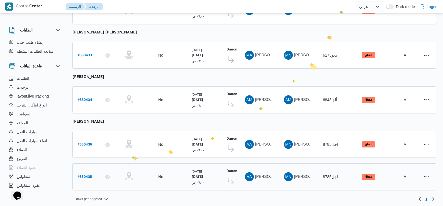
click at [83, 175] on b "# 330435" at bounding box center [85, 177] width 14 height 4
select select "ar"
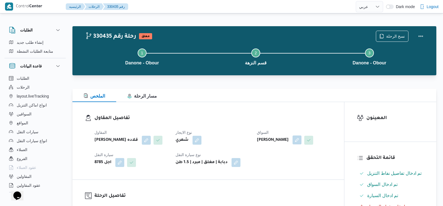
click at [301, 139] on button "button" at bounding box center [296, 139] width 9 height 9
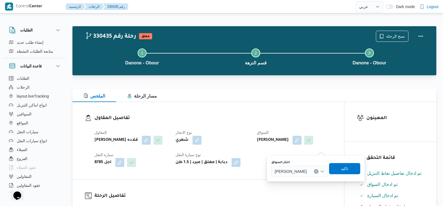
click at [297, 173] on span "[PERSON_NAME]" at bounding box center [291, 171] width 32 height 6
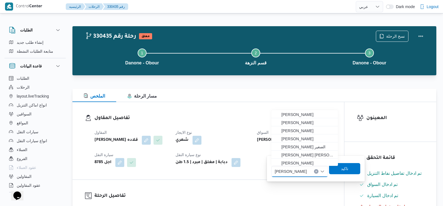
paste input "[PERSON_NAME]"
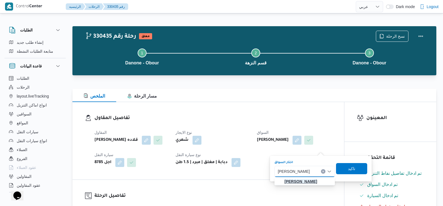
type input "[PERSON_NAME]"
click at [311, 181] on mark "[PERSON_NAME]" at bounding box center [300, 181] width 33 height 4
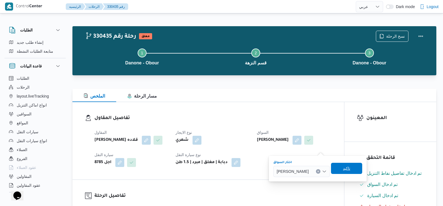
click at [350, 170] on span "تاكيد" at bounding box center [346, 168] width 7 height 7
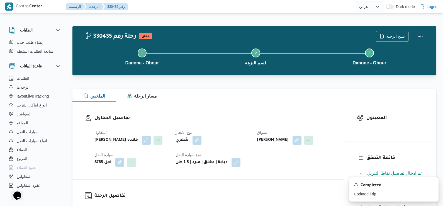
click at [122, 162] on button "button" at bounding box center [119, 162] width 9 height 9
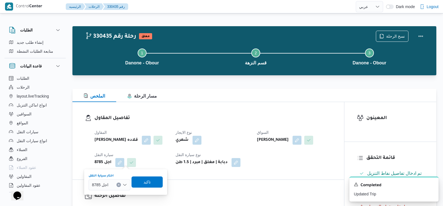
click at [119, 185] on icon "Clear input" at bounding box center [118, 184] width 1 height 1
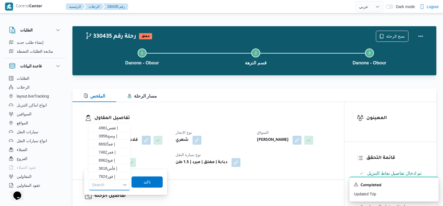
paste input "4971"
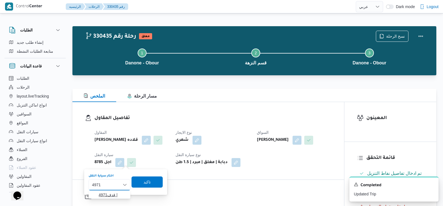
type input "4971"
click at [106, 195] on span "4971قدف |" at bounding box center [113, 194] width 28 height 7
click at [146, 183] on span "تاكيد" at bounding box center [148, 181] width 7 height 7
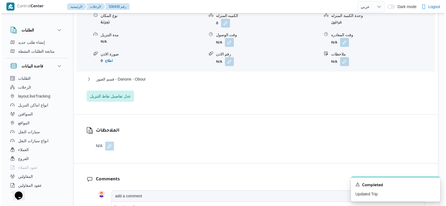
scroll to position [501, 0]
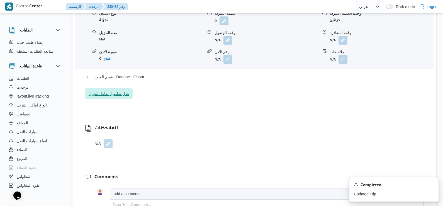
click at [115, 95] on span "عدل تفاصيل نقاط التنزيل" at bounding box center [109, 93] width 41 height 7
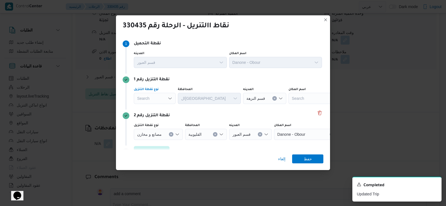
click at [158, 97] on div "Search" at bounding box center [155, 98] width 42 height 11
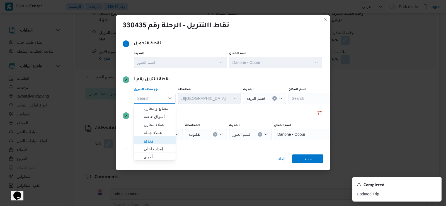
click at [159, 138] on span "تجزئة" at bounding box center [158, 140] width 28 height 7
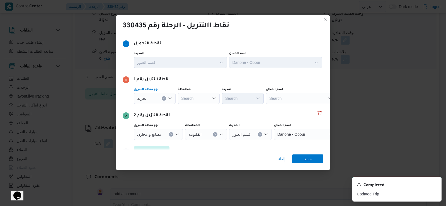
click at [157, 101] on div "تجزئة" at bounding box center [155, 98] width 42 height 11
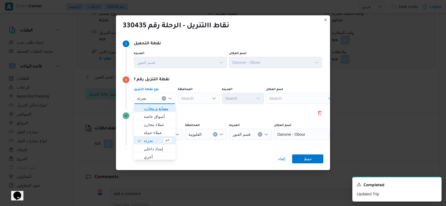
click at [159, 108] on span "مصانع و مخازن" at bounding box center [158, 108] width 28 height 7
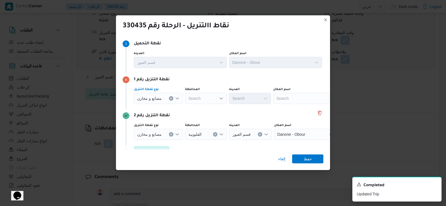
click at [154, 97] on span "مصانع و مخازن" at bounding box center [149, 98] width 25 height 6
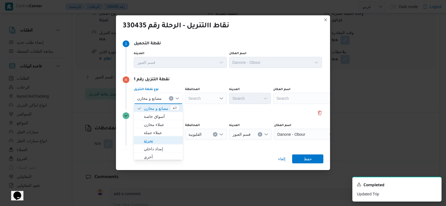
click at [160, 140] on span "تجزئة" at bounding box center [162, 140] width 36 height 7
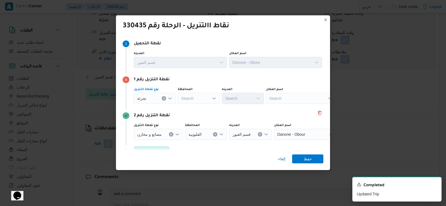
click at [192, 99] on div "Search" at bounding box center [199, 98] width 42 height 11
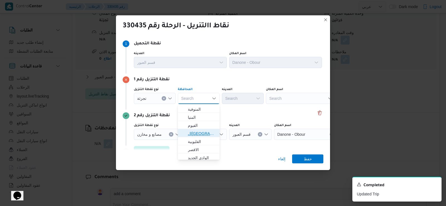
click at [200, 135] on span "القاهرة" at bounding box center [202, 133] width 28 height 7
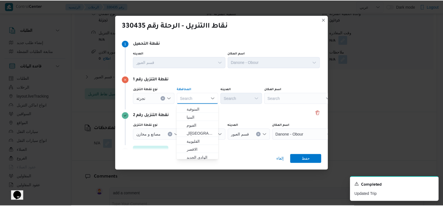
scroll to position [0, 0]
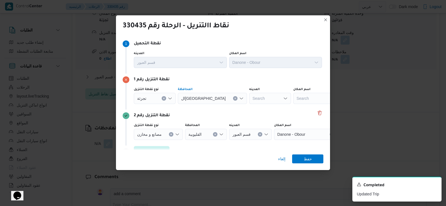
click at [249, 96] on div "Search" at bounding box center [270, 98] width 42 height 11
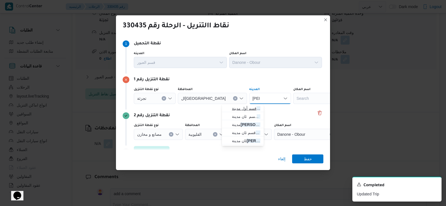
type input "نصر"
click at [232, 111] on span "قسم أول مدينة نصر" at bounding box center [246, 108] width 28 height 7
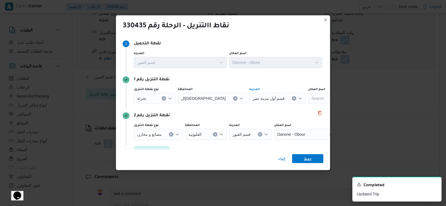
click at [315, 157] on span "حفظ" at bounding box center [307, 158] width 31 height 9
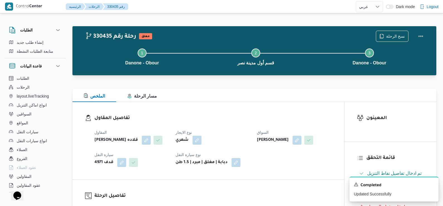
select select "ar"
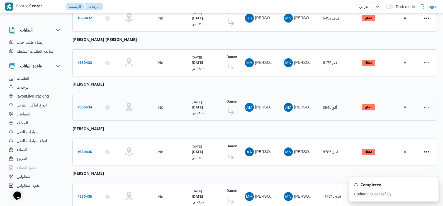
scroll to position [160, 0]
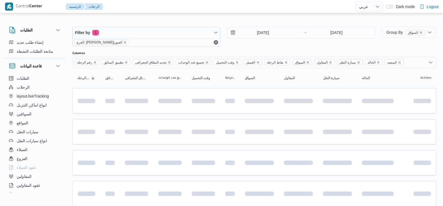
select select "ar"
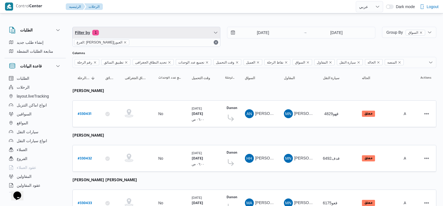
click at [129, 30] on span "Filter by 1" at bounding box center [146, 32] width 147 height 11
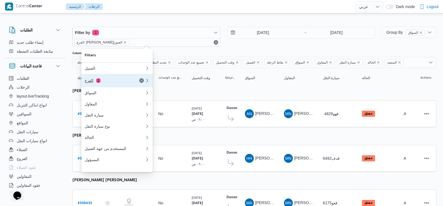
click at [101, 83] on div "الفرع 1" at bounding box center [108, 80] width 47 height 4
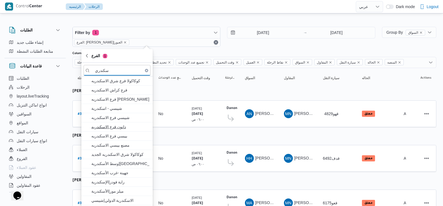
type input "سكندري"
click at [111, 127] on span "دانون فرع الاسكندريه" at bounding box center [120, 126] width 58 height 7
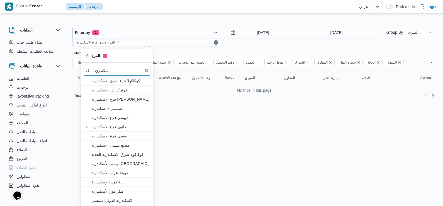
click at [290, 46] on div "[DATE] → [DATE]" at bounding box center [301, 37] width 148 height 20
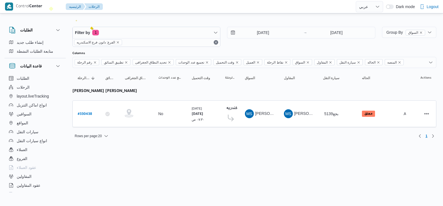
select select "ar"
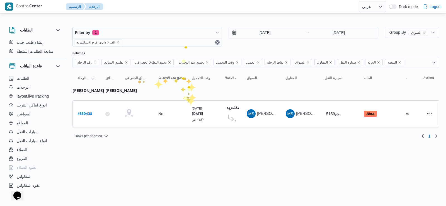
drag, startPoint x: 184, startPoint y: 45, endPoint x: 197, endPoint y: 8, distance: 39.9
select select "ar"
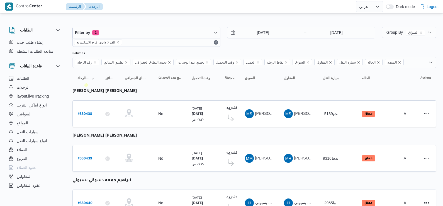
select select "ar"
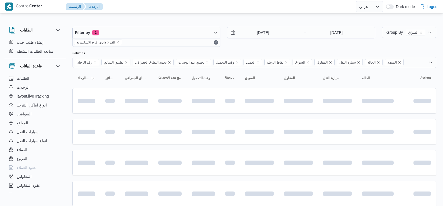
select select "ar"
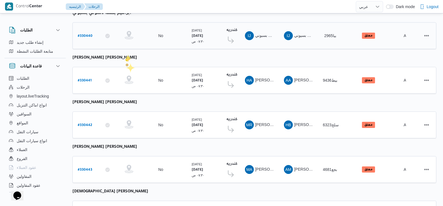
scroll to position [204, 0]
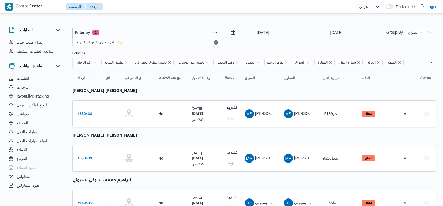
select select "ar"
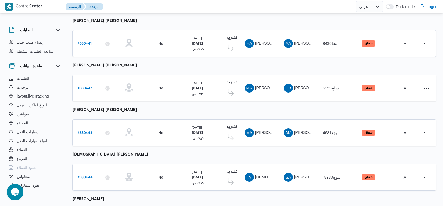
scroll to position [292, 0]
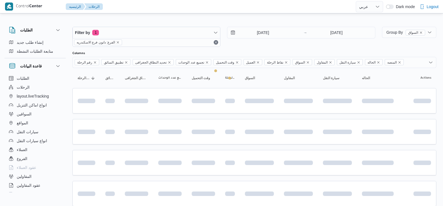
select select "ar"
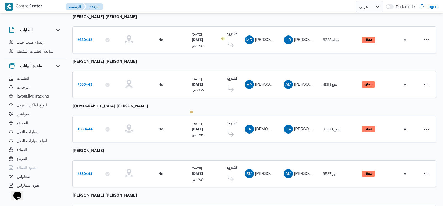
scroll to position [279, 0]
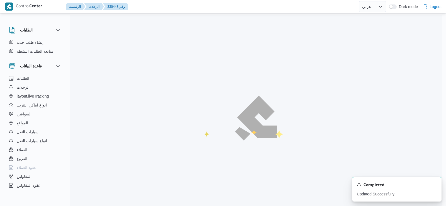
select select "ar"
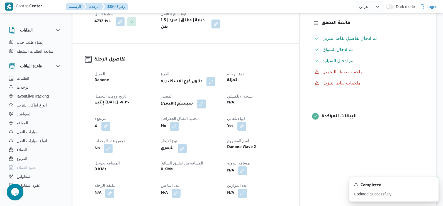
scroll to position [167, 0]
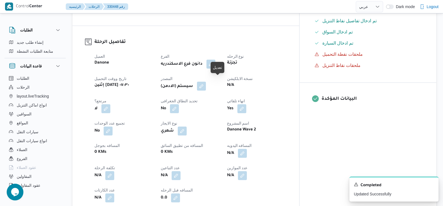
click at [206, 84] on button "button" at bounding box center [201, 86] width 9 height 9
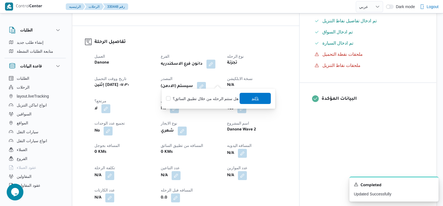
click at [263, 102] on span "تاكيد" at bounding box center [255, 98] width 31 height 11
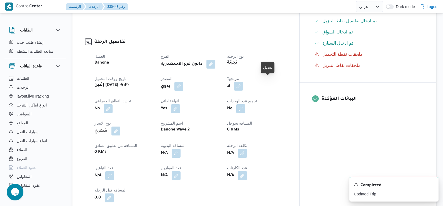
click at [243, 82] on button "button" at bounding box center [238, 86] width 9 height 9
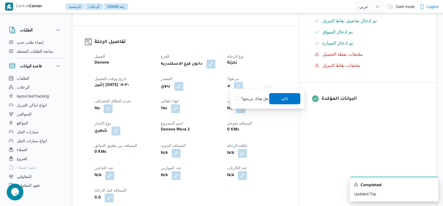
click at [252, 99] on label "هل هناك مرتجع؟" at bounding box center [251, 98] width 33 height 7
checkbox input "true"
click at [285, 94] on span "تاكيد" at bounding box center [284, 98] width 31 height 11
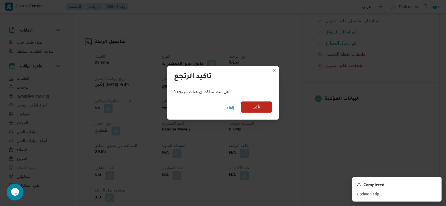
click at [253, 107] on span "تأكيد" at bounding box center [256, 107] width 7 height 7
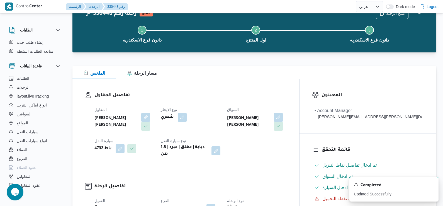
scroll to position [0, 0]
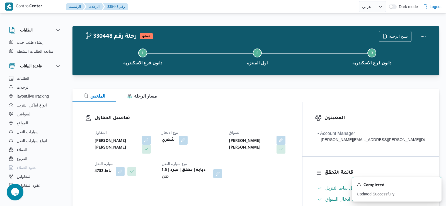
select select "ar"
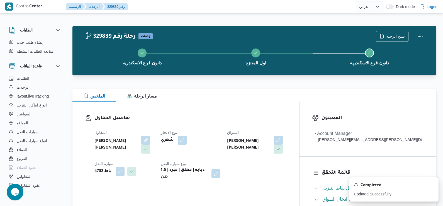
select select "ar"
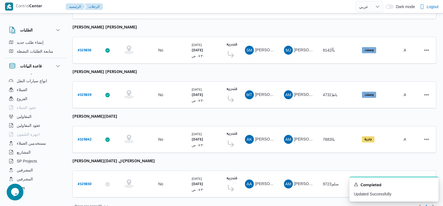
scroll to position [468, 0]
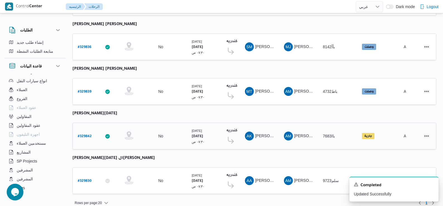
click at [82, 135] on b "# 329842" at bounding box center [85, 137] width 14 height 4
select select "ar"
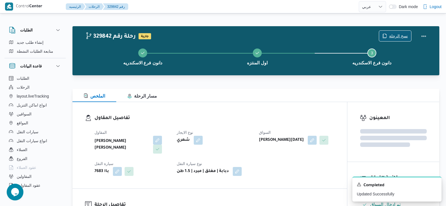
click at [389, 35] on span "نسخ الرحلة" at bounding box center [398, 36] width 19 height 7
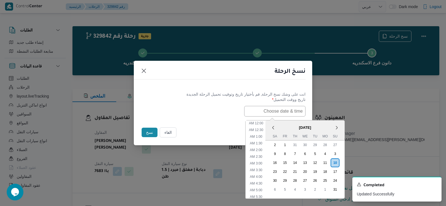
click at [270, 112] on input "text" at bounding box center [274, 111] width 61 height 11
click at [324, 164] on div "11" at bounding box center [324, 162] width 11 height 11
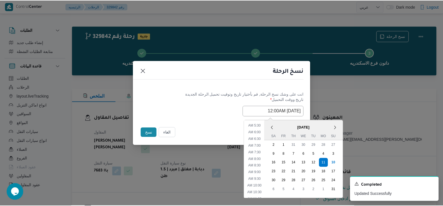
scroll to position [84, 0]
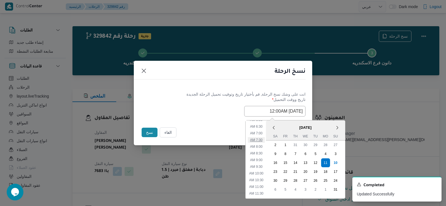
click at [265, 139] on li "7:30 AM" at bounding box center [256, 140] width 17 height 6
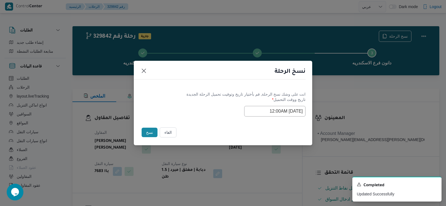
type input "11/08/2025 7:30AM"
click at [145, 131] on button "نسخ" at bounding box center [149, 132] width 16 height 9
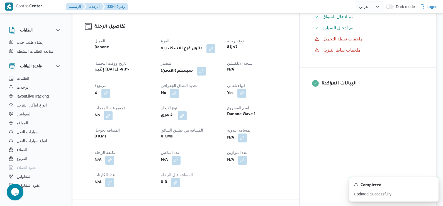
scroll to position [167, 0]
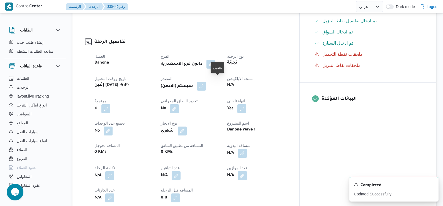
click at [206, 82] on button "button" at bounding box center [201, 86] width 9 height 9
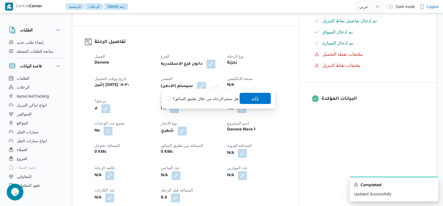
click at [243, 97] on span "تاكيد" at bounding box center [255, 98] width 31 height 11
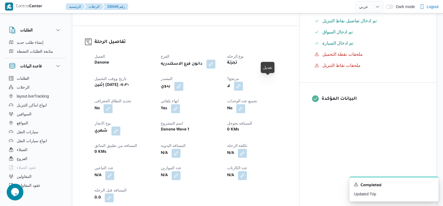
click at [243, 82] on button "button" at bounding box center [238, 86] width 9 height 9
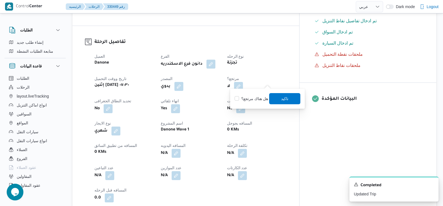
click at [253, 96] on label "هل هناك مرتجع؟" at bounding box center [251, 98] width 33 height 7
checkbox input "true"
click at [272, 98] on span "تاكيد" at bounding box center [284, 98] width 31 height 11
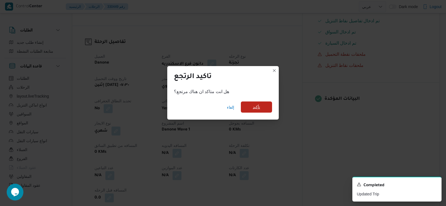
click at [262, 104] on span "تأكيد" at bounding box center [256, 106] width 31 height 11
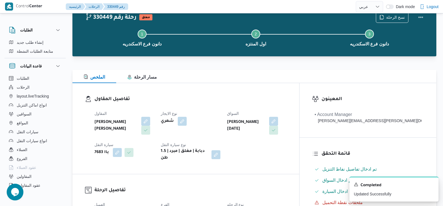
scroll to position [0, 0]
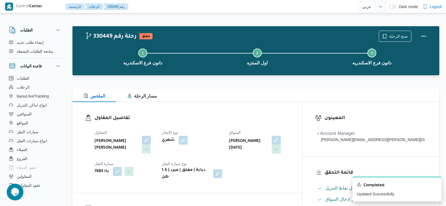
select select "ar"
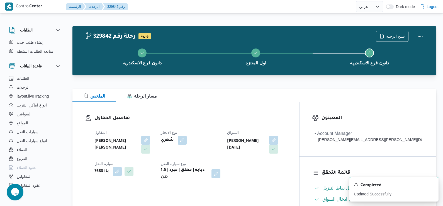
select select "ar"
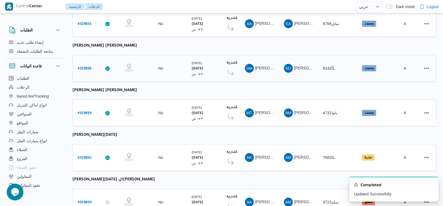
scroll to position [468, 0]
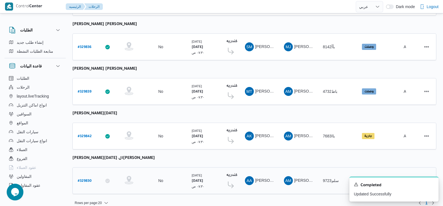
click at [85, 179] on b "# 329830" at bounding box center [85, 181] width 14 height 4
select select "ar"
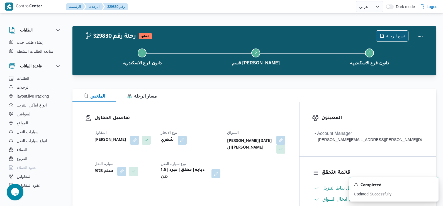
click at [399, 35] on span "نسخ الرحلة" at bounding box center [395, 36] width 19 height 7
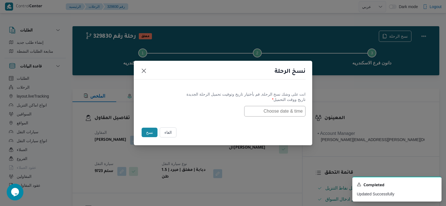
click at [289, 108] on input "text" at bounding box center [274, 111] width 61 height 11
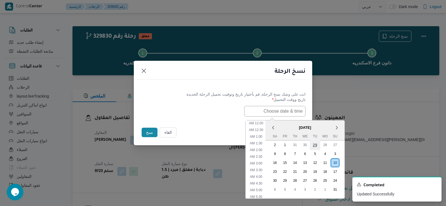
scroll to position [144, 0]
click at [329, 159] on div "11" at bounding box center [324, 162] width 11 height 11
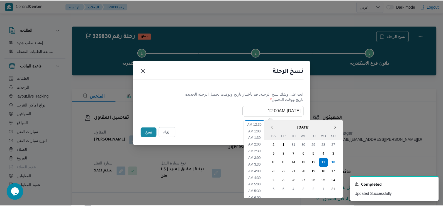
scroll to position [33, 0]
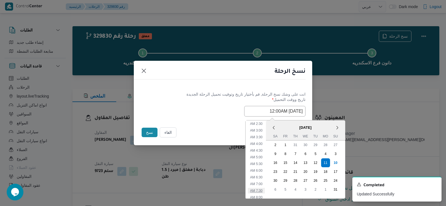
click at [254, 189] on li "7:30 AM" at bounding box center [256, 191] width 17 height 6
type input "11/08/2025 7:30AM"
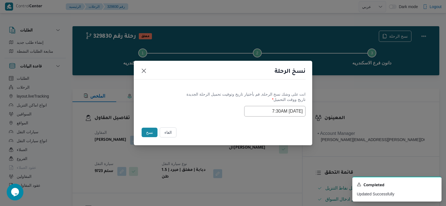
click at [148, 134] on button "نسخ" at bounding box center [149, 132] width 16 height 9
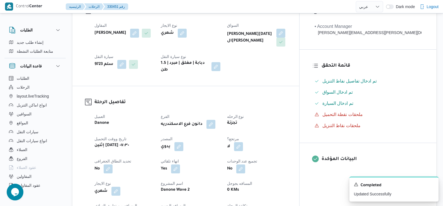
scroll to position [111, 0]
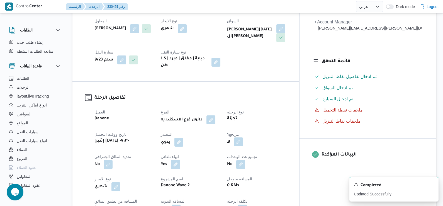
click at [243, 138] on button "button" at bounding box center [238, 141] width 9 height 9
click at [256, 152] on label "هل هناك مرتجع؟" at bounding box center [251, 154] width 33 height 7
checkbox input "true"
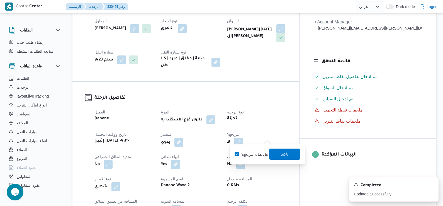
click at [286, 153] on span "تاكيد" at bounding box center [284, 154] width 7 height 7
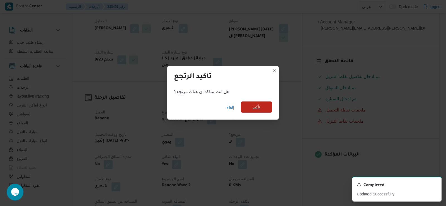
click at [265, 109] on span "تأكيد" at bounding box center [256, 106] width 31 height 11
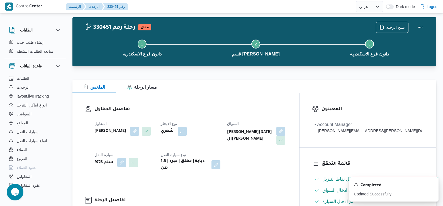
scroll to position [0, 0]
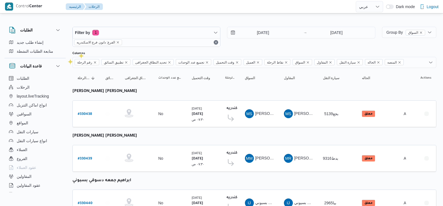
select select "ar"
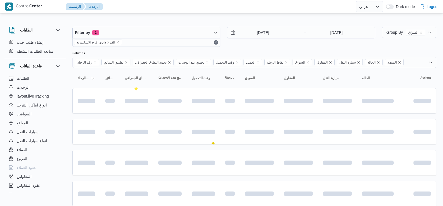
select select "ar"
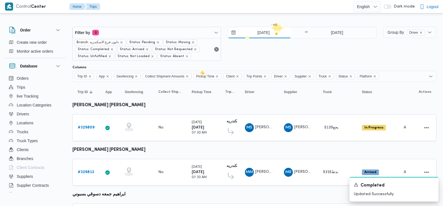
click at [269, 31] on input "[DATE]" at bounding box center [259, 32] width 63 height 11
type input "[DATE]"
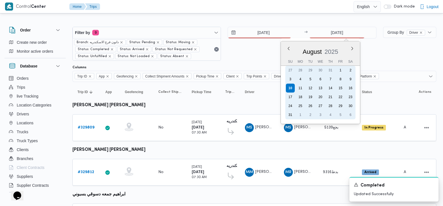
drag, startPoint x: 343, startPoint y: 32, endPoint x: 302, endPoint y: 90, distance: 71.1
click at [302, 90] on div "11" at bounding box center [300, 88] width 9 height 9
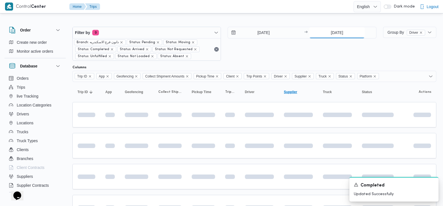
type input "[DATE]"
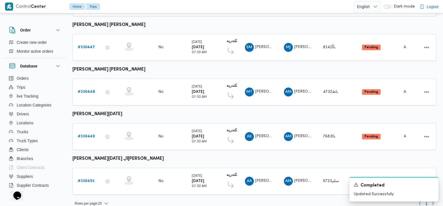
scroll to position [482, 0]
